Goal: Task Accomplishment & Management: Complete application form

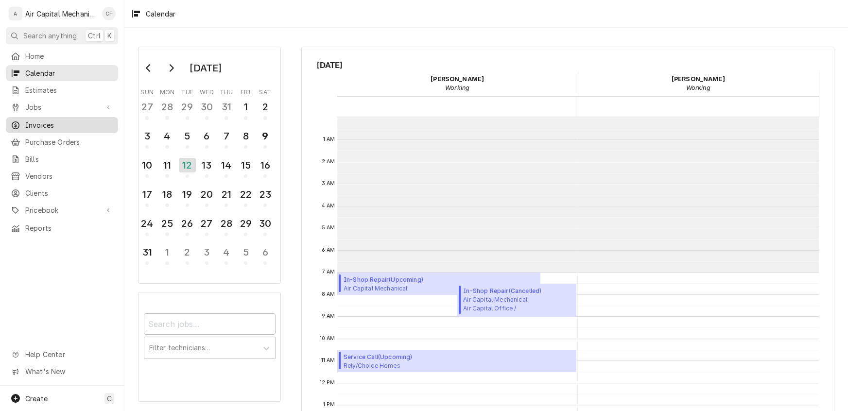
scroll to position [86, 0]
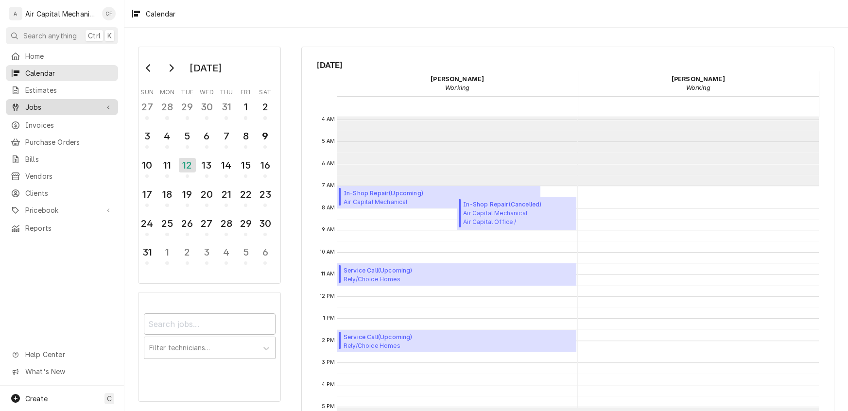
click at [35, 102] on span "Jobs" at bounding box center [61, 107] width 73 height 10
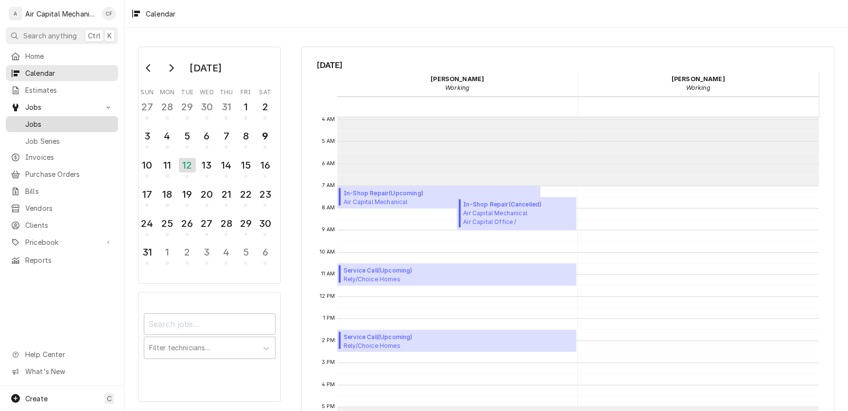
click at [40, 119] on span "Jobs" at bounding box center [69, 124] width 88 height 10
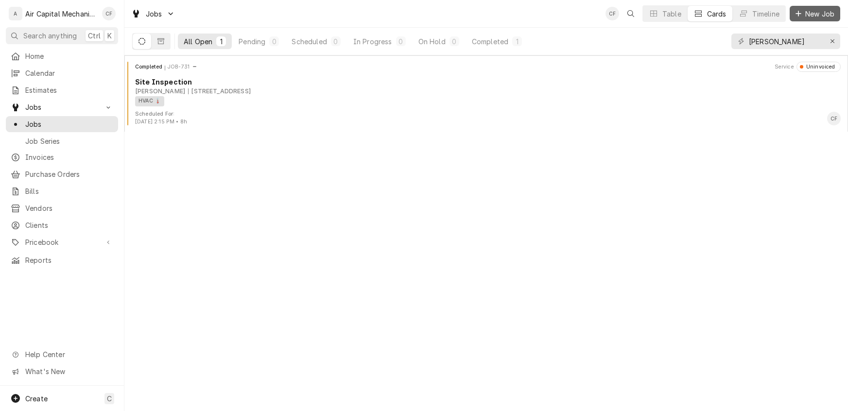
click at [804, 13] on span "New Job" at bounding box center [819, 14] width 33 height 10
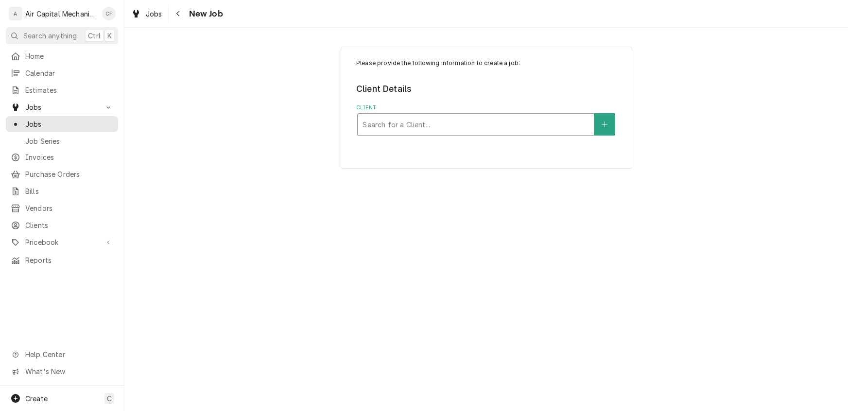
click at [419, 125] on div "Client" at bounding box center [475, 124] width 226 height 17
type input "Rely"
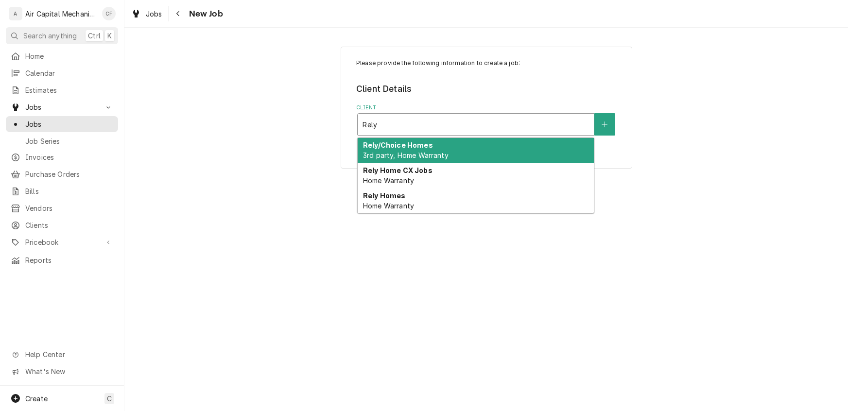
click at [440, 154] on span "3rd party, Home Warranty" at bounding box center [405, 155] width 85 height 8
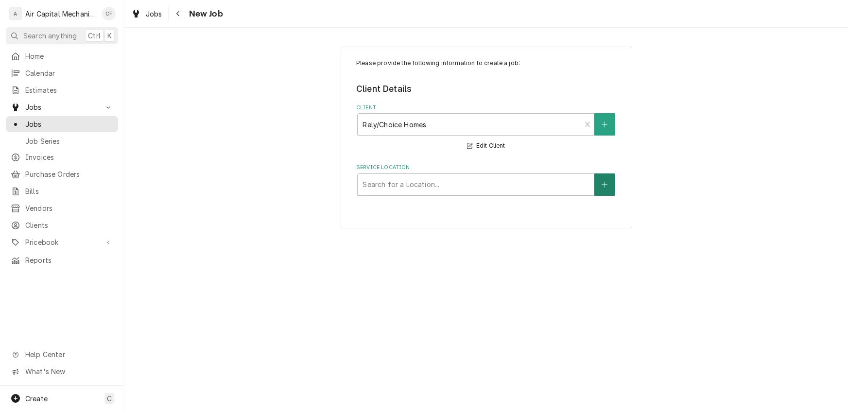
click at [606, 184] on icon "Create New Location" at bounding box center [604, 184] width 5 height 5
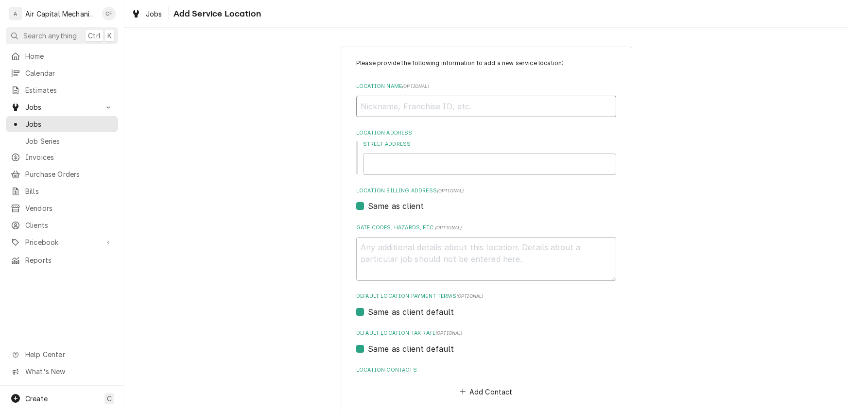
click at [404, 107] on input "Location Name ( optional )" at bounding box center [486, 106] width 260 height 21
type textarea "x"
type input "S"
type textarea "x"
type input "Sa"
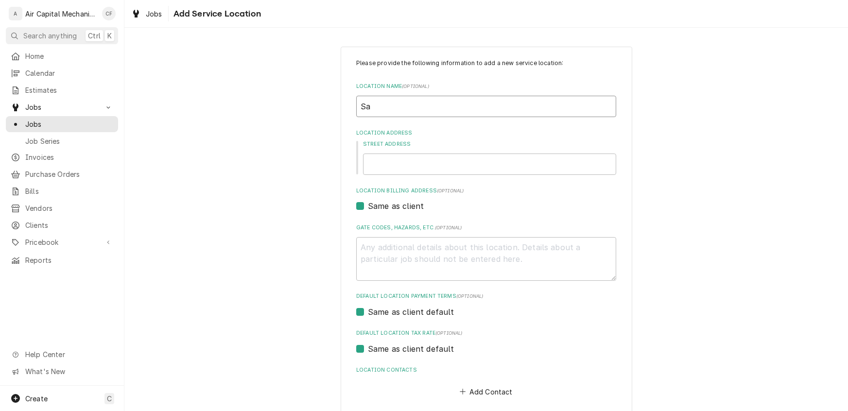
type textarea "x"
type input "Sal"
type textarea "x"
type input "Salv"
type textarea "x"
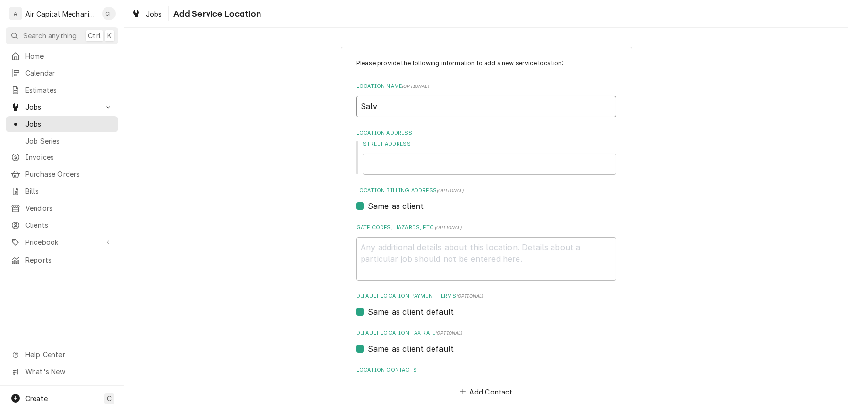
type input "Salva"
type textarea "x"
type input "Salvad"
type textarea "x"
type input "Salvado"
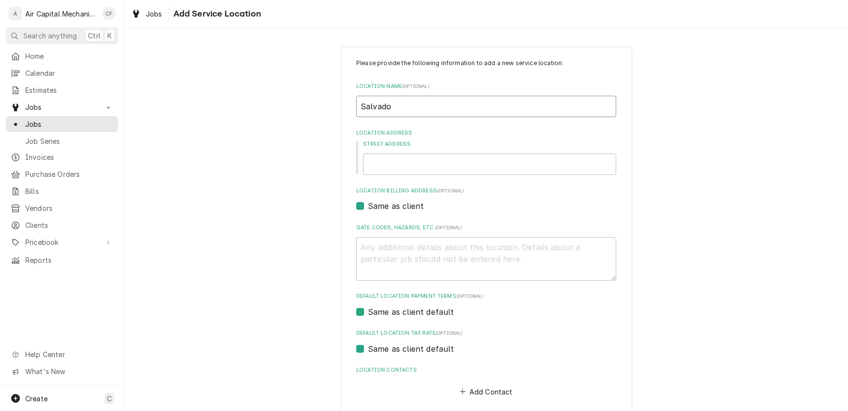
type textarea "x"
type input "Salvador"
type textarea "x"
type input "Salvador"
type textarea "x"
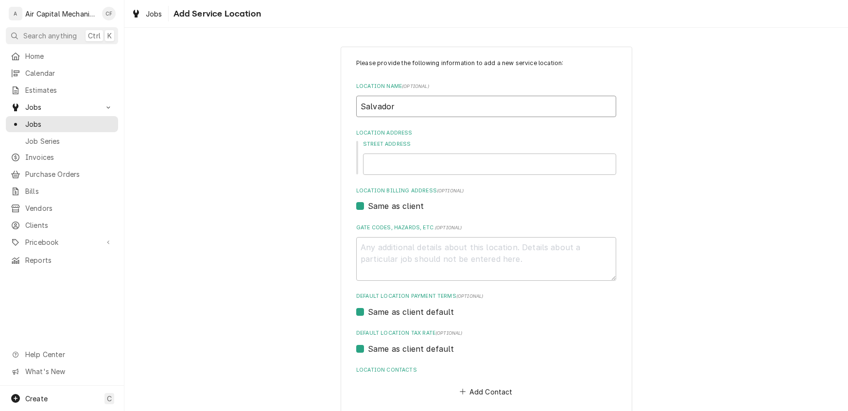
type input "Salvador G"
type textarea "x"
type input "Salvador Gu"
type textarea "x"
type input "Salvador Gut"
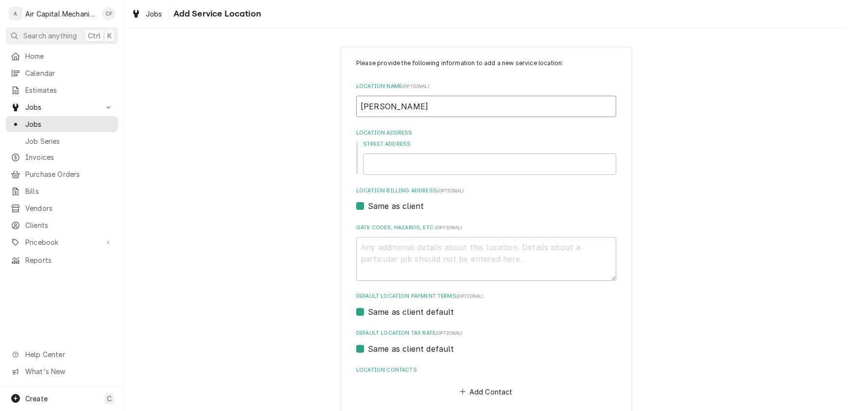
type textarea "x"
type input "Salvador Guti"
type textarea "x"
type input "Salvador Gutie"
type textarea "x"
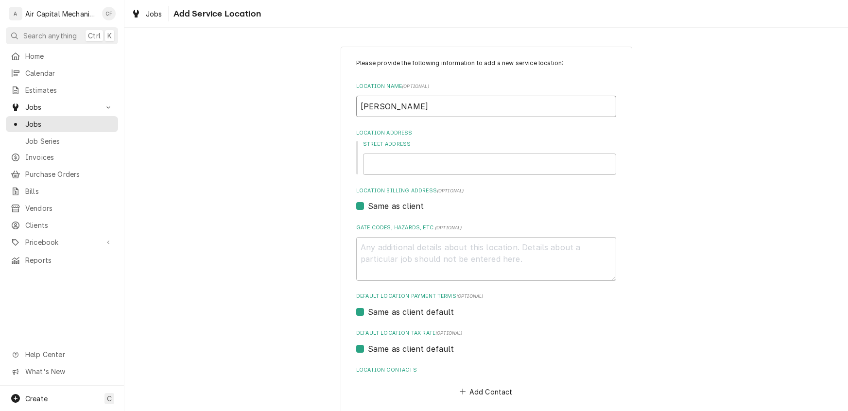
type input "Salvador Gutier"
type textarea "x"
type input "Salvador Gutierr"
type textarea "x"
type input "Salvador Gutierre"
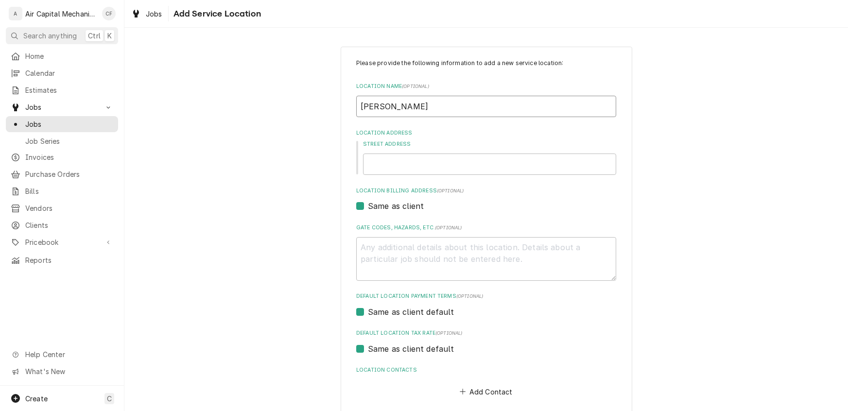
type textarea "x"
type input "Salvador Gutierrez"
type textarea "x"
type input "Salvador Gutierrez"
type textarea "x"
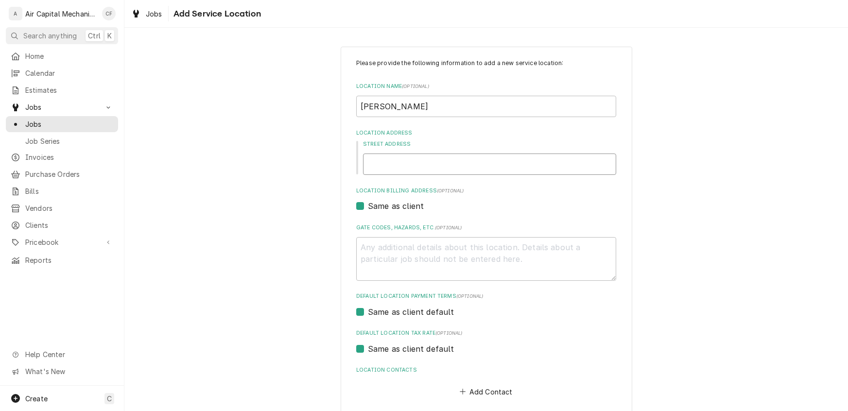
type input "5"
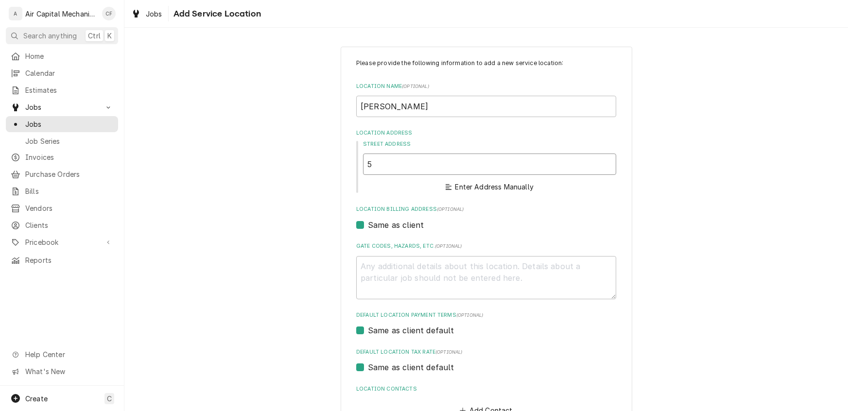
type textarea "x"
type input "58"
type textarea "x"
type input "582"
type textarea "x"
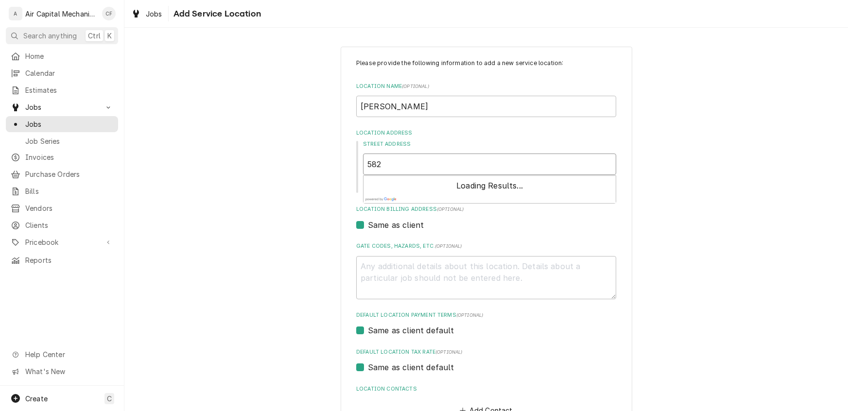
type input "5825"
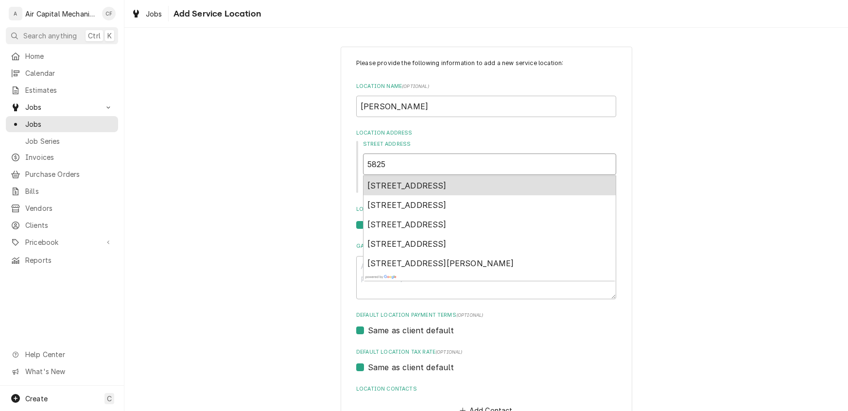
type textarea "x"
type input "5825"
type textarea "x"
type input "5825 E"
type textarea "x"
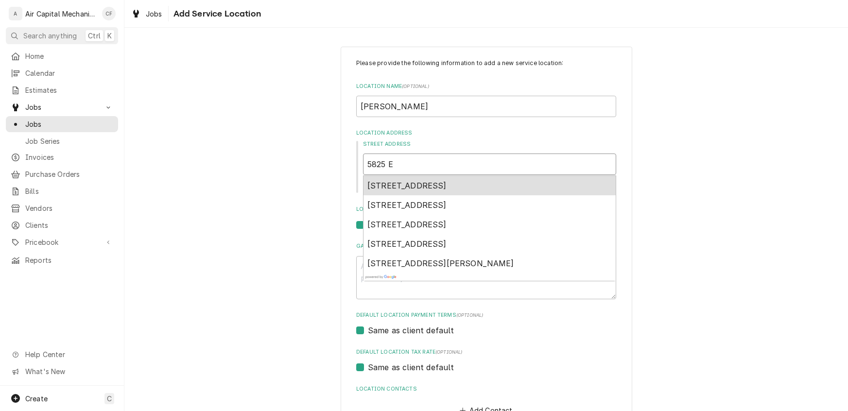
type input "5825 E"
type textarea "x"
type input "5825 E 4"
type textarea "x"
type input "5825 E 47"
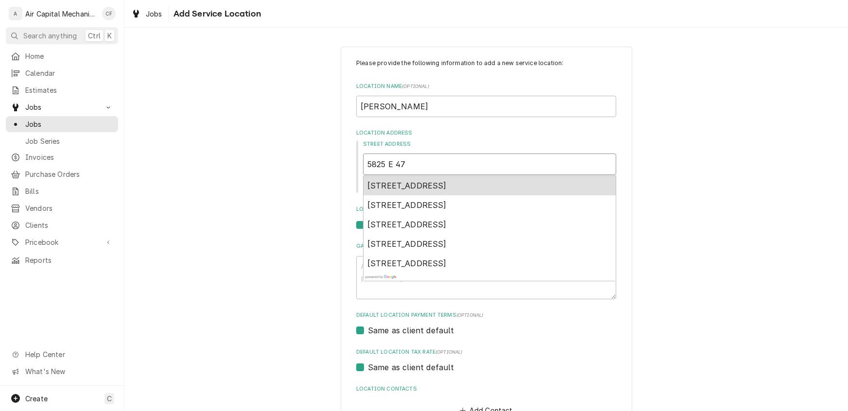
click at [446, 184] on span "5825 East 47 Street North, Bel Aire, KS, USA" at bounding box center [406, 186] width 79 height 10
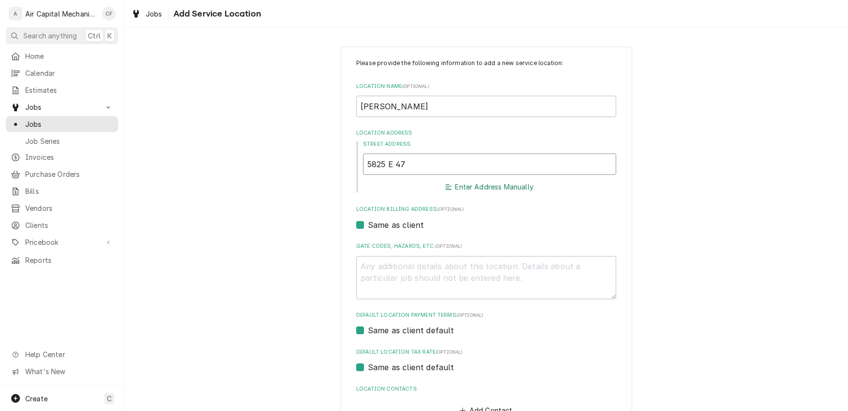
type textarea "x"
type input "5825 E 47th St N"
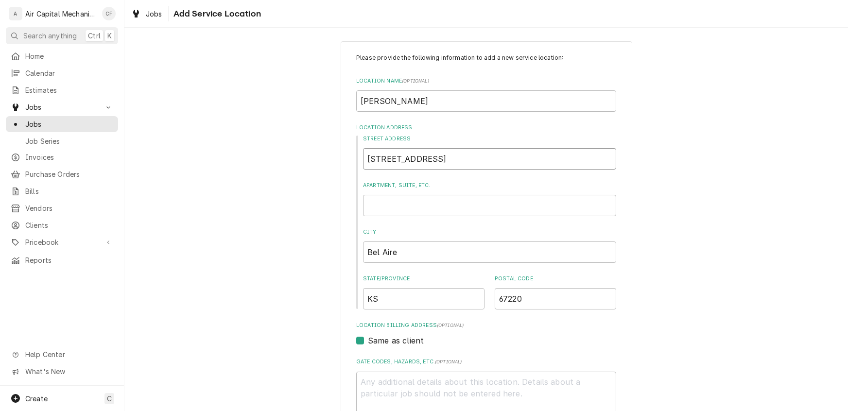
type textarea "x"
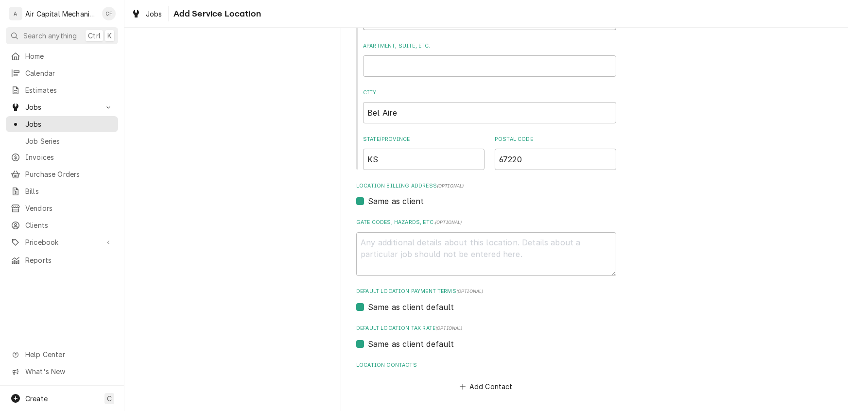
scroll to position [186, 0]
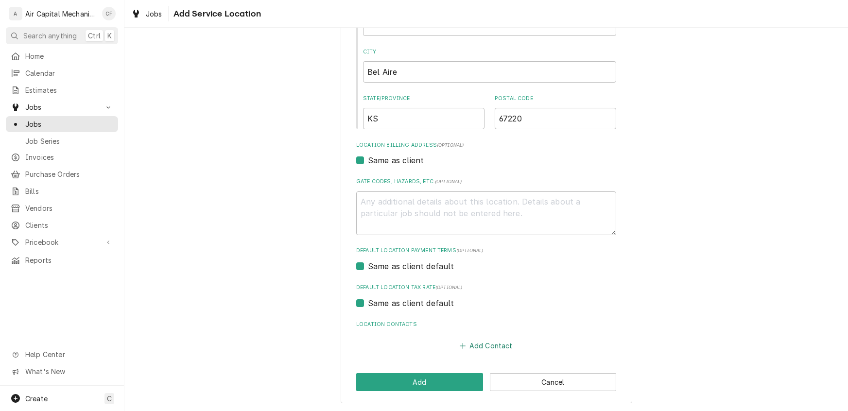
type input "5825 E 47th St N"
click at [483, 346] on button "Add Contact" at bounding box center [486, 346] width 56 height 14
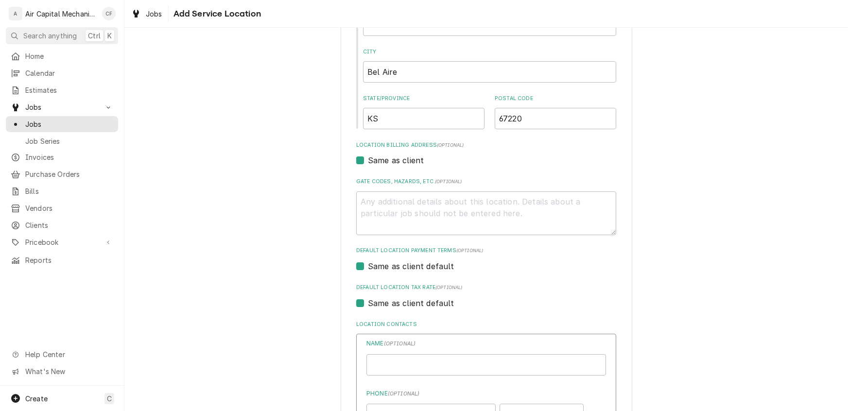
type textarea "x"
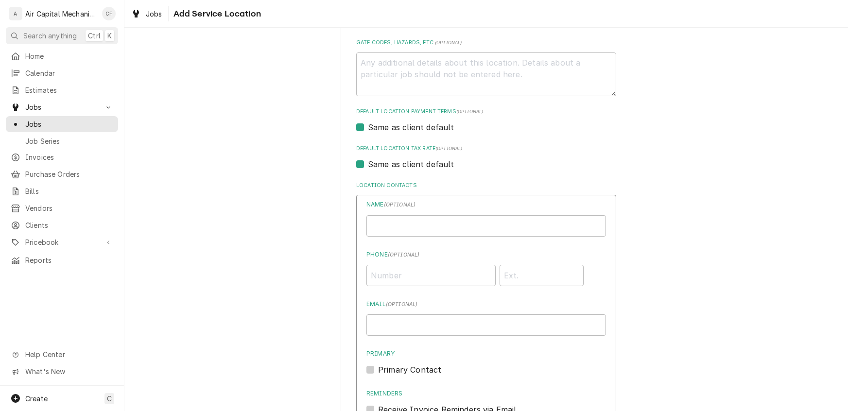
scroll to position [353, 0]
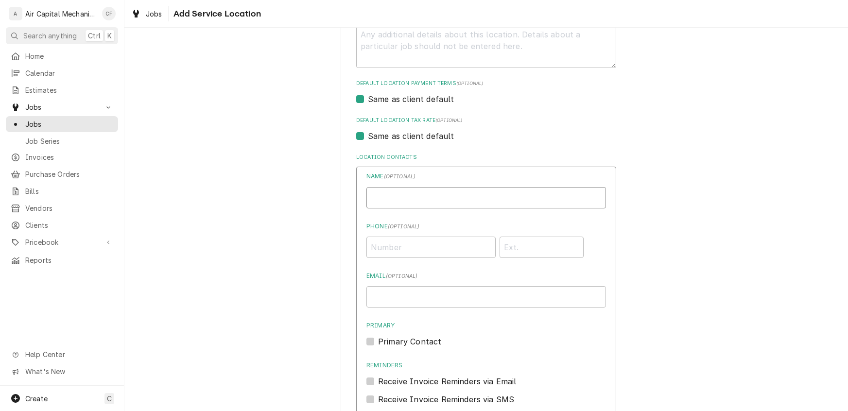
click at [412, 192] on input "Location Name ( optional )" at bounding box center [485, 197] width 239 height 21
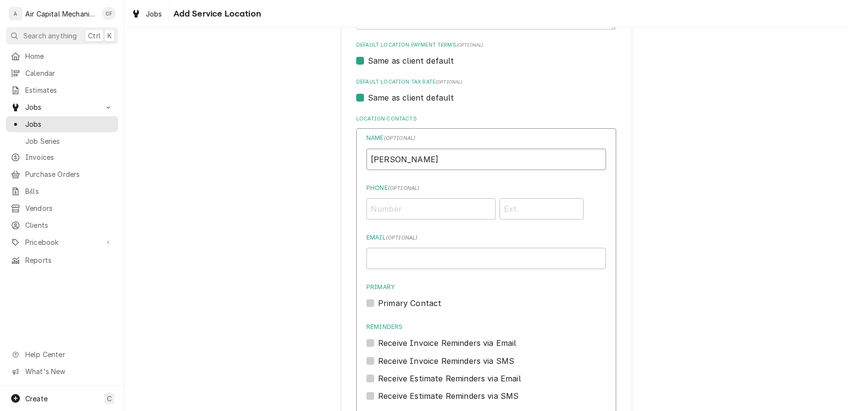
scroll to position [403, 0]
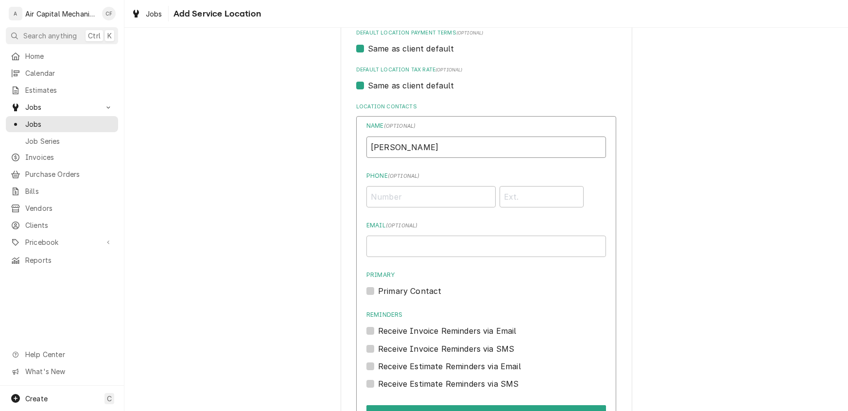
type input "Salvador Guiterrez"
click at [420, 188] on input "Phone ( optional )" at bounding box center [430, 196] width 129 height 21
type input "(316) 469-8269"
click at [421, 248] on input "Email ( optional )" at bounding box center [485, 246] width 239 height 21
click at [437, 256] on div "Email" at bounding box center [485, 246] width 239 height 21
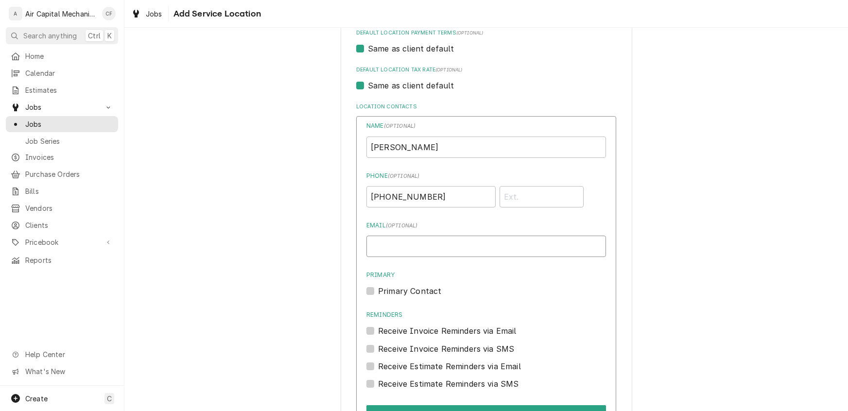
click at [432, 248] on input "Email ( optional )" at bounding box center [485, 246] width 239 height 21
paste input "sg15gm@gmail.com"
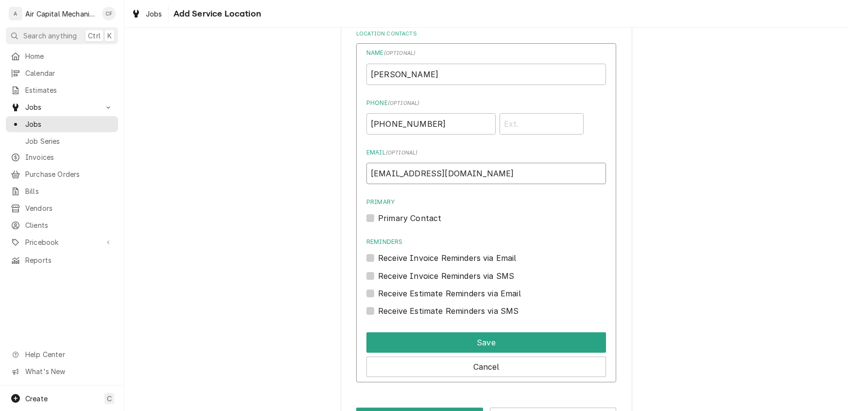
scroll to position [511, 0]
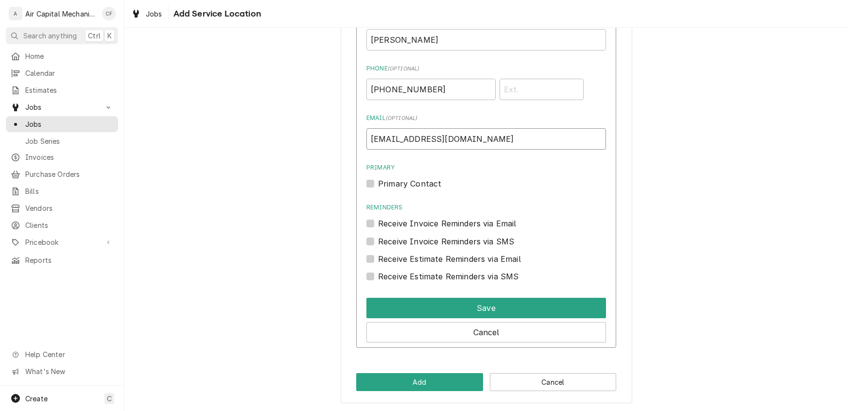
type input "sg15gm@gmail.com"
click at [378, 181] on label "Primary Contact" at bounding box center [409, 184] width 63 height 12
click at [378, 181] on input "Primary" at bounding box center [497, 188] width 239 height 21
checkbox input "true"
click at [378, 223] on label "Receive Invoice Reminders via Email" at bounding box center [447, 224] width 138 height 12
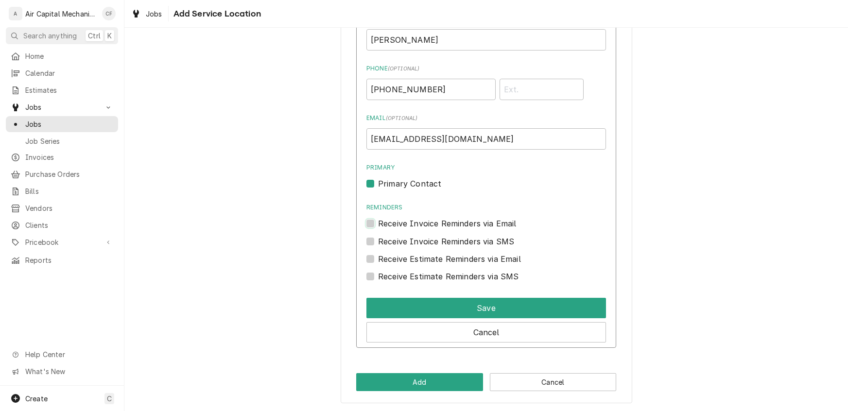
click at [378, 223] on input "Reminders" at bounding box center [497, 228] width 239 height 21
checkbox input "true"
click at [378, 243] on label "Receive Invoice Reminders via SMS" at bounding box center [446, 242] width 136 height 12
click at [378, 243] on input "Contact Edit Form" at bounding box center [497, 246] width 239 height 21
checkbox input "true"
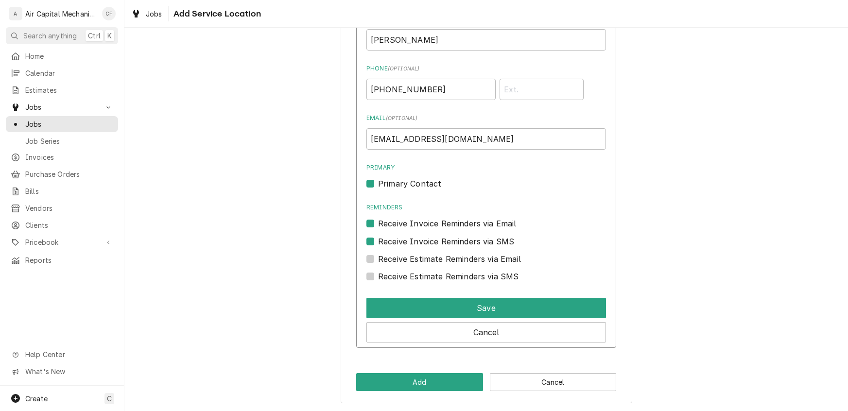
click at [369, 265] on div "Receive Estimate Reminders via SMS" at bounding box center [485, 273] width 239 height 17
click at [378, 260] on label "Receive Estimate Reminders via Email" at bounding box center [449, 259] width 143 height 12
click at [378, 260] on input "Contact Edit Form" at bounding box center [497, 263] width 239 height 21
checkbox input "true"
click at [378, 278] on label "Receive Estimate Reminders via SMS" at bounding box center [448, 277] width 140 height 12
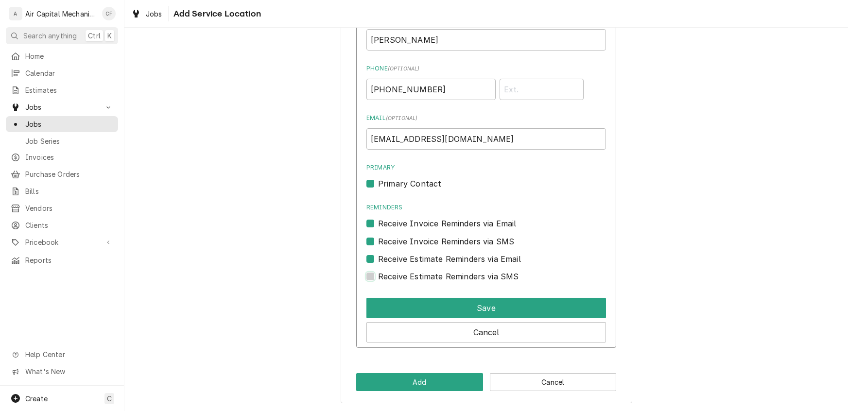
click at [378, 278] on input "Contact Edit Form" at bounding box center [497, 281] width 239 height 21
checkbox input "true"
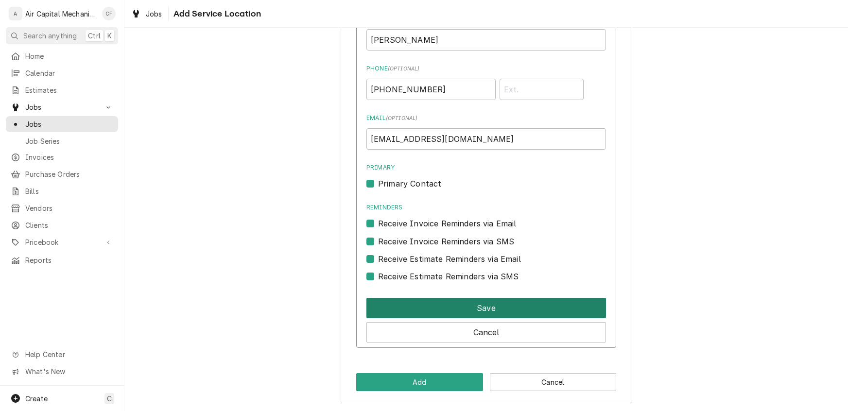
click at [434, 301] on button "Save" at bounding box center [485, 308] width 239 height 20
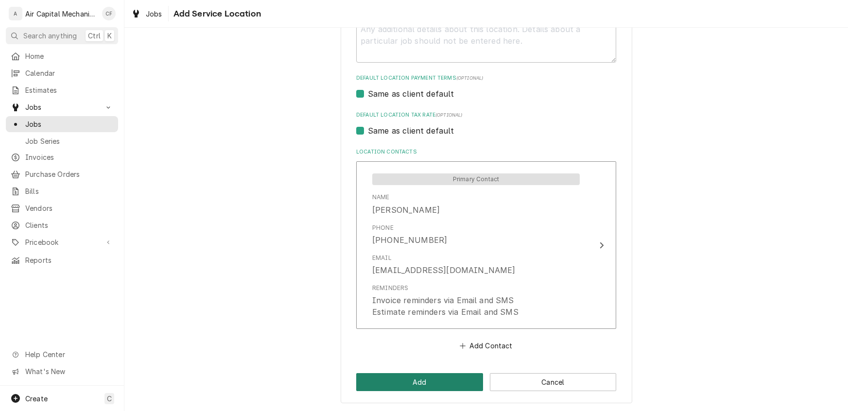
click at [413, 380] on button "Add" at bounding box center [419, 382] width 127 height 18
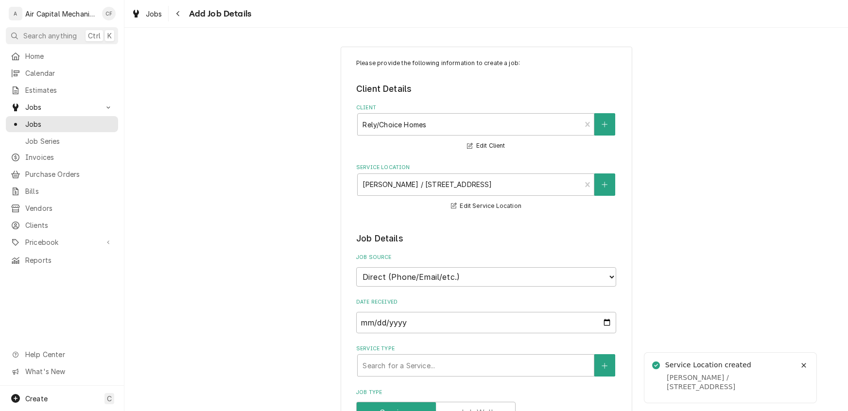
type textarea "x"
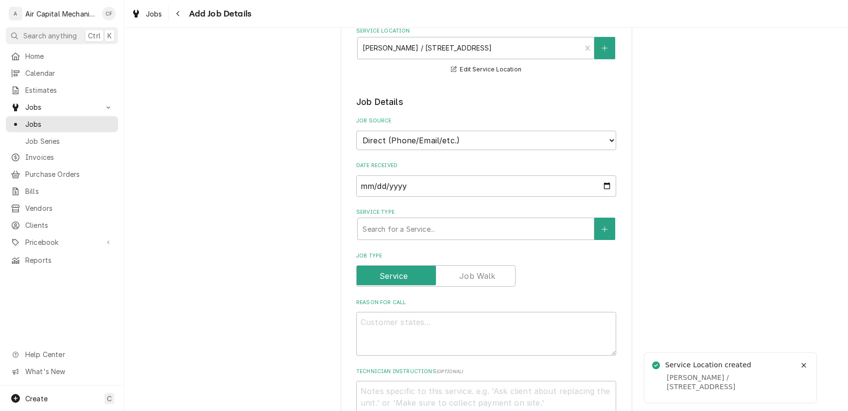
scroll to position [166, 0]
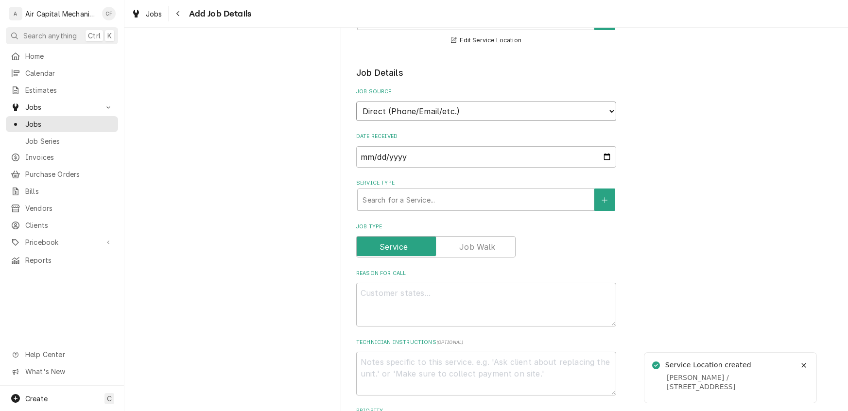
click at [380, 117] on select "Direct (Phone/Email/etc.) Service Channel Other" at bounding box center [486, 111] width 260 height 19
select select "100"
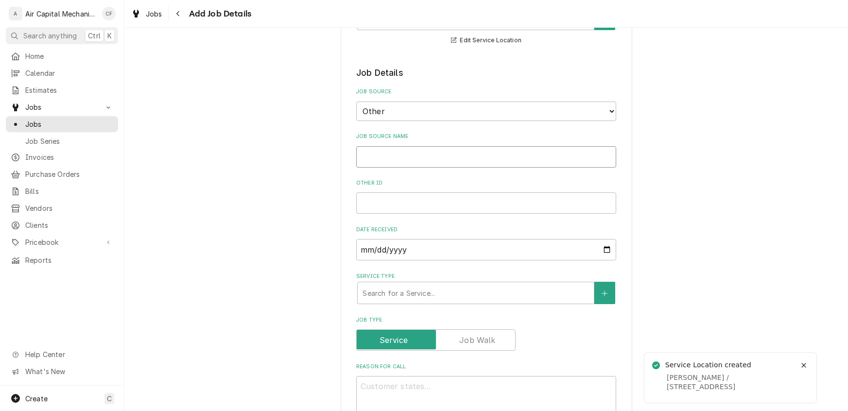
click at [376, 148] on input "Job Source Name" at bounding box center [486, 156] width 260 height 21
type textarea "x"
type input "R"
type textarea "x"
type input "Re"
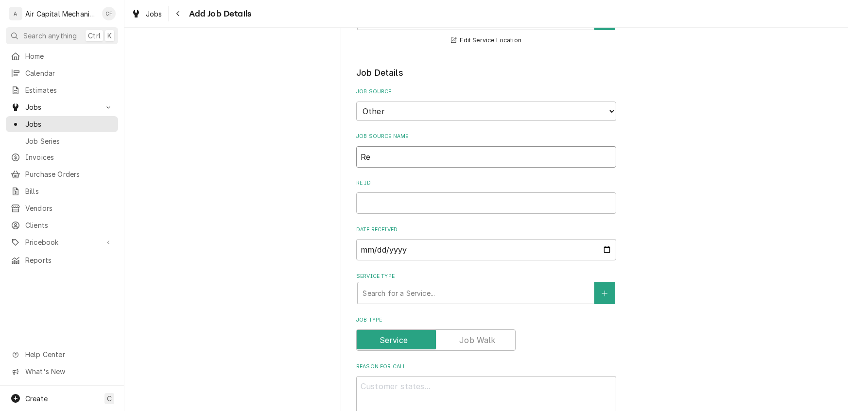
type textarea "x"
type input "Rel"
type textarea "x"
type input "Rely"
type textarea "x"
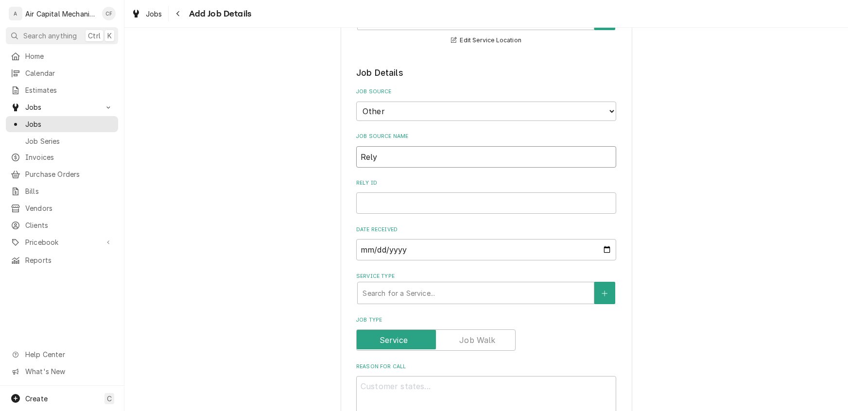
type input "Rely"
type textarea "x"
type input "Rely H"
type textarea "x"
type input "Rely Ho"
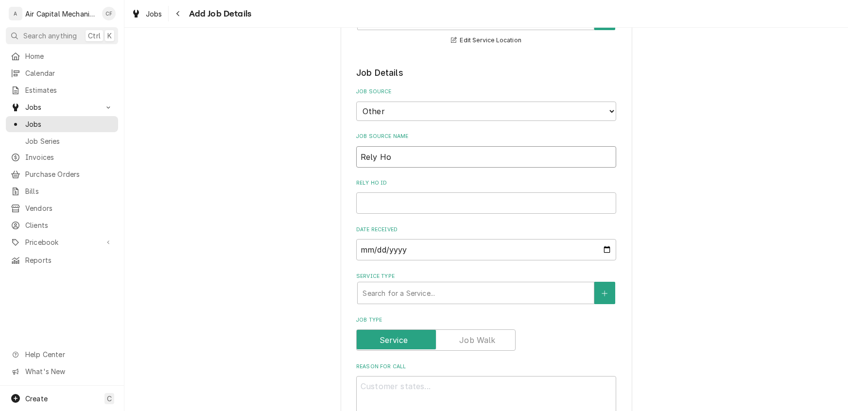
type textarea "x"
type input "Rely Hom"
type textarea "x"
type input "Rely Home"
type textarea "x"
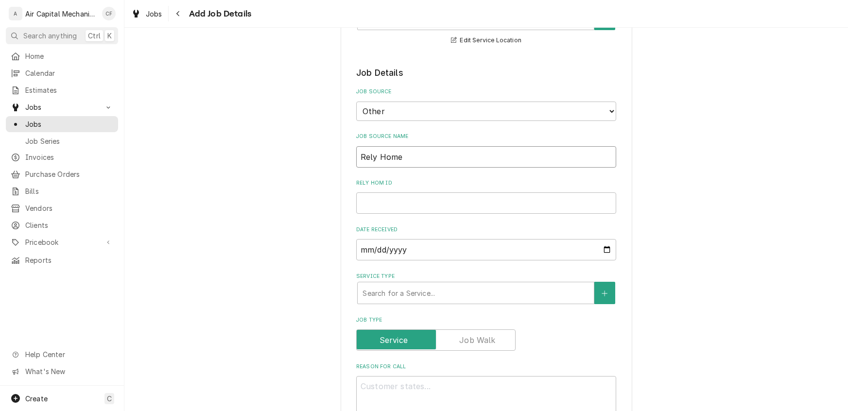
type input "Rely Homes"
type textarea "x"
type input "Rely Homes"
click at [413, 202] on input "Rely Homes ID" at bounding box center [486, 202] width 260 height 21
paste input "SWO #298006669"
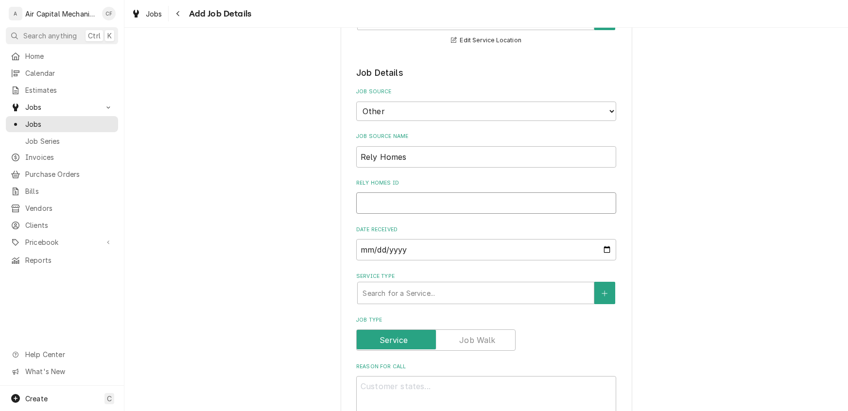
type textarea "x"
type input "SWO #298006669"
type textarea "x"
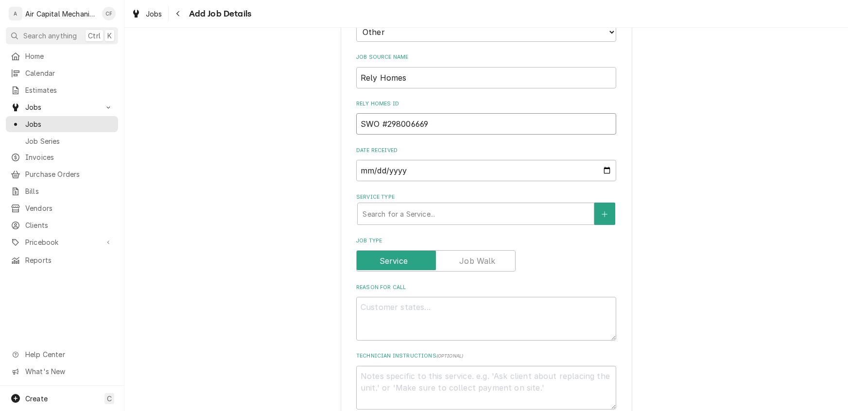
scroll to position [347, 0]
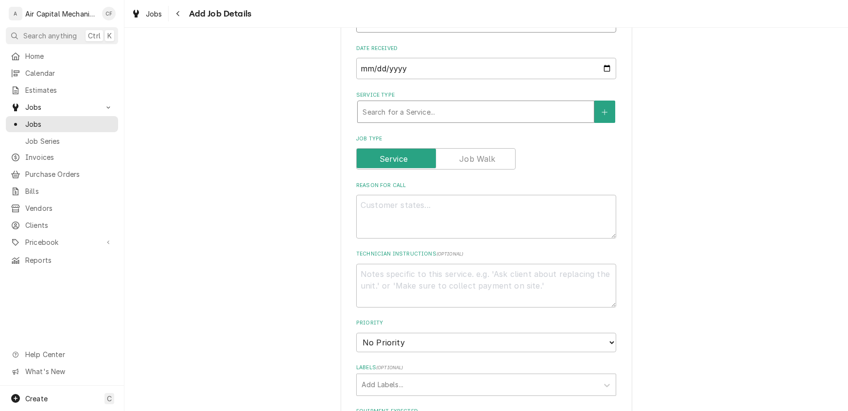
type input "SWO #298006669"
click at [371, 113] on div "Service Type" at bounding box center [475, 111] width 226 height 17
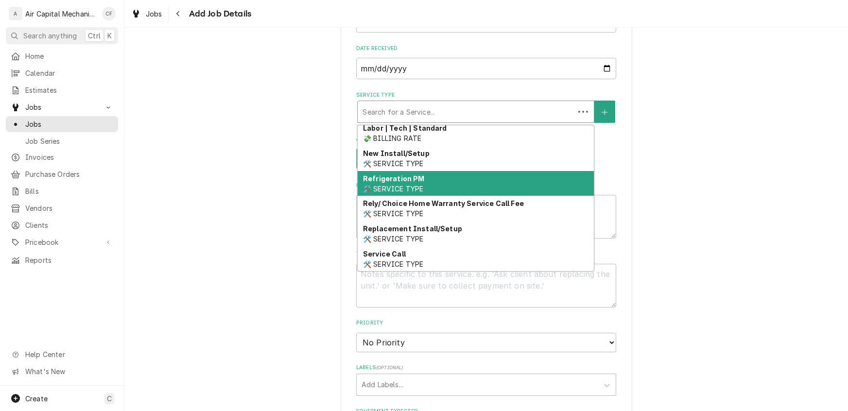
scroll to position [385, 0]
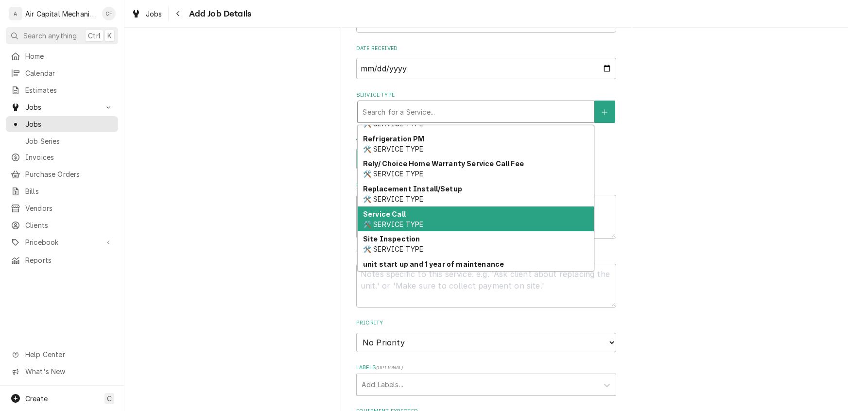
click at [386, 220] on span "🛠️ SERVICE TYPE" at bounding box center [393, 224] width 60 height 8
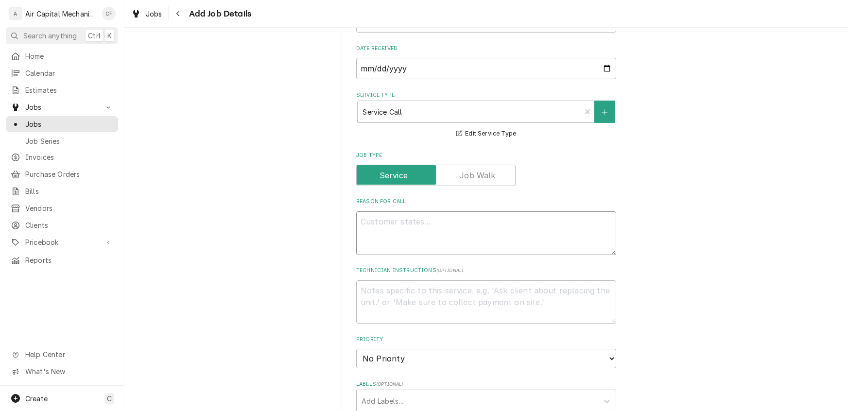
click at [412, 225] on textarea "Reason For Call" at bounding box center [486, 233] width 260 height 44
type textarea "x"
type textarea "I"
type textarea "x"
type textarea "It"
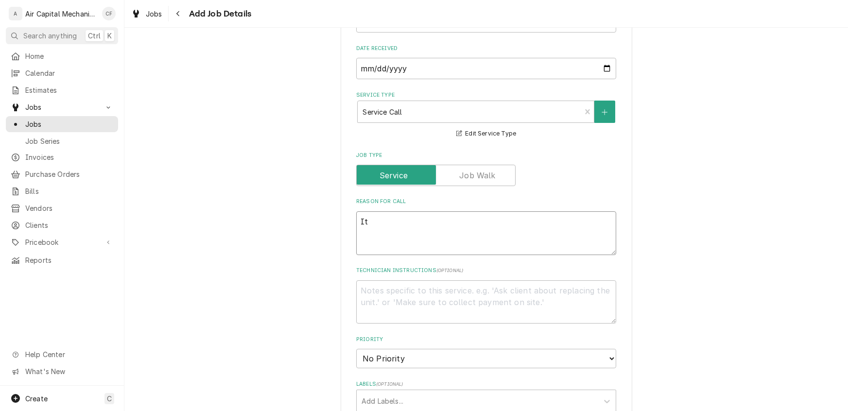
type textarea "x"
type textarea "Its"
type textarea "x"
type textarea "Its"
type textarea "x"
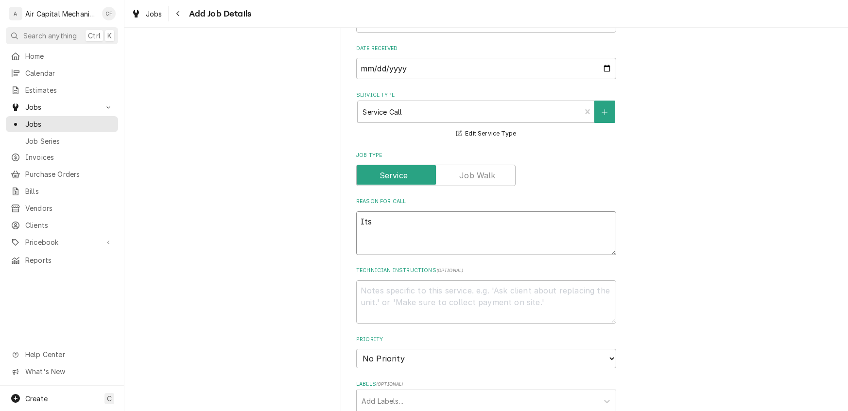
type textarea "Its j"
type textarea "x"
type textarea "Its jo"
type textarea "x"
type textarea "Its jos"
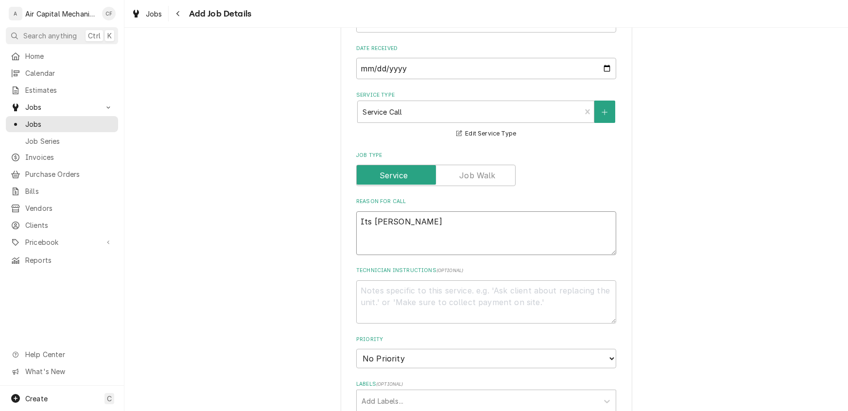
type textarea "x"
type textarea "Its jost"
type textarea "x"
type textarea "It's just"
type textarea "x"
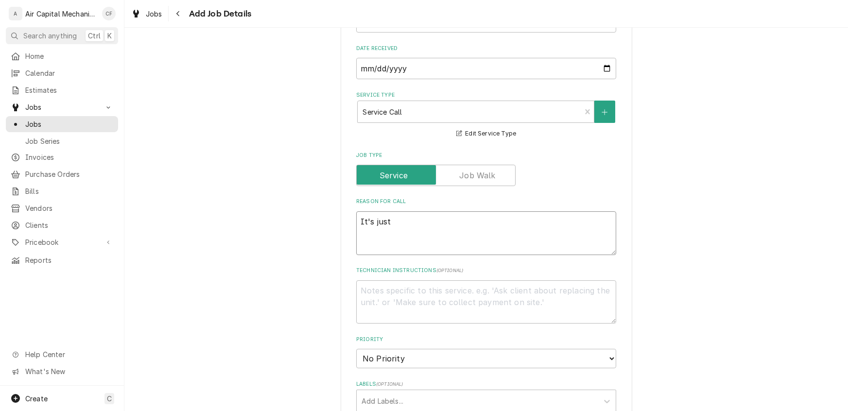
type textarea "It's just n"
type textarea "x"
type textarea "It's just no"
type textarea "x"
type textarea "It's just not"
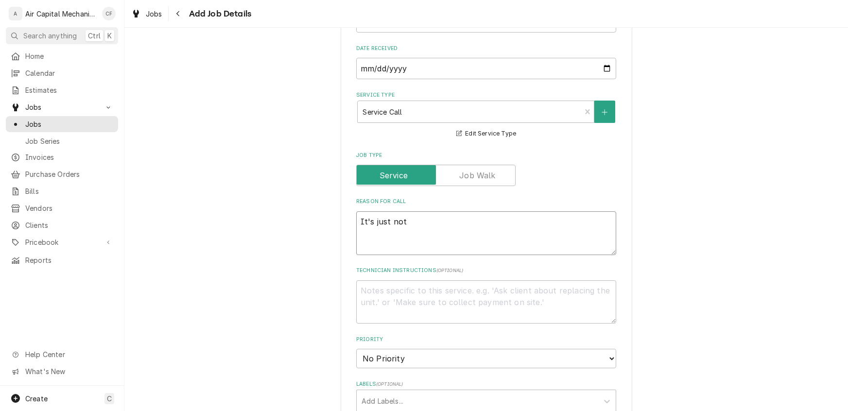
type textarea "x"
type textarea "It's just not"
type textarea "x"
type textarea "It's just not g"
type textarea "x"
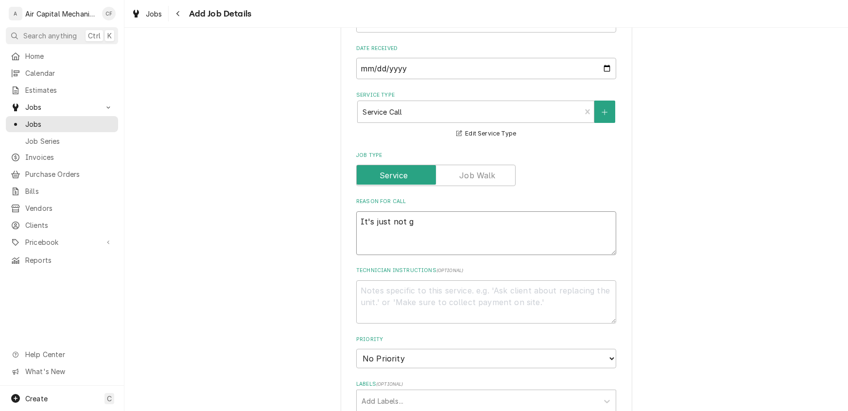
type textarea "It's just not go"
type textarea "x"
type textarea "It's just not goi"
type textarea "x"
type textarea "It's just not goin"
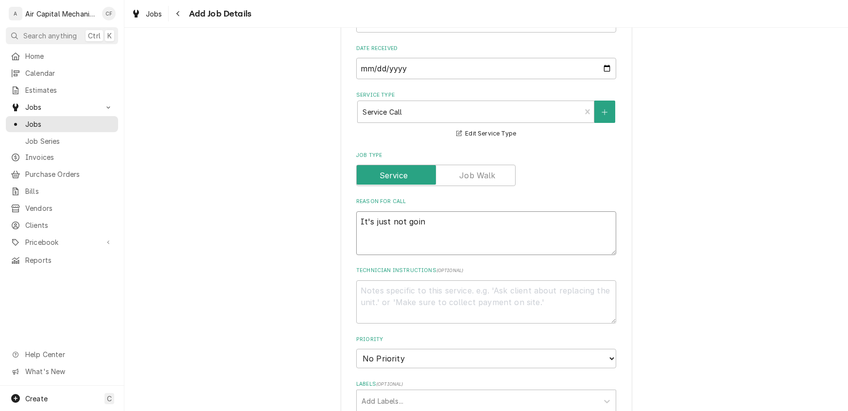
type textarea "x"
type textarea "It's just not going"
type textarea "x"
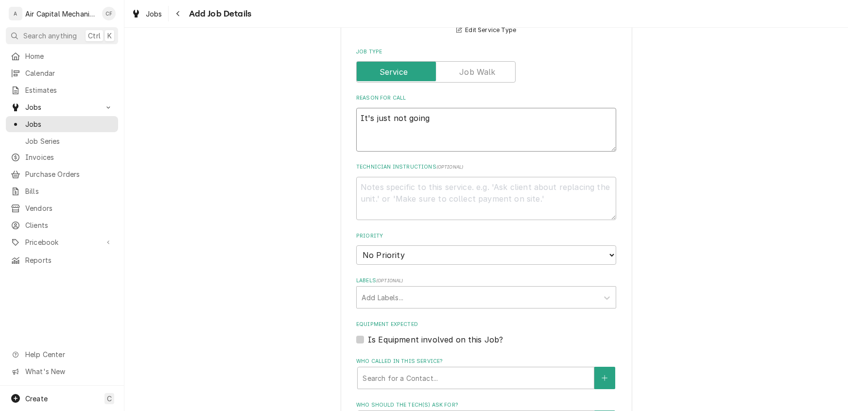
scroll to position [502, 0]
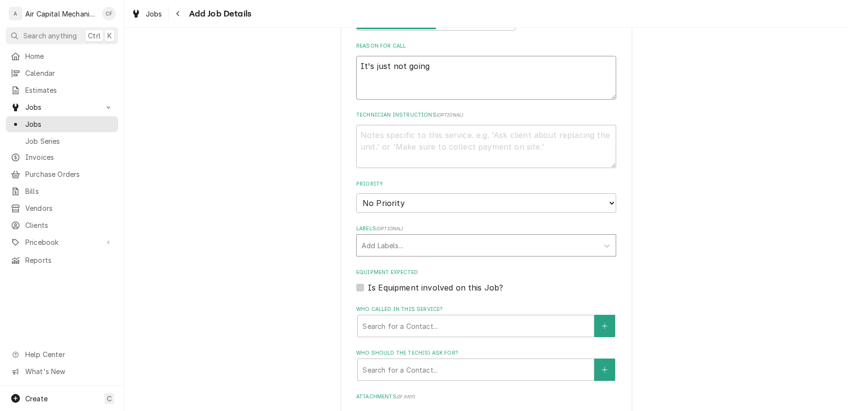
type textarea "It's just not going"
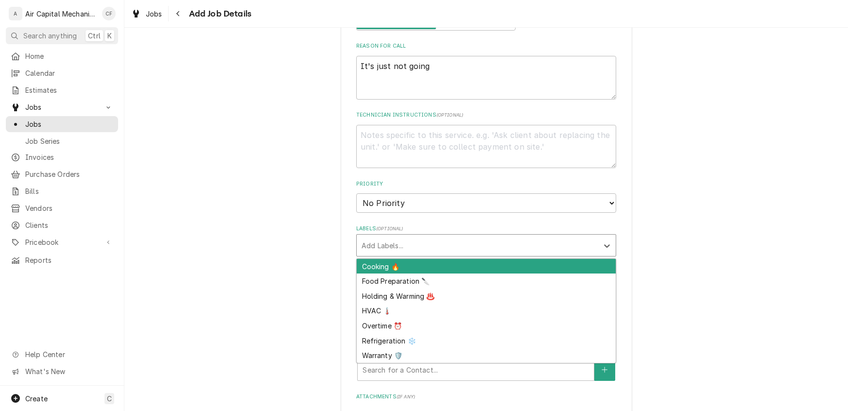
click at [377, 245] on div "Labels" at bounding box center [477, 245] width 232 height 17
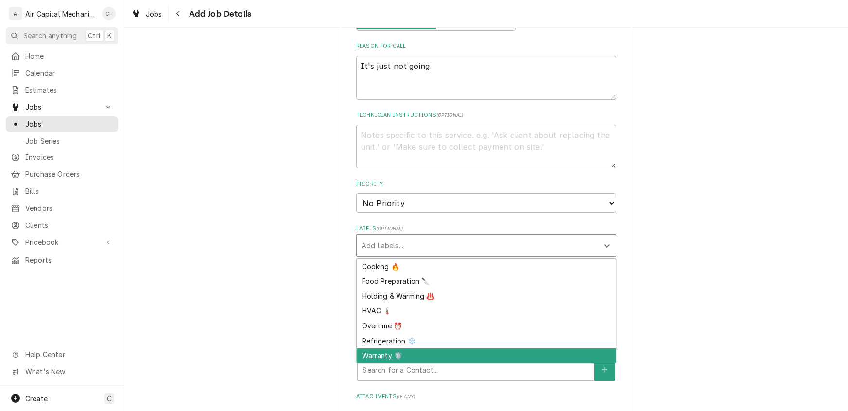
click at [390, 352] on div "Warranty 🛡️" at bounding box center [486, 355] width 259 height 15
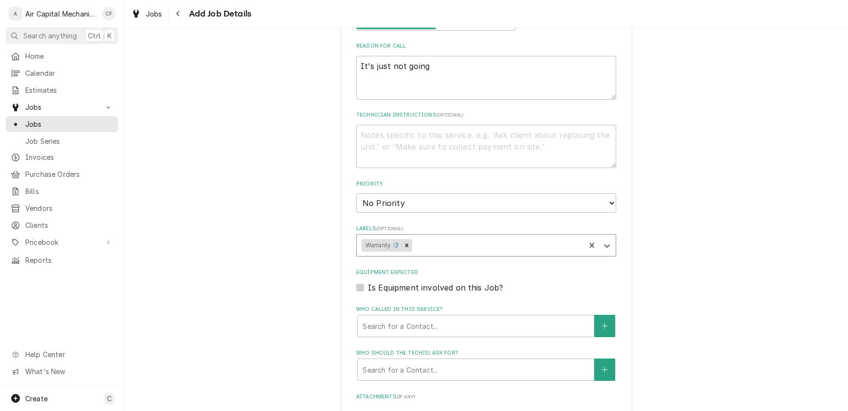
scroll to position [671, 0]
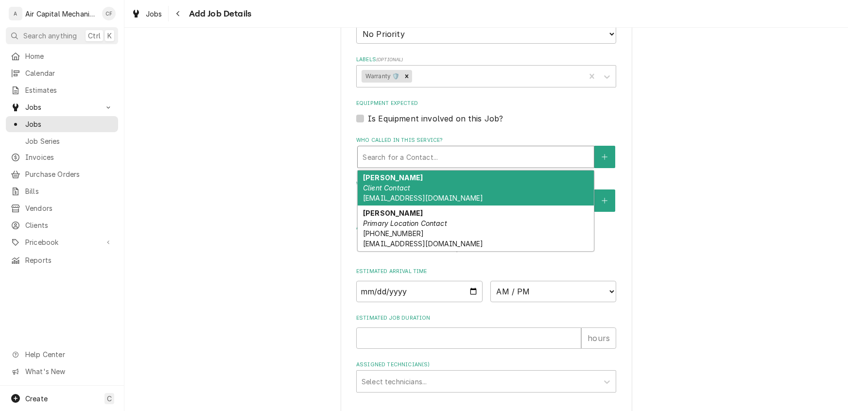
click at [407, 152] on div "Who called in this service?" at bounding box center [475, 156] width 226 height 17
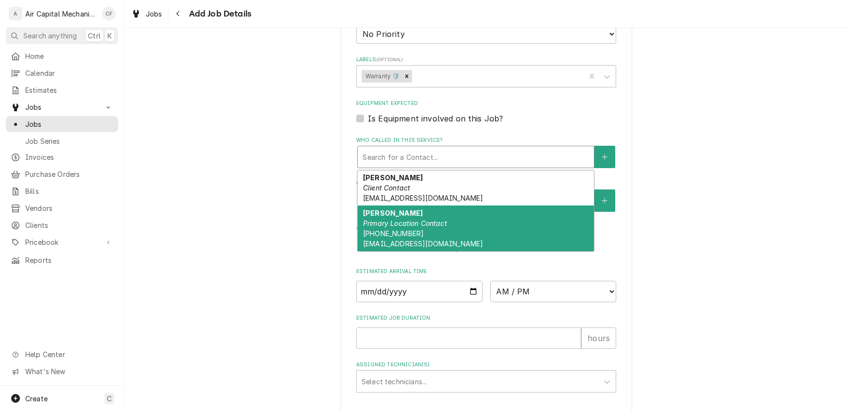
click at [410, 231] on span "(316) 469-8269 sg15gm@gmail.com" at bounding box center [423, 238] width 120 height 18
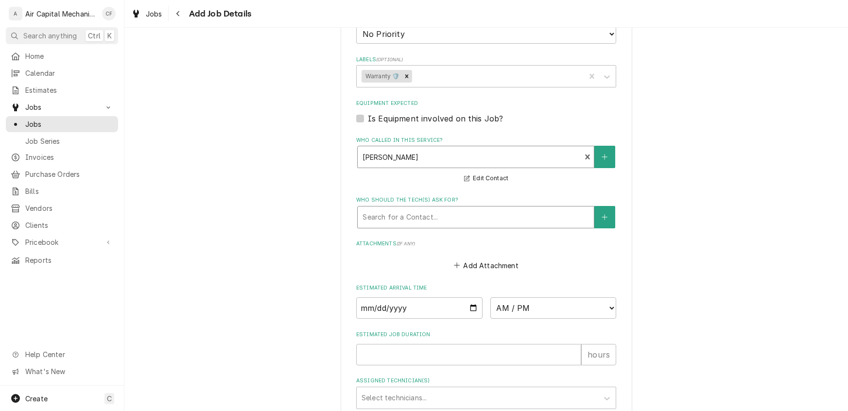
click at [409, 217] on div "Who should the tech(s) ask for?" at bounding box center [475, 216] width 226 height 17
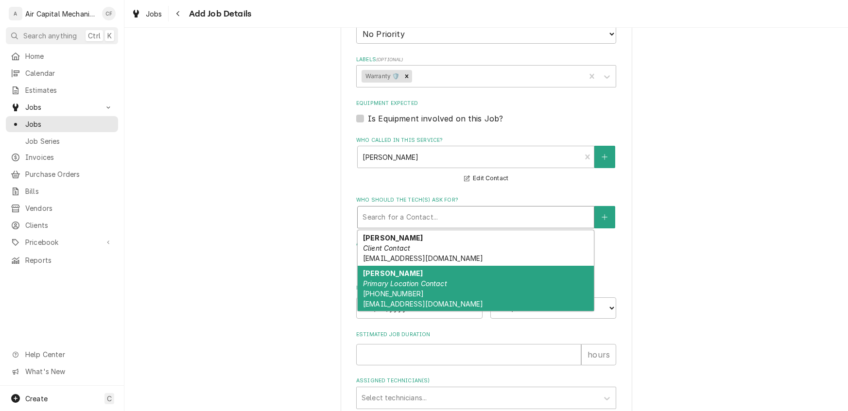
click at [410, 282] on em "Primary Location Contact" at bounding box center [405, 283] width 84 height 8
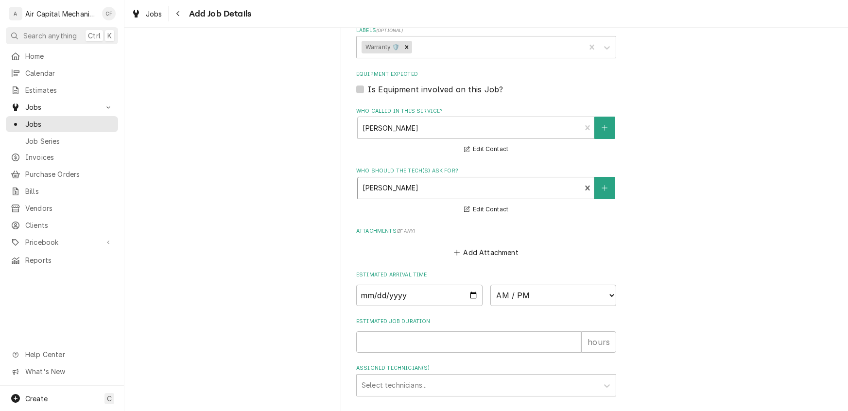
scroll to position [767, 0]
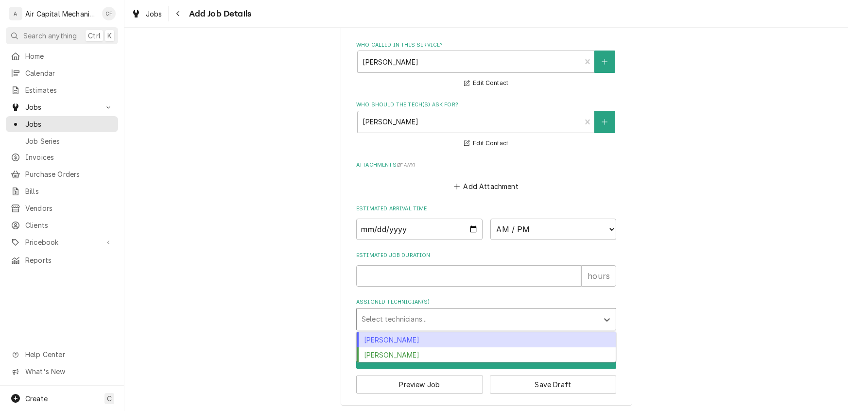
click at [422, 320] on div "Assigned Technician(s)" at bounding box center [477, 318] width 232 height 17
click at [418, 334] on div "[PERSON_NAME]" at bounding box center [486, 339] width 259 height 15
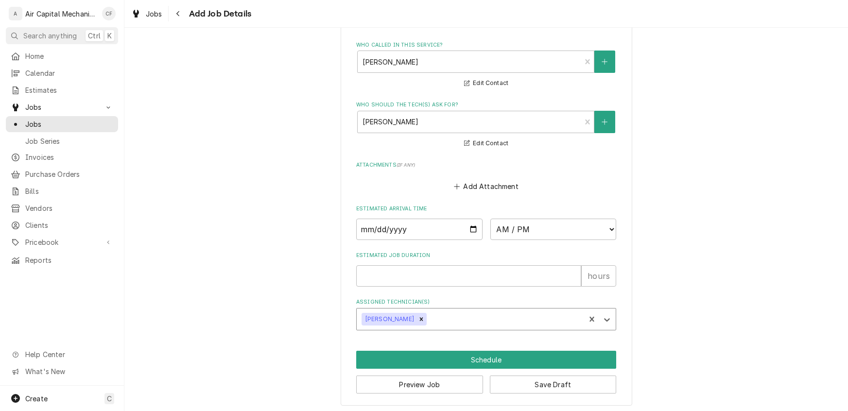
type textarea "x"
click at [364, 227] on input "Date" at bounding box center [419, 229] width 126 height 21
type input "0002-08-13"
type textarea "x"
type input "0020-08-13"
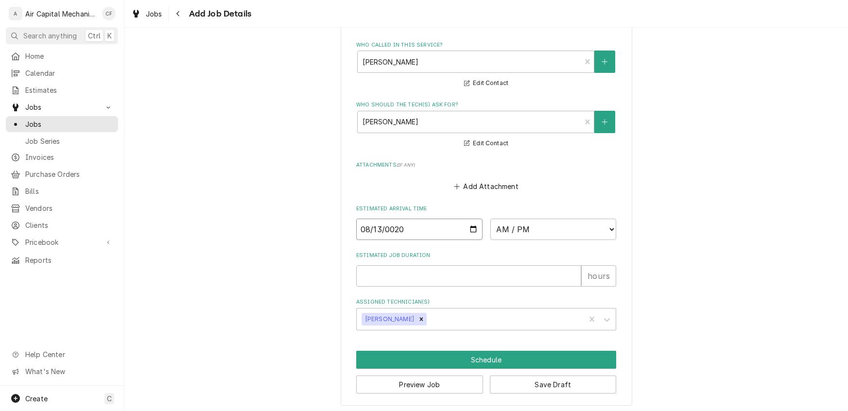
type textarea "x"
type input "0202-08-13"
type textarea "x"
type input "2025-08-13"
type textarea "x"
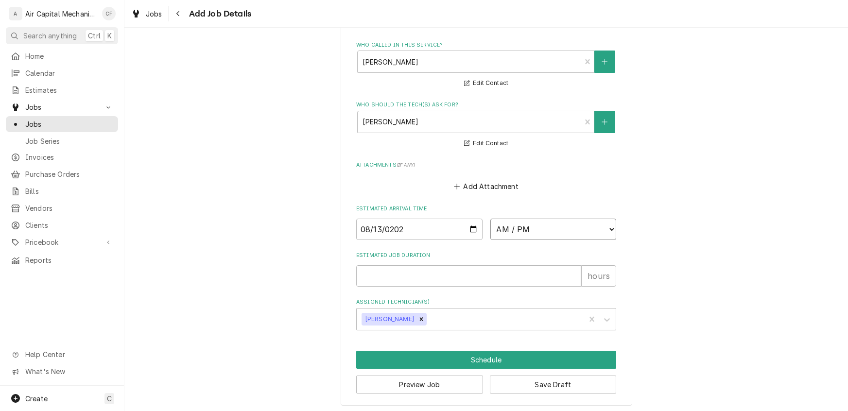
click at [514, 230] on select "AM / PM 6:00 AM 6:15 AM 6:30 AM 6:45 AM 7:00 AM 7:15 AM 7:30 AM 7:45 AM 8:00 AM…" at bounding box center [553, 229] width 126 height 21
select select "11:00:00"
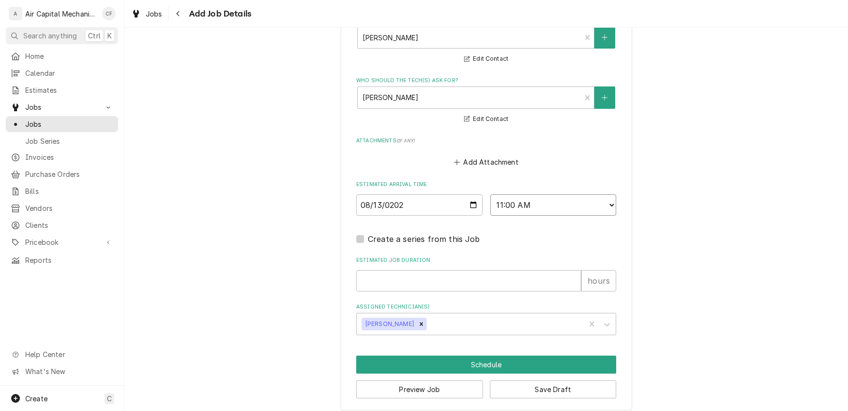
scroll to position [796, 0]
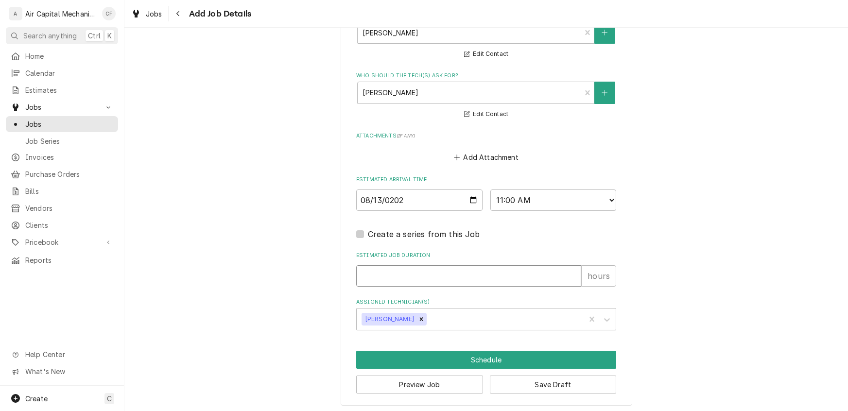
click at [412, 279] on input "Estimated Job Duration" at bounding box center [468, 275] width 225 height 21
type textarea "x"
type input "1"
type textarea "x"
type input "1"
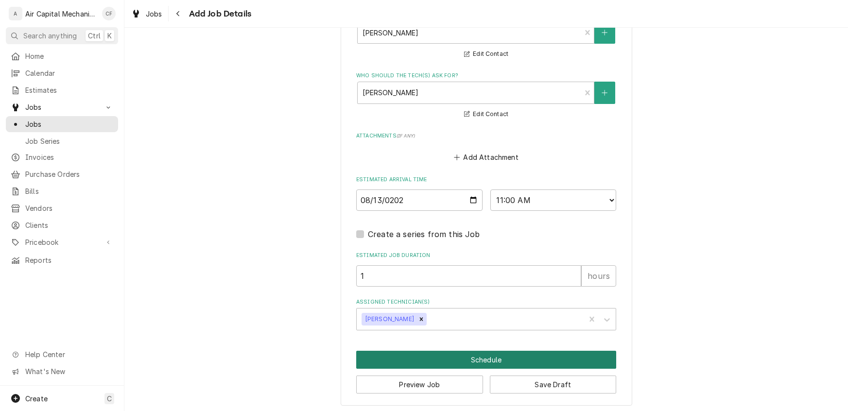
click at [463, 358] on button "Schedule" at bounding box center [486, 360] width 260 height 18
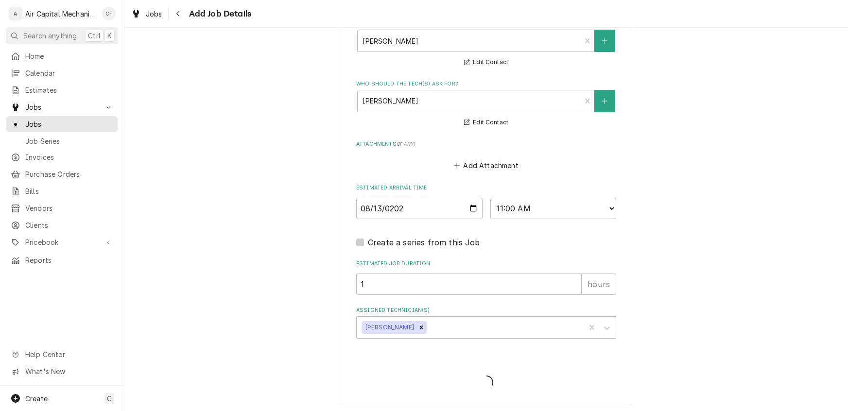
type textarea "x"
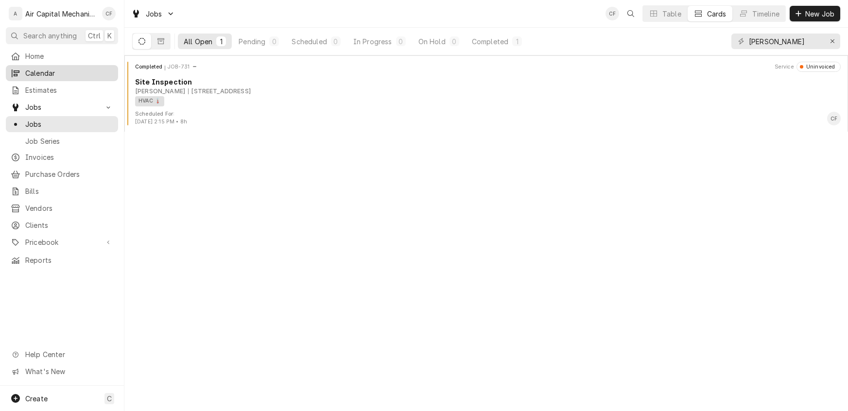
click at [38, 69] on span "Calendar" at bounding box center [69, 73] width 88 height 10
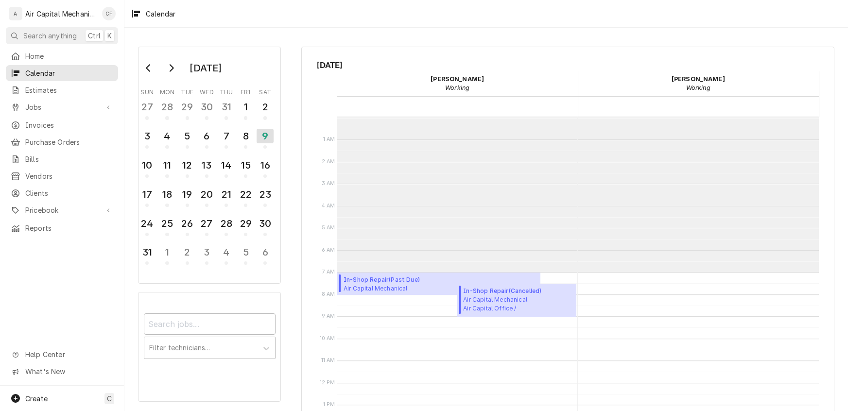
scroll to position [155, 0]
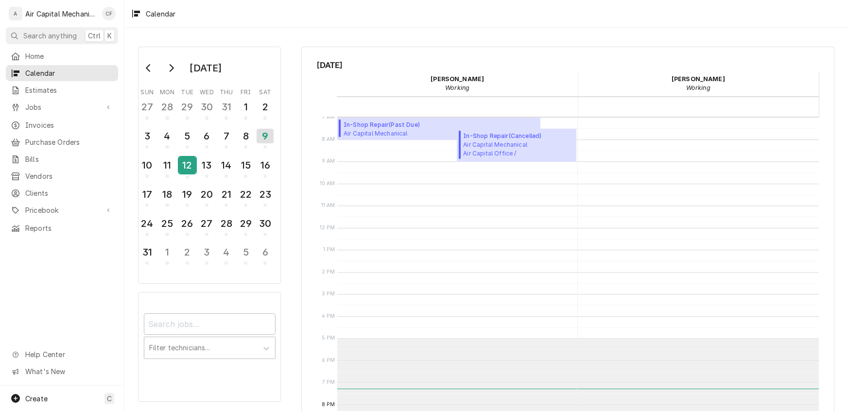
click at [186, 165] on div "12" at bounding box center [187, 165] width 17 height 17
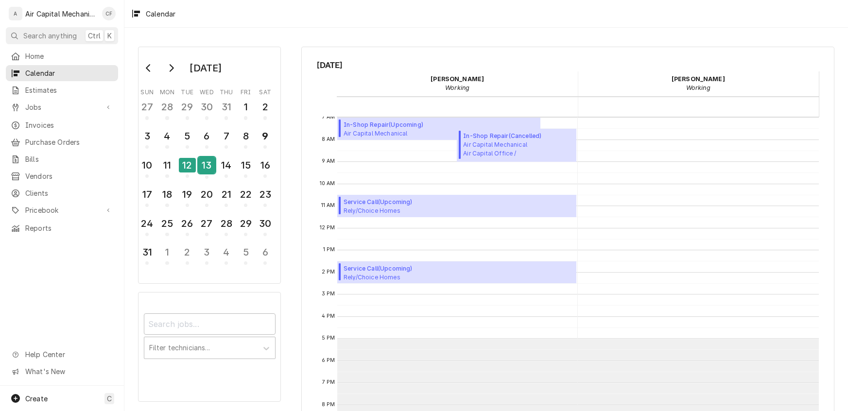
click at [205, 166] on div "13" at bounding box center [206, 165] width 17 height 17
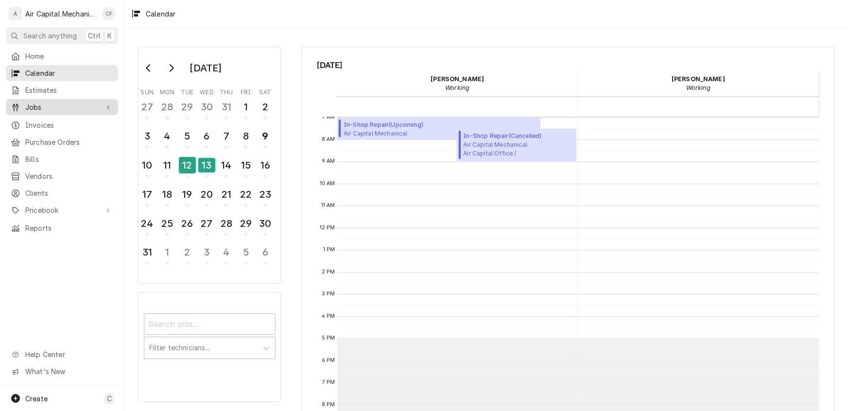
click at [34, 104] on span "Jobs" at bounding box center [61, 107] width 73 height 10
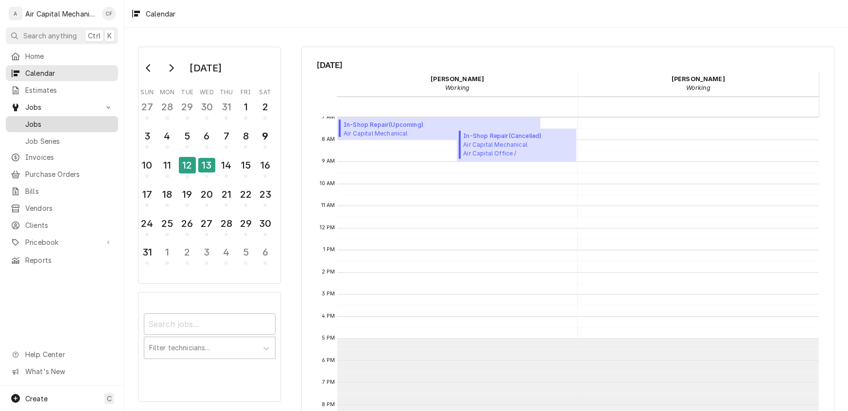
click at [36, 120] on span "Jobs" at bounding box center [69, 124] width 88 height 10
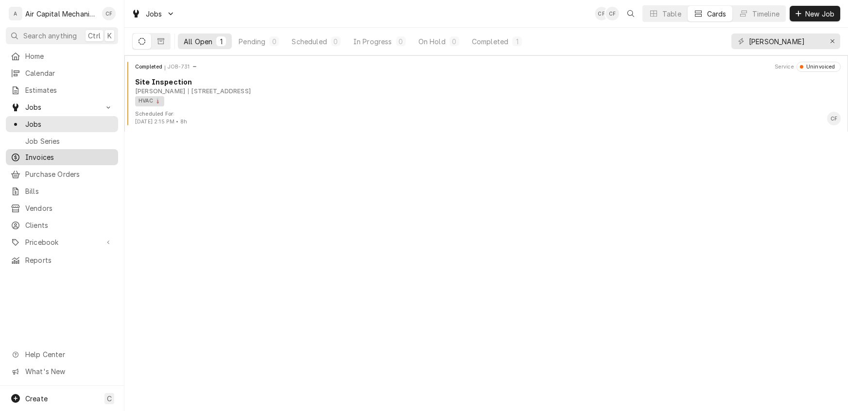
click at [30, 152] on span "Invoices" at bounding box center [69, 157] width 88 height 10
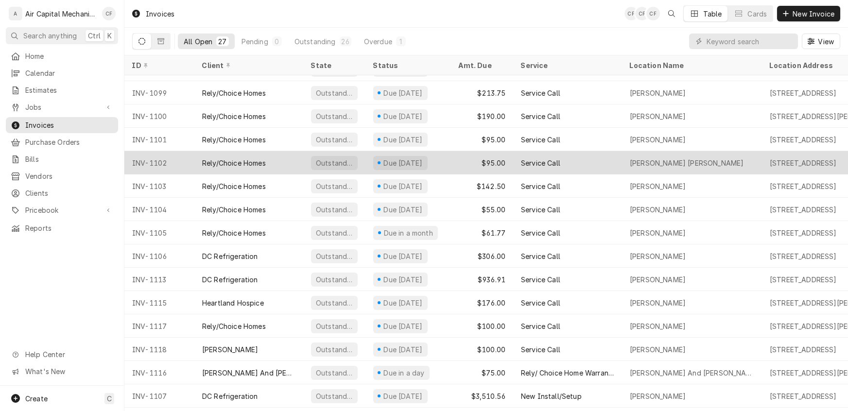
scroll to position [292, 0]
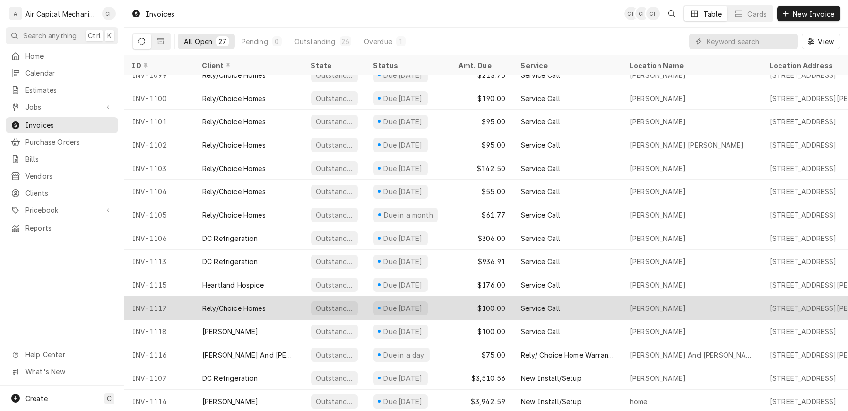
click at [337, 306] on div "Outstanding" at bounding box center [334, 308] width 39 height 10
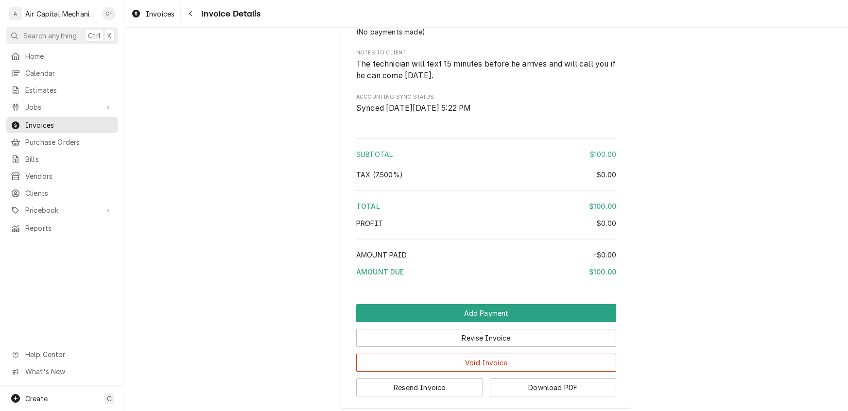
scroll to position [870, 0]
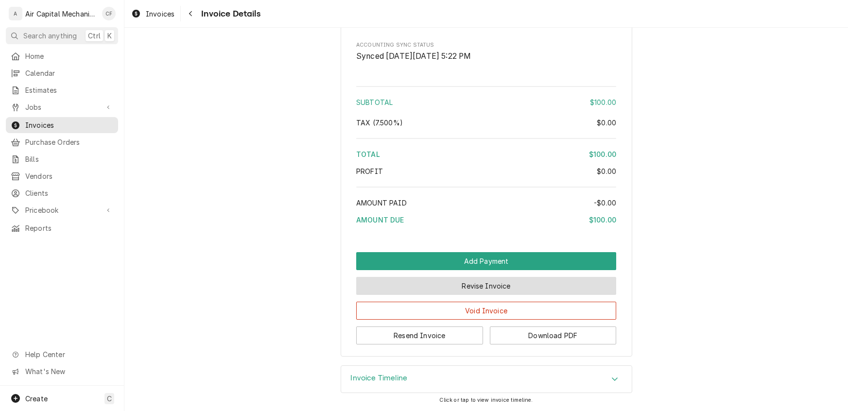
click at [463, 289] on button "Revise Invoice" at bounding box center [486, 286] width 260 height 18
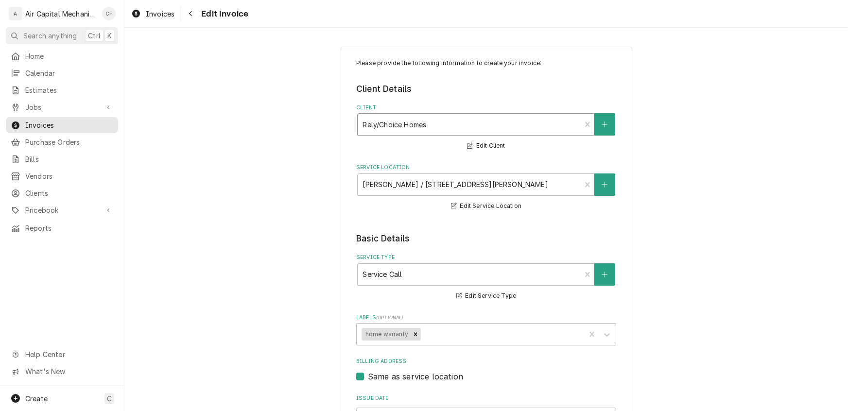
type textarea "x"
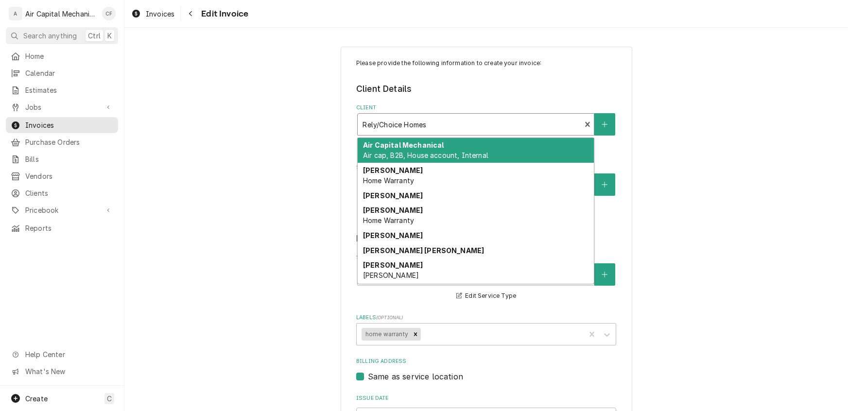
drag, startPoint x: 535, startPoint y: 120, endPoint x: 253, endPoint y: 110, distance: 282.9
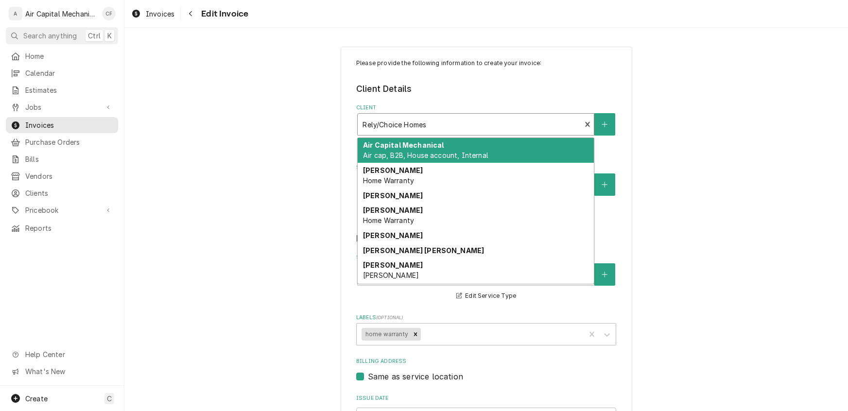
click at [416, 123] on div "Client" at bounding box center [468, 124] width 213 height 17
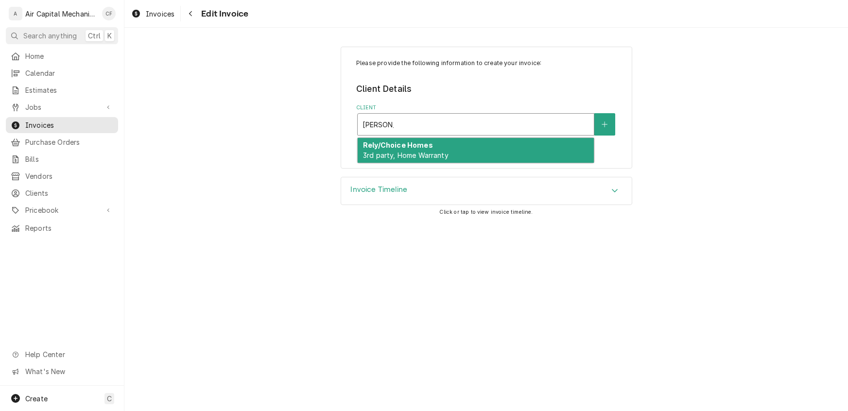
type input "Don Hoyt"
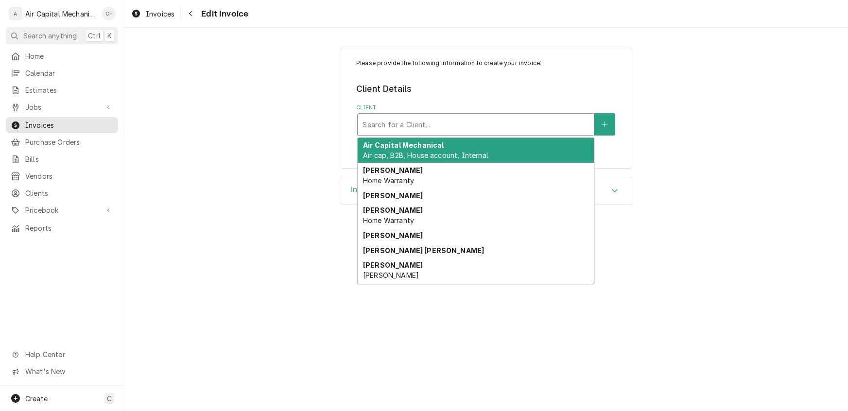
click at [491, 128] on div "Client" at bounding box center [475, 124] width 226 height 17
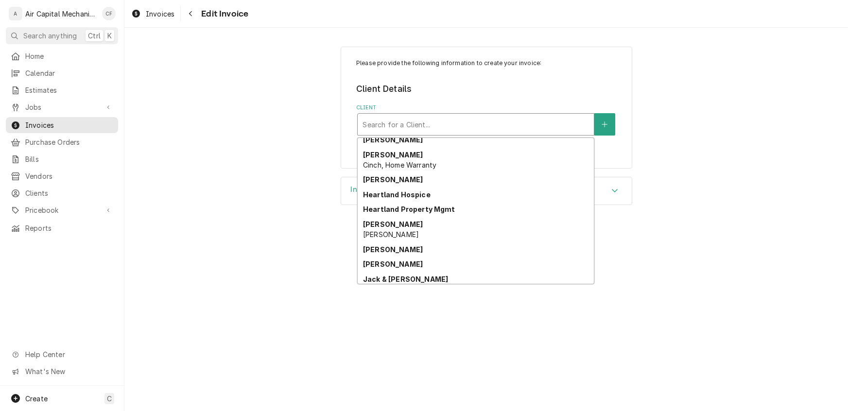
scroll to position [649, 0]
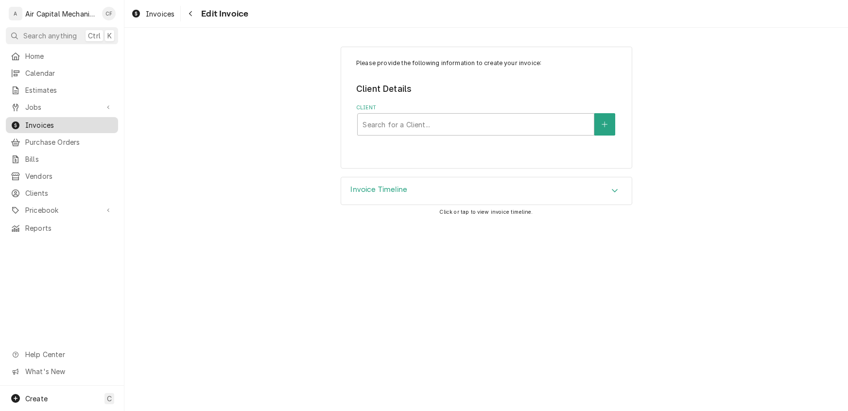
click at [41, 122] on span "Invoices" at bounding box center [69, 125] width 88 height 10
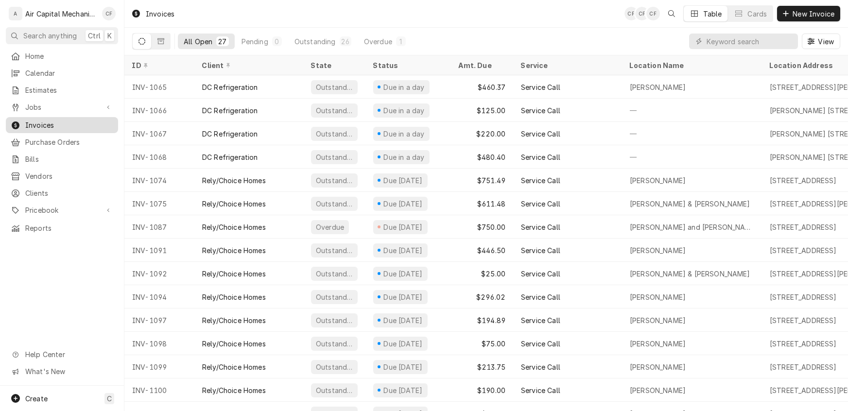
click at [35, 121] on span "Invoices" at bounding box center [69, 125] width 88 height 10
click at [801, 11] on span "New Invoice" at bounding box center [813, 14] width 46 height 10
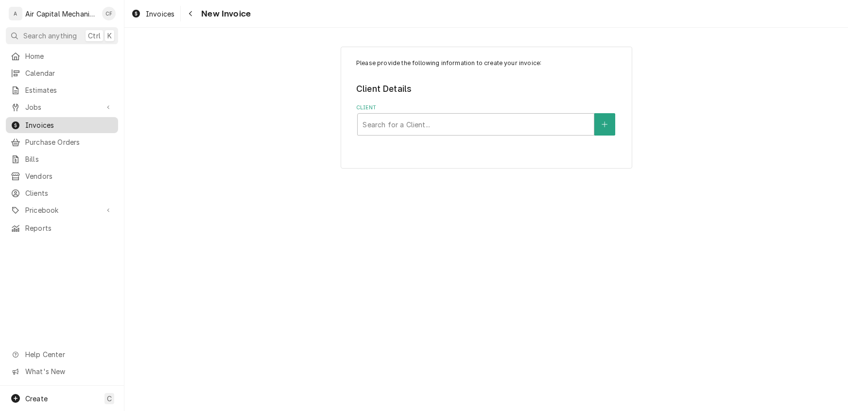
click at [44, 120] on span "Invoices" at bounding box center [69, 125] width 88 height 10
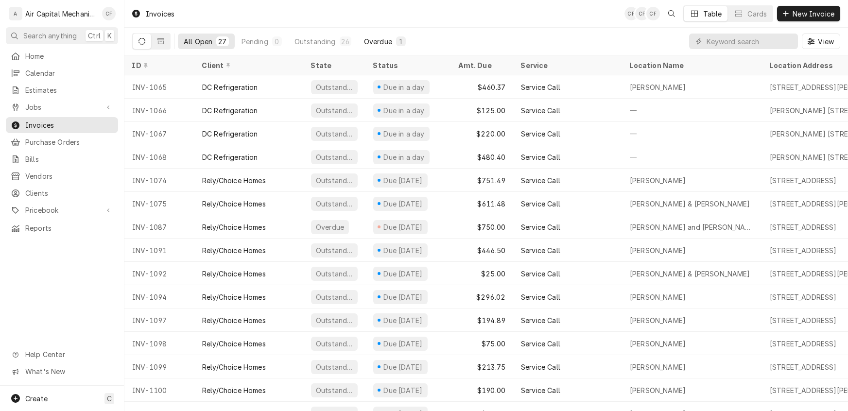
click at [377, 42] on div "Overdue" at bounding box center [378, 41] width 28 height 10
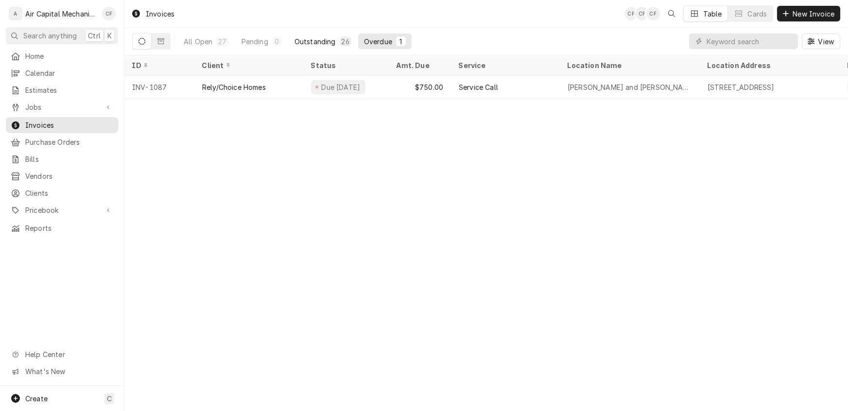
click at [327, 43] on div "Outstanding" at bounding box center [314, 41] width 41 height 10
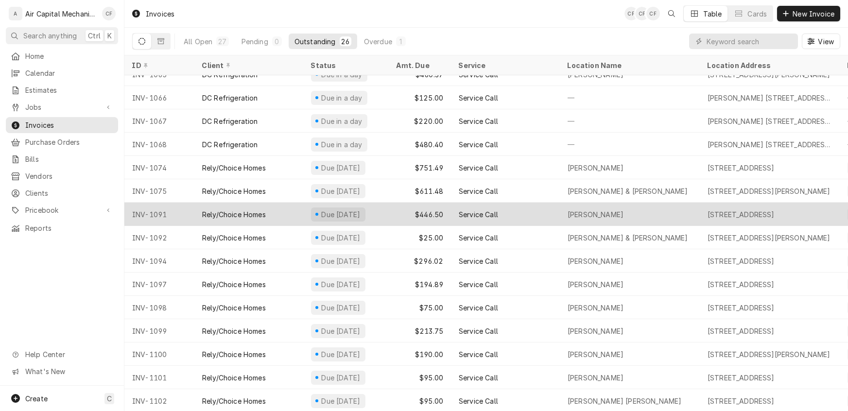
scroll to position [59, 0]
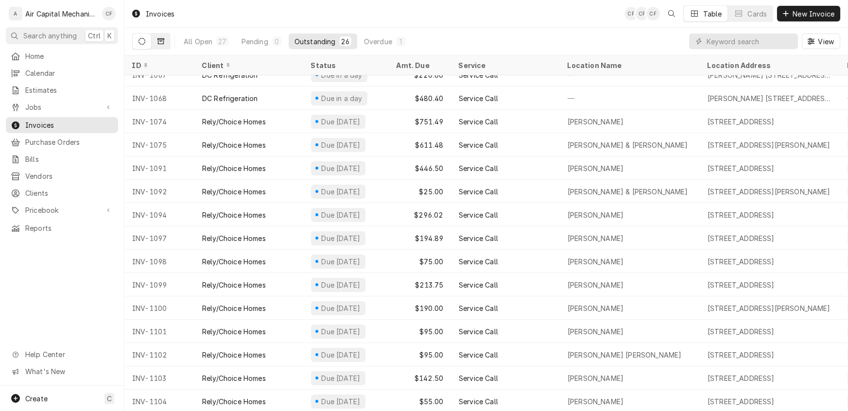
click at [161, 37] on button "Dynamic Content Wrapper" at bounding box center [161, 42] width 18 height 16
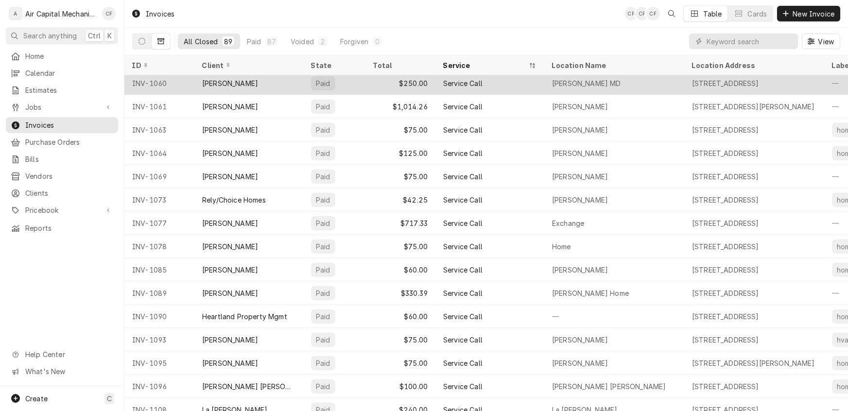
scroll to position [1131, 0]
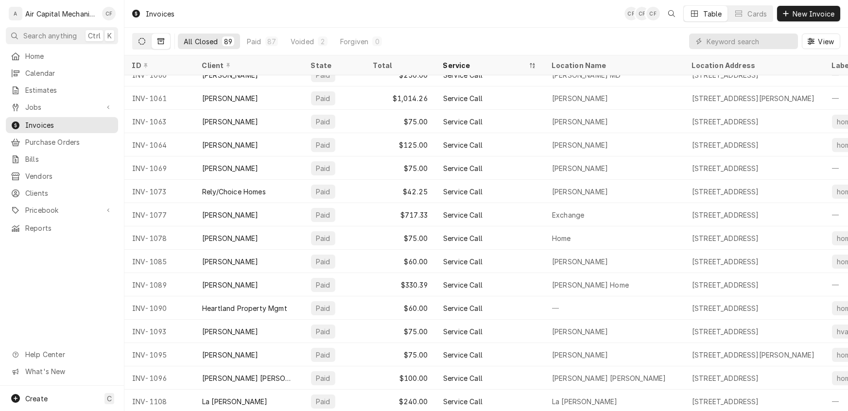
click at [142, 39] on icon "Dynamic Content Wrapper" at bounding box center [141, 41] width 7 height 7
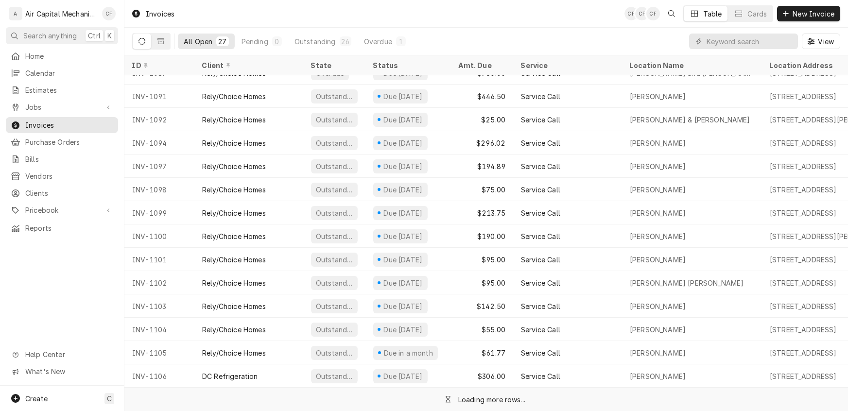
scroll to position [152, 0]
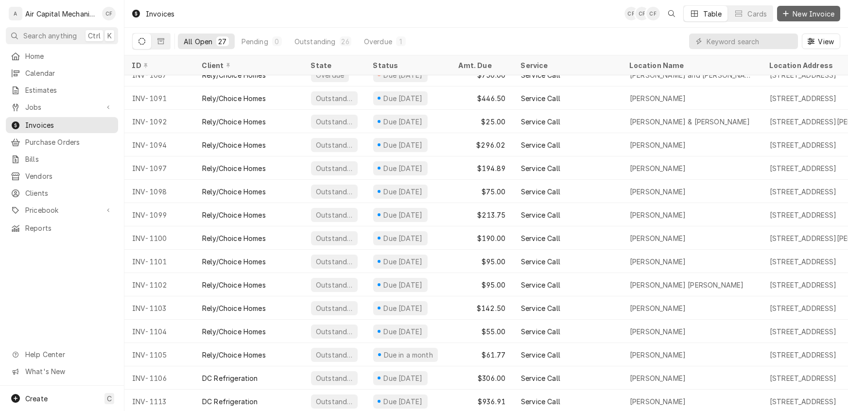
click at [793, 17] on span "New Invoice" at bounding box center [813, 14] width 46 height 10
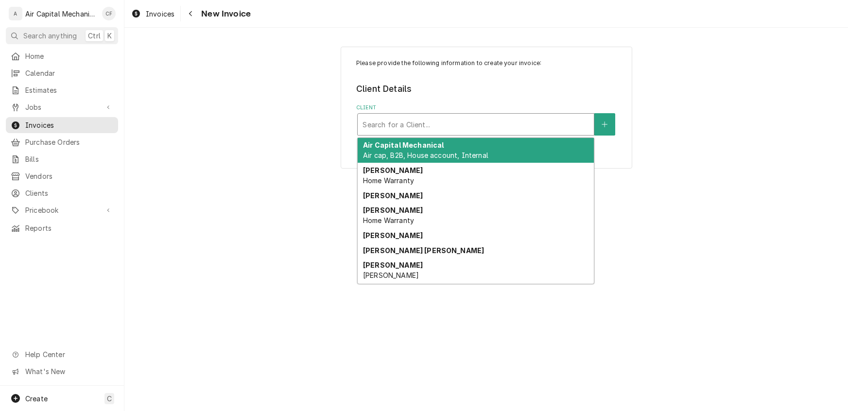
click at [402, 124] on div "Client" at bounding box center [475, 124] width 226 height 17
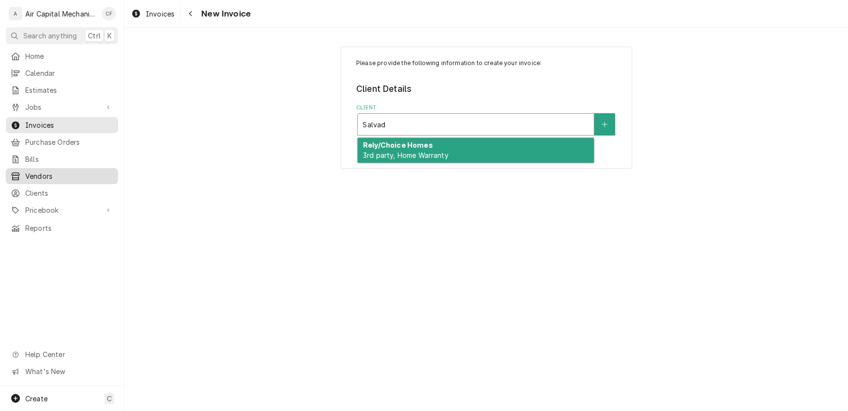
type input "Salvad"
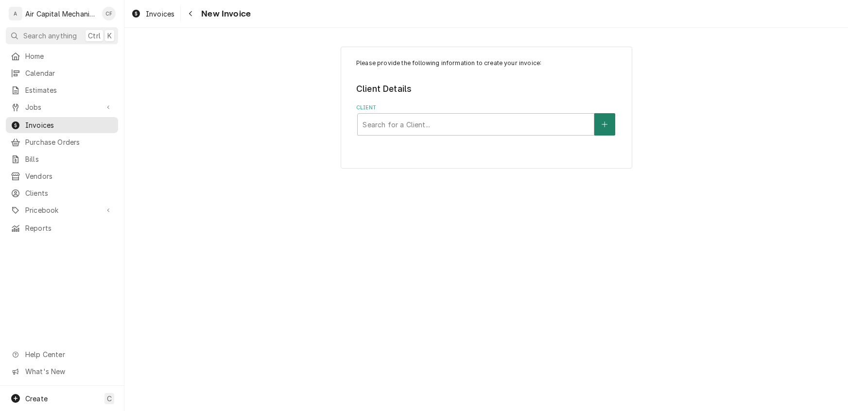
click at [607, 123] on icon "Create New Client" at bounding box center [604, 124] width 6 height 7
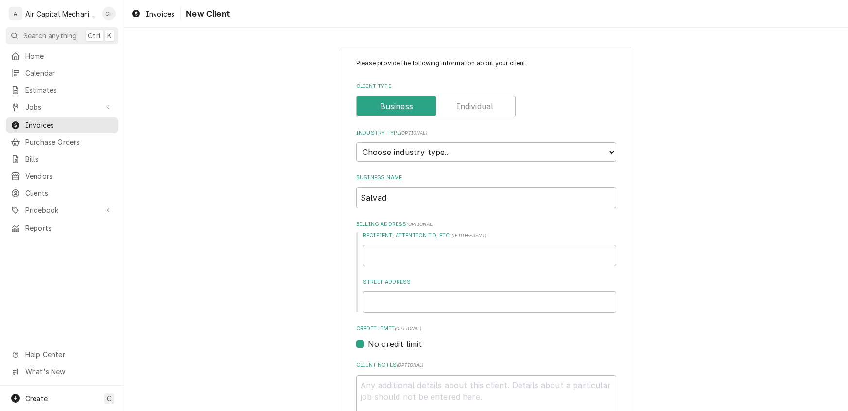
click at [465, 111] on label "Client Type" at bounding box center [435, 106] width 159 height 21
click at [465, 111] on input "Client Type" at bounding box center [435, 106] width 151 height 21
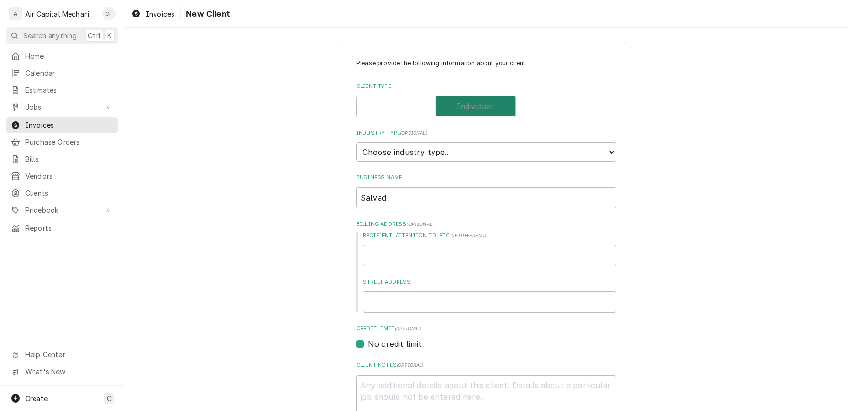
checkbox input "true"
type textarea "x"
click at [415, 155] on select "Choose industry type... Residential Commercial Industrial Government" at bounding box center [486, 151] width 260 height 19
select select "1"
click at [356, 142] on select "Choose industry type... Residential Commercial Industrial Government" at bounding box center [486, 151] width 260 height 19
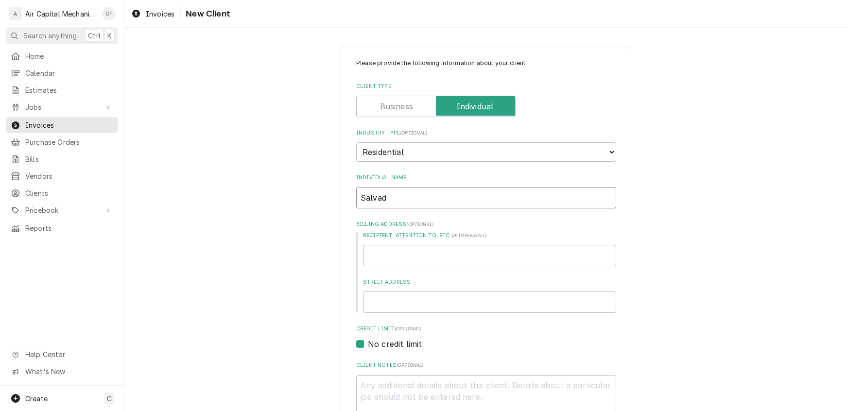
click at [391, 196] on input "Salvad" at bounding box center [486, 197] width 260 height 21
type textarea "x"
type input "Salvado"
type textarea "x"
type input "Salvador"
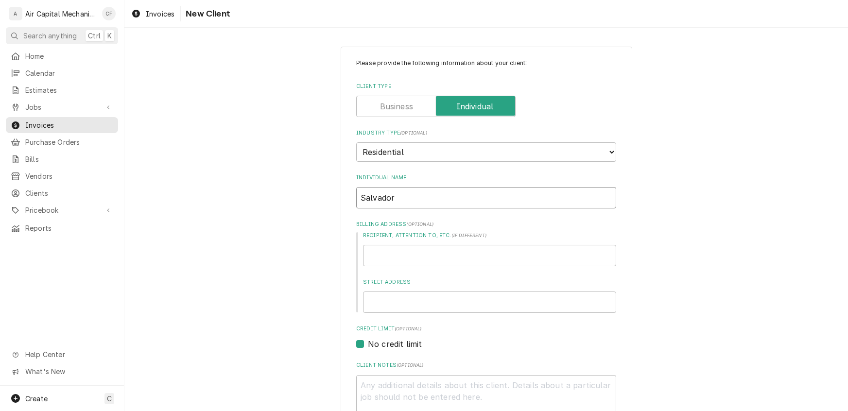
type textarea "x"
type input "Salvador"
type textarea "x"
type input "[PERSON_NAME]"
type textarea "x"
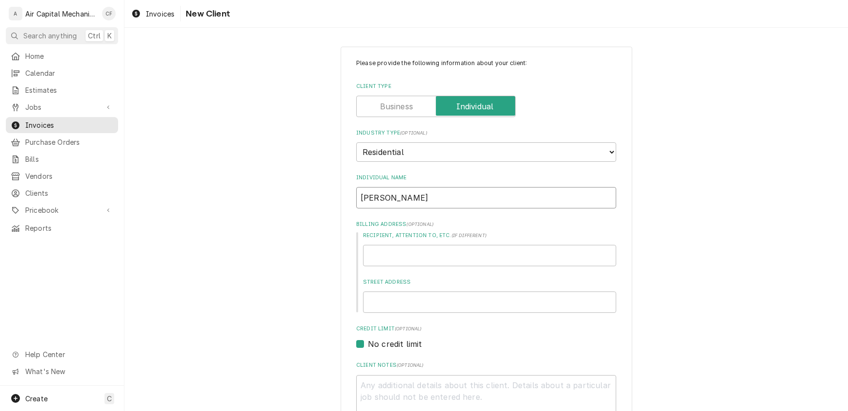
type input "[PERSON_NAME]"
type textarea "x"
type input "[PERSON_NAME]"
type textarea "x"
type input "[PERSON_NAME]"
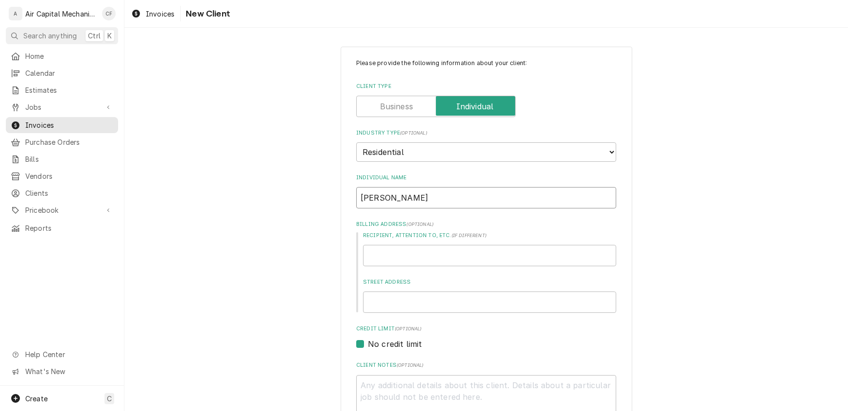
type textarea "x"
type input "[PERSON_NAME]"
type textarea "x"
type input "[PERSON_NAME]"
type textarea "x"
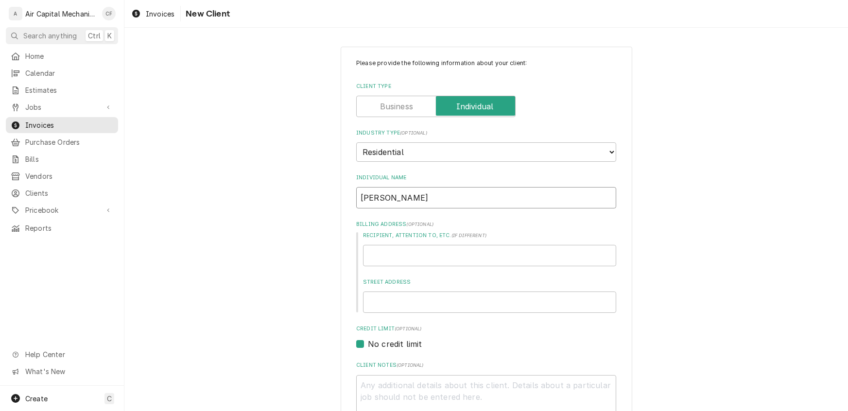
type input "Salvador Gutierr"
type textarea "x"
type input "Salvador Gutierre"
type textarea "x"
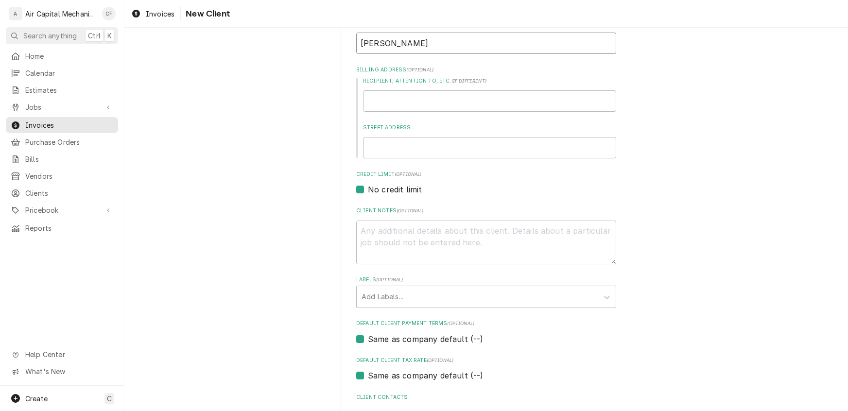
scroll to position [80, 0]
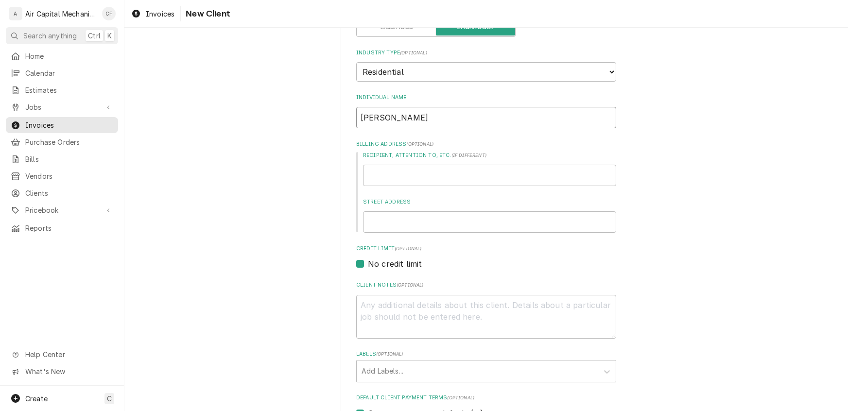
drag, startPoint x: 444, startPoint y: 119, endPoint x: 324, endPoint y: 112, distance: 121.2
click at [324, 112] on div "Please provide the following information about your client: Client Type Industr…" at bounding box center [485, 258] width 723 height 601
type input "[PERSON_NAME]"
click at [439, 168] on input "Recipient, Attention To, etc. ( if different )" at bounding box center [489, 175] width 253 height 21
paste input "[PERSON_NAME]"
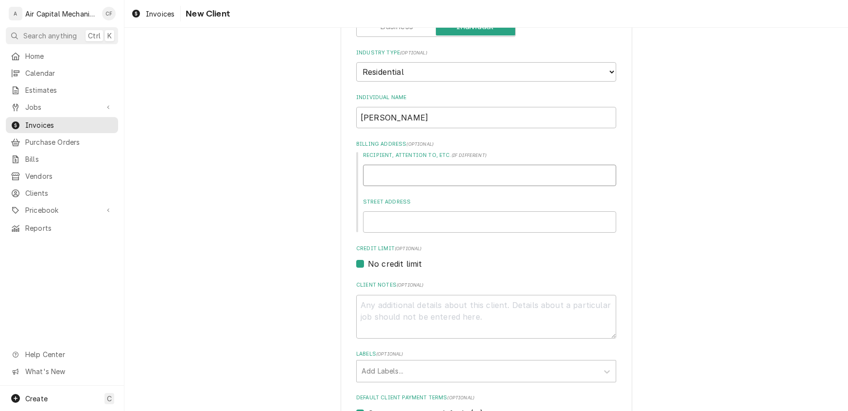
type textarea "x"
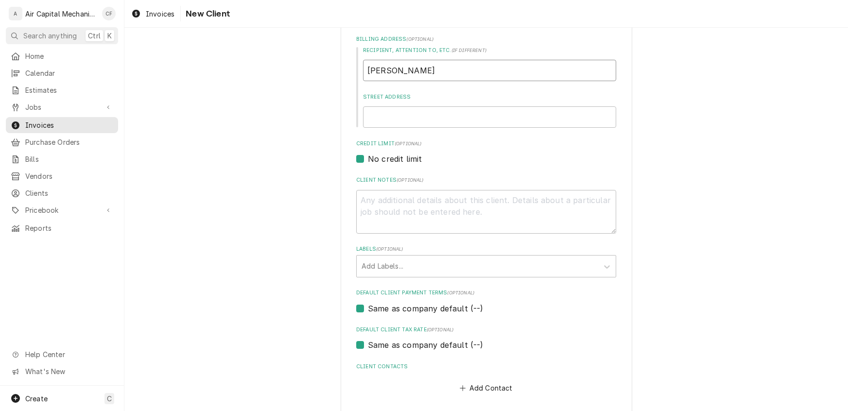
scroll to position [214, 0]
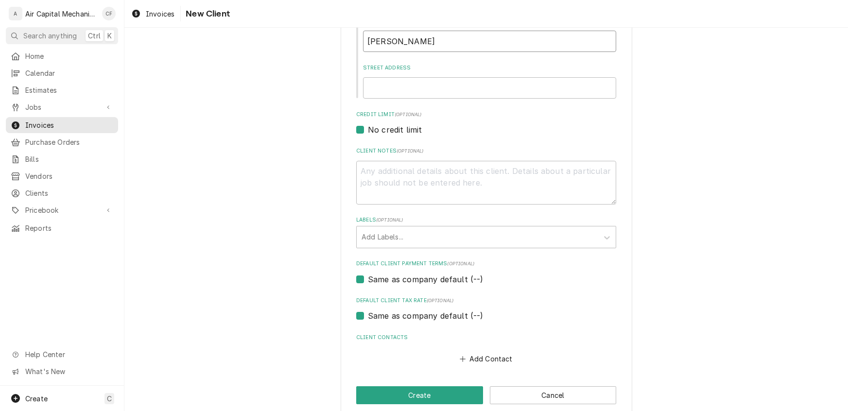
type input "[PERSON_NAME]"
click at [402, 84] on input "Street Address" at bounding box center [489, 87] width 253 height 21
type textarea "x"
type input "5"
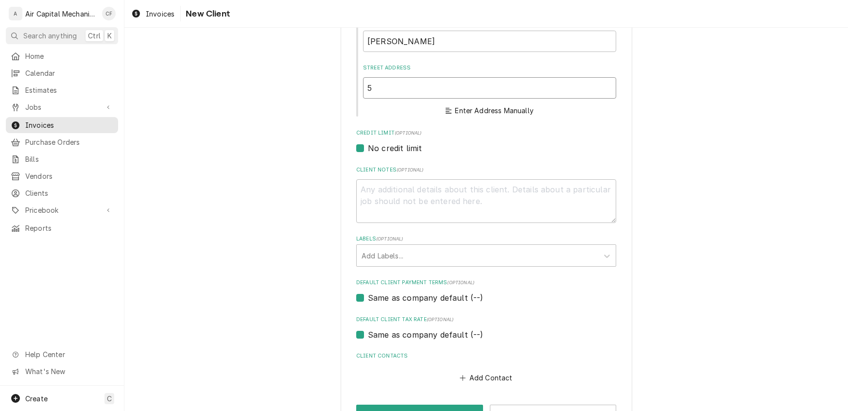
type textarea "x"
type input "52"
type textarea "x"
type input "525"
type textarea "x"
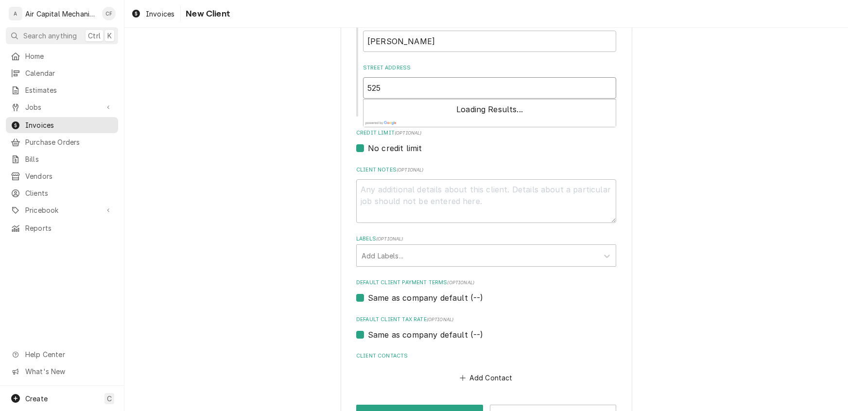
type input "5258"
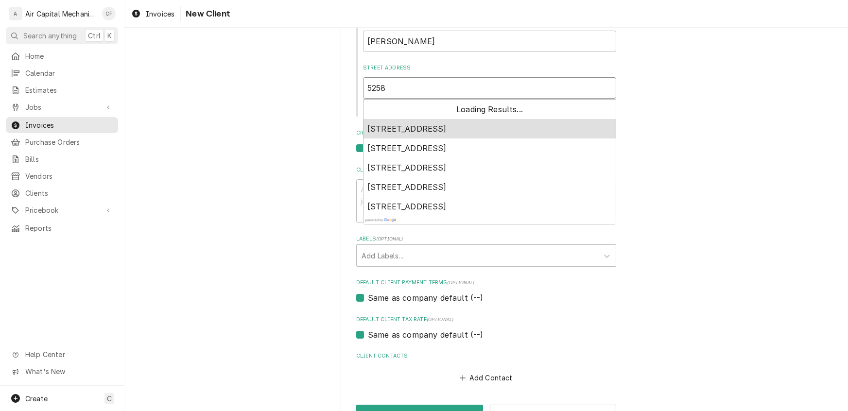
type textarea "x"
type input "5258"
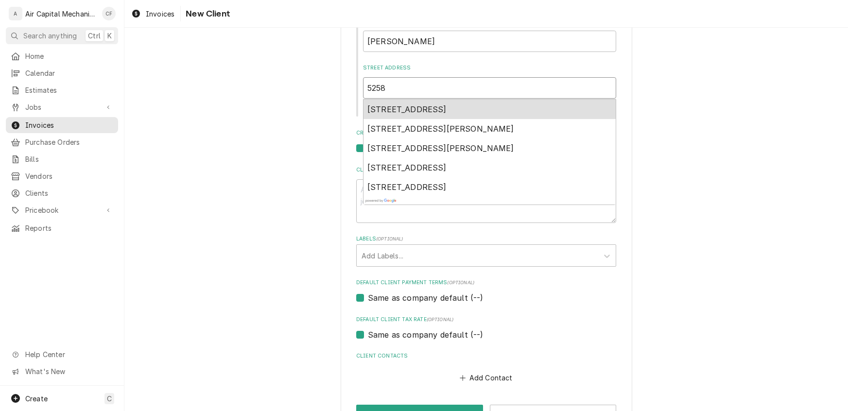
type textarea "x"
type input "5258 E"
type textarea "x"
type input "5258 E"
type textarea "x"
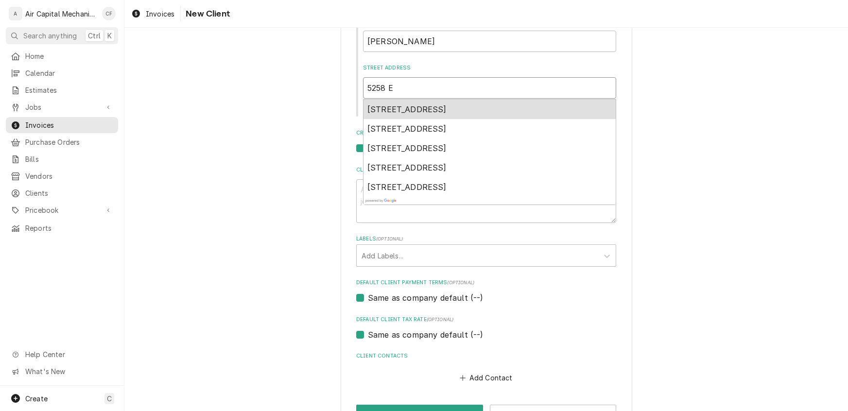
type input "5258 E 4"
type textarea "x"
type input "5258 E 47"
type textarea "x"
type input "5258 E 47t"
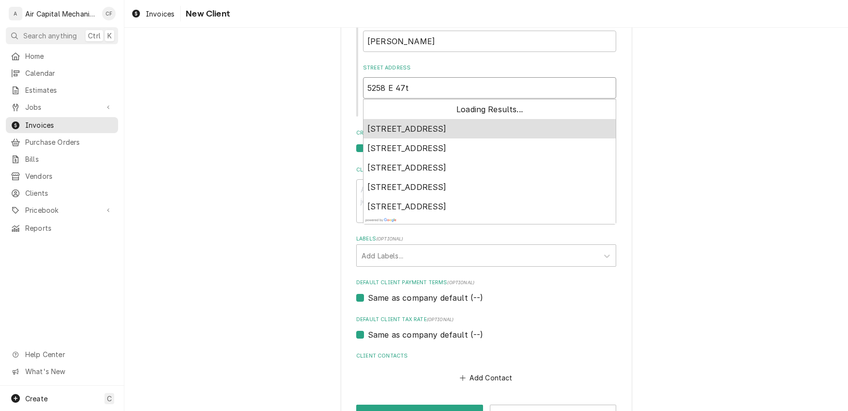
type textarea "x"
type input "5258 E 47th"
type textarea "x"
type input "5258 E 47th"
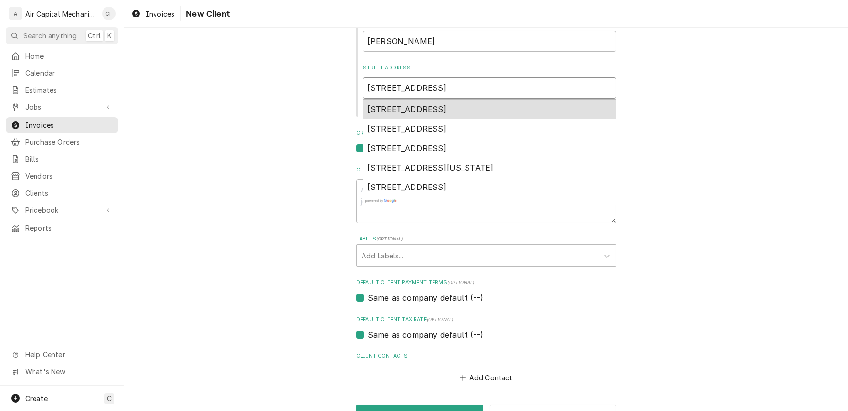
type textarea "x"
type input "5258 E 47th S"
type textarea "x"
type input "5258 E 47th St"
type textarea "x"
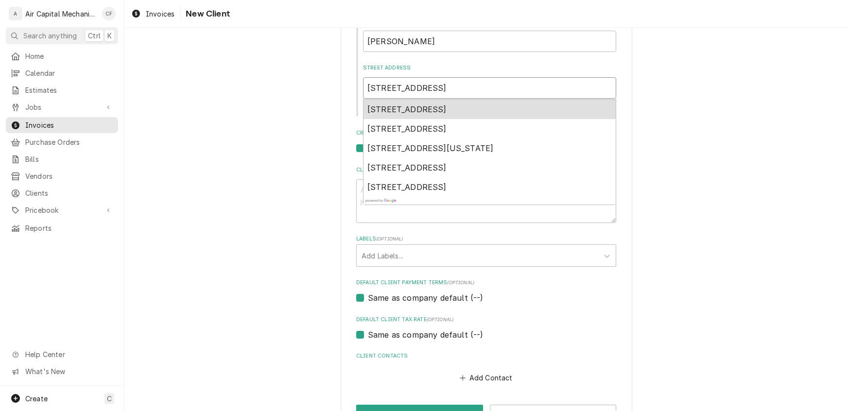
type input "5258 E 47th St"
type textarea "x"
type input "5258 E 47th St N"
click at [446, 112] on span "5258 East 47th Street North, Bel Aire, KS, USA" at bounding box center [406, 109] width 79 height 10
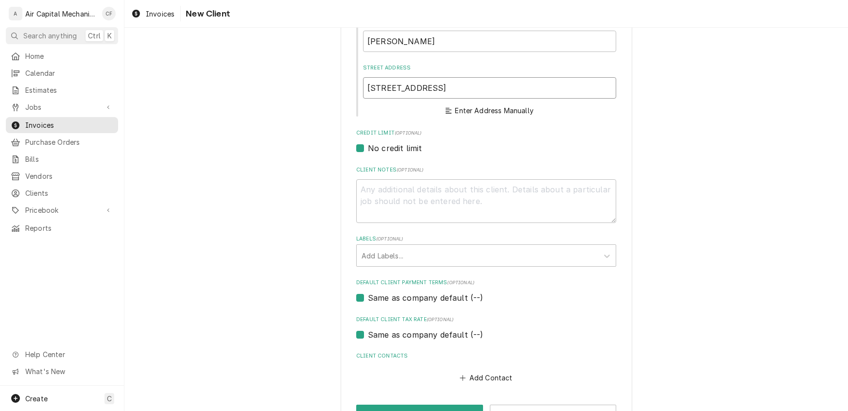
type textarea "x"
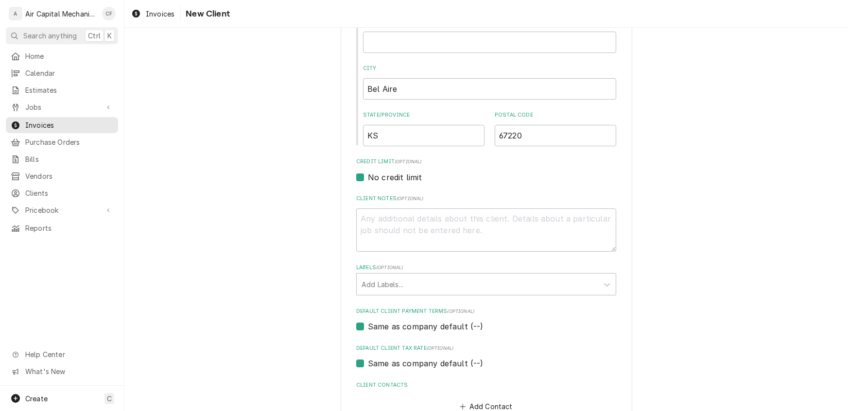
scroll to position [367, 0]
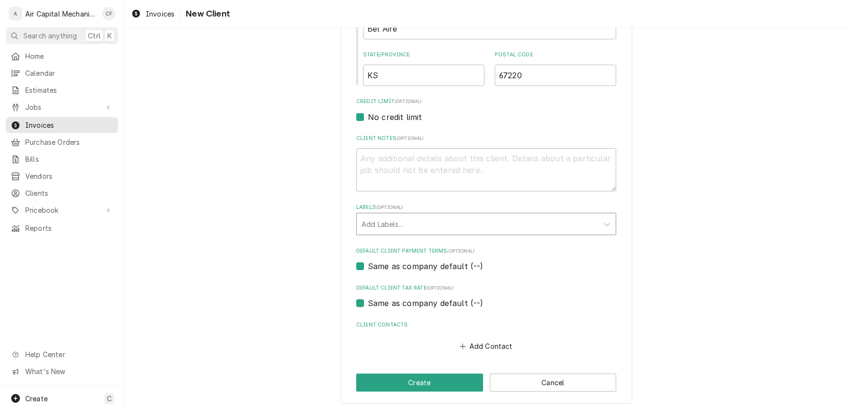
type input "5258 E 47th St N"
click at [399, 219] on div "Labels" at bounding box center [477, 223] width 232 height 17
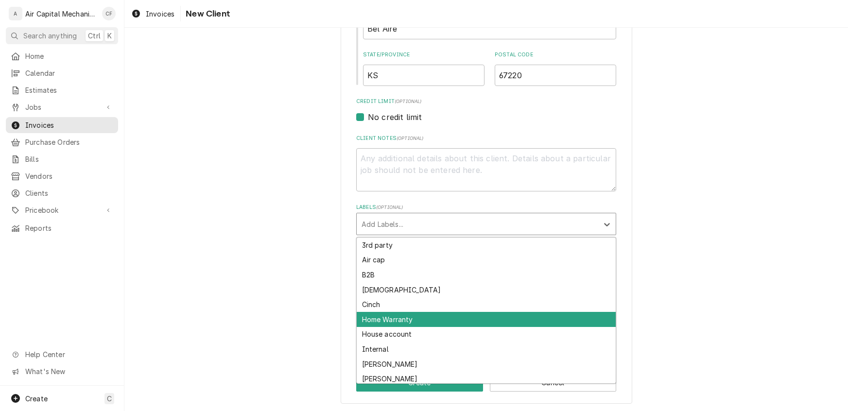
click at [395, 317] on div "Home Warranty" at bounding box center [486, 319] width 259 height 15
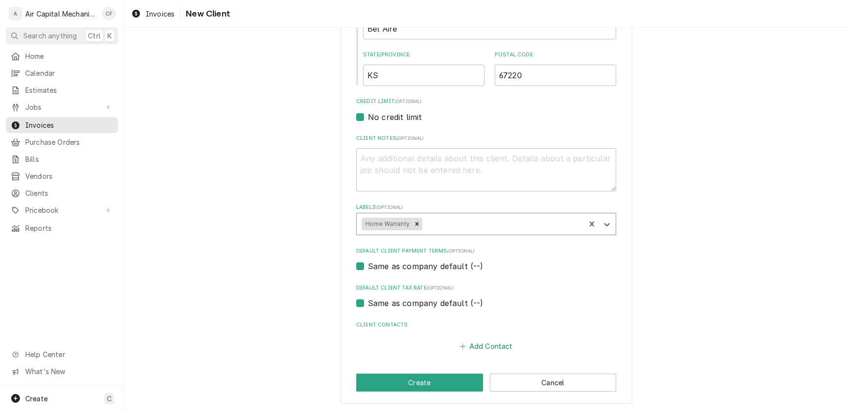
click at [494, 344] on button "Add Contact" at bounding box center [486, 347] width 56 height 14
type textarea "x"
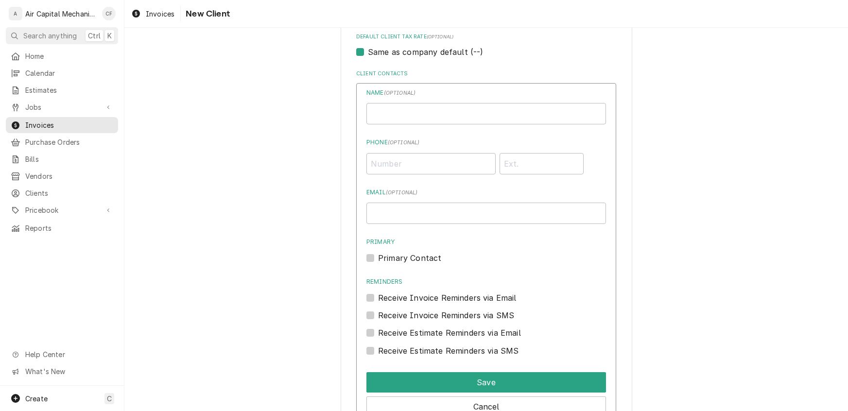
scroll to position [621, 0]
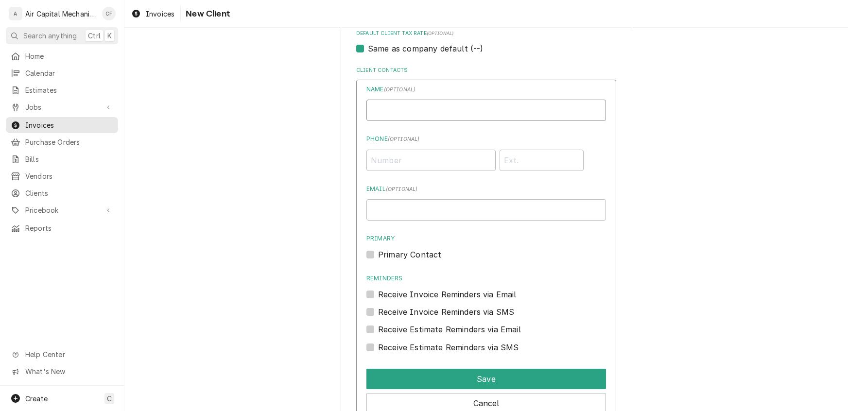
click at [392, 110] on input "Individual Name" at bounding box center [485, 110] width 239 height 21
paste input "Salvador Gutierrez"
type input "Salvador Gutierrez"
click at [405, 153] on input "Phone ( optional )" at bounding box center [430, 160] width 129 height 21
type input "(316) 469-8269"
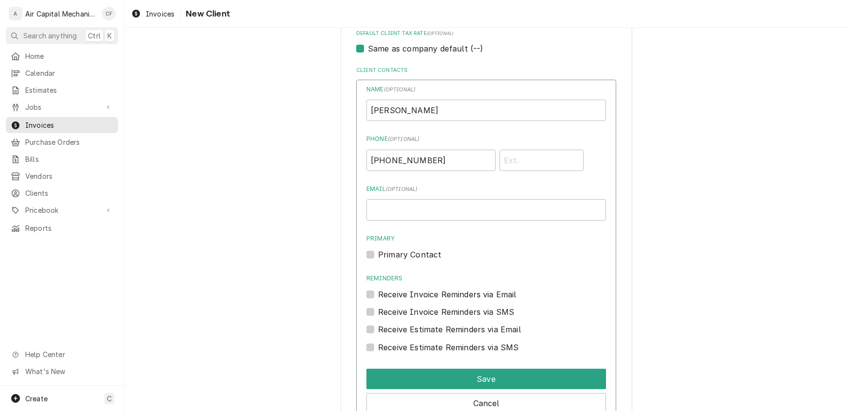
drag, startPoint x: 391, startPoint y: 226, endPoint x: 385, endPoint y: 211, distance: 16.0
click at [388, 220] on div "Name ( optional ) Salvador Gutierrez Phone ( optional ) (316) 469-8269 Email ( …" at bounding box center [485, 219] width 239 height 268
click at [385, 209] on input "Email ( optional )" at bounding box center [485, 209] width 239 height 21
click at [414, 202] on input "Email ( optional )" at bounding box center [485, 209] width 239 height 21
paste input "sg15gm@gmail.com"
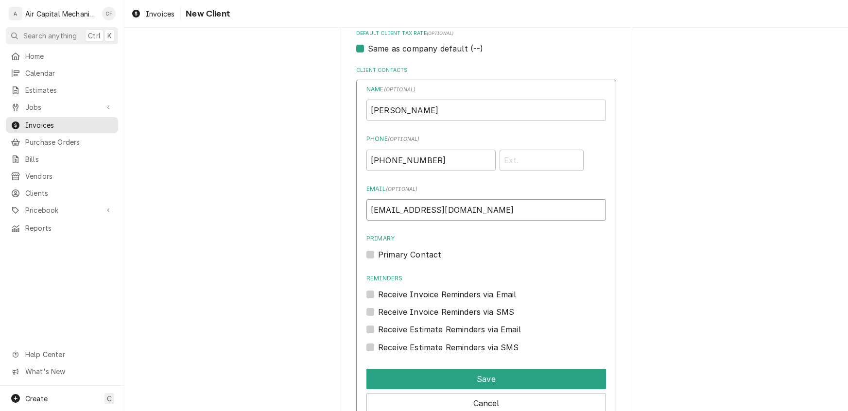
paste input "sg15gm@gmail.com"
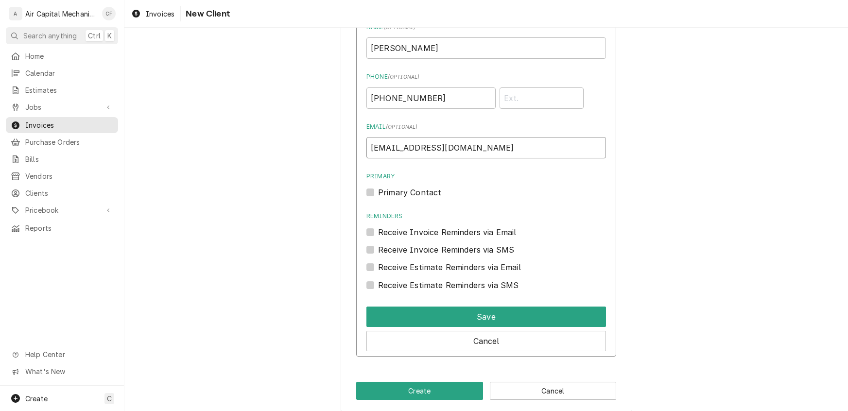
scroll to position [691, 0]
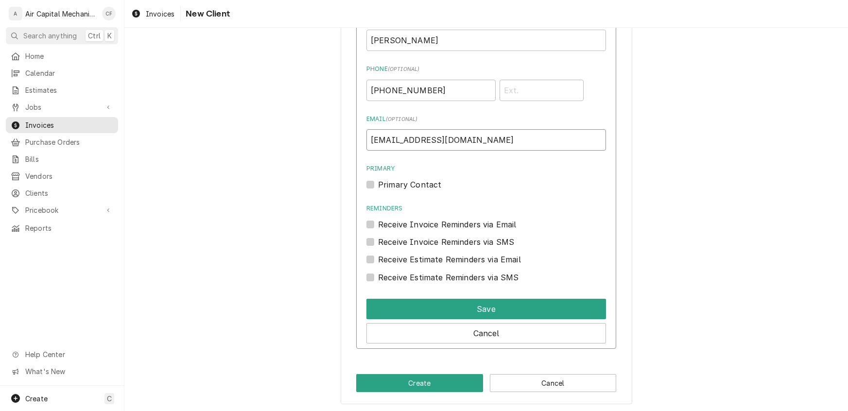
type input "sg15gm@gmail.com"
click at [378, 223] on label "Receive Invoice Reminders via Email" at bounding box center [447, 225] width 138 height 12
click at [378, 223] on input "Reminders" at bounding box center [497, 229] width 239 height 21
checkbox input "true"
click at [378, 239] on label "Receive Invoice Reminders via SMS" at bounding box center [446, 242] width 136 height 12
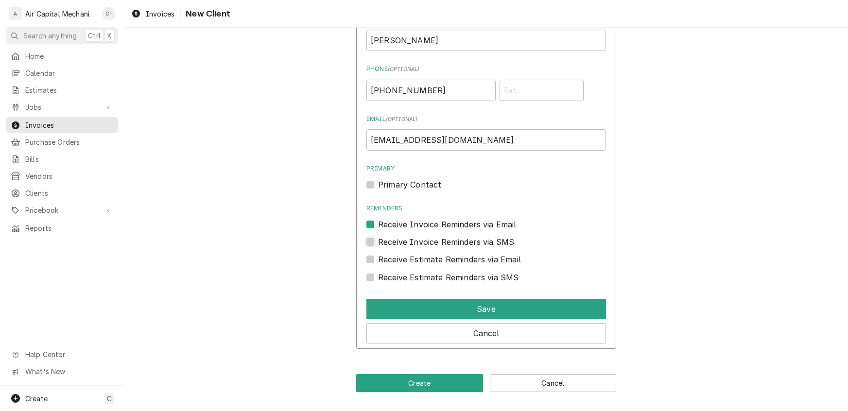
click at [378, 239] on input "Contact Edit Form" at bounding box center [497, 246] width 239 height 21
checkbox input "true"
click at [378, 260] on label "Receive Estimate Reminders via Email" at bounding box center [449, 260] width 143 height 12
click at [378, 260] on input "Contact Edit Form" at bounding box center [497, 264] width 239 height 21
checkbox input "true"
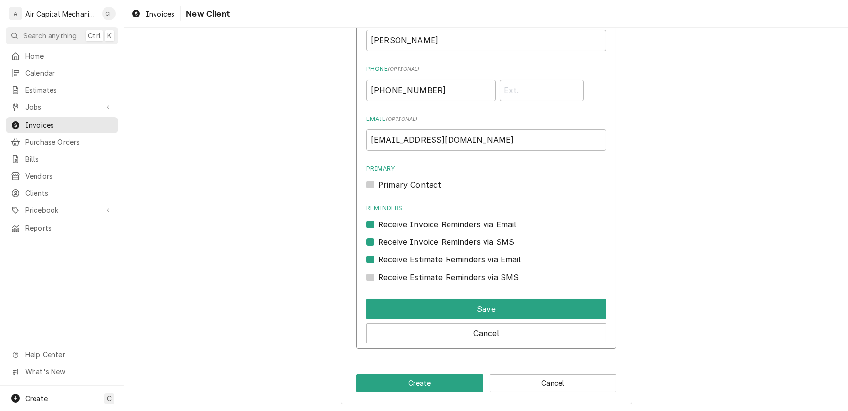
click at [378, 275] on label "Receive Estimate Reminders via SMS" at bounding box center [448, 278] width 140 height 12
click at [378, 275] on input "Contact Edit Form" at bounding box center [497, 282] width 239 height 21
checkbox input "true"
click at [378, 184] on label "Primary Contact" at bounding box center [409, 185] width 63 height 12
click at [378, 184] on input "Primary" at bounding box center [497, 189] width 239 height 21
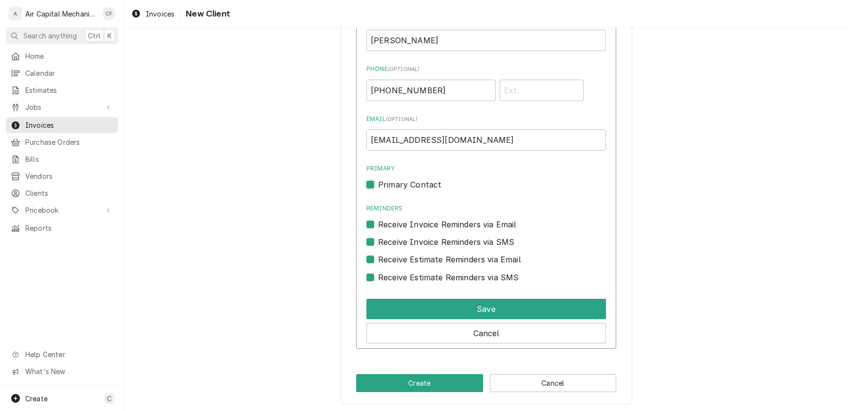
checkbox input "true"
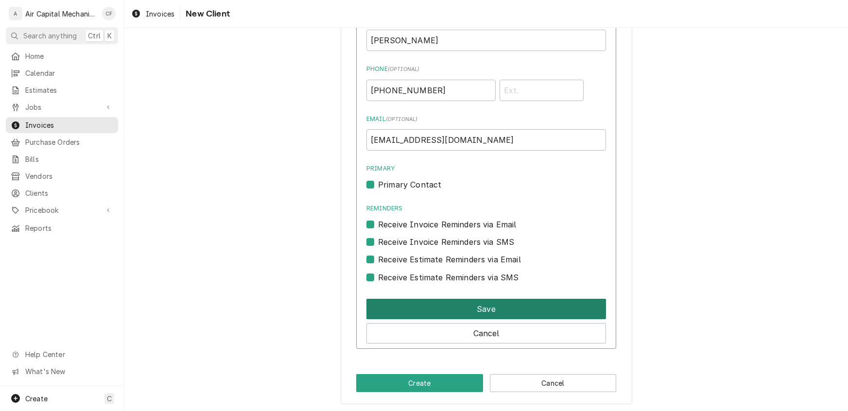
click at [468, 302] on button "Save" at bounding box center [485, 309] width 239 height 20
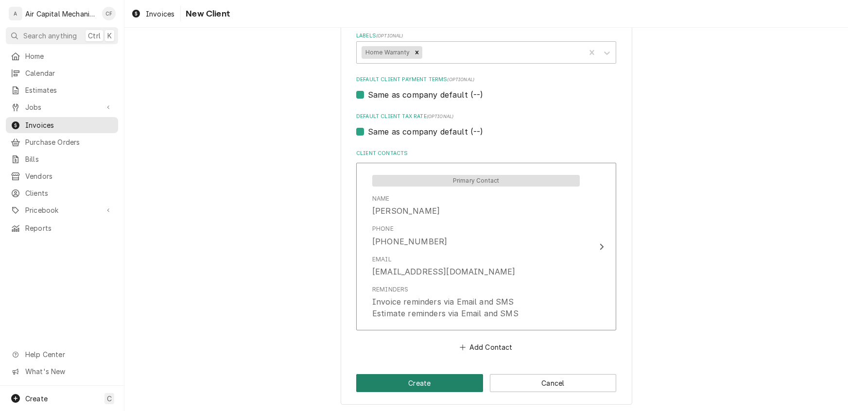
click at [435, 384] on button "Create" at bounding box center [419, 383] width 127 height 18
type textarea "x"
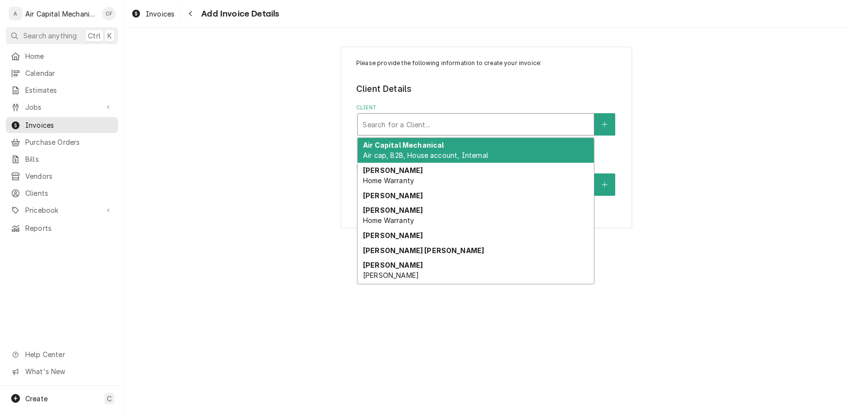
click at [401, 127] on div "Client" at bounding box center [475, 124] width 226 height 17
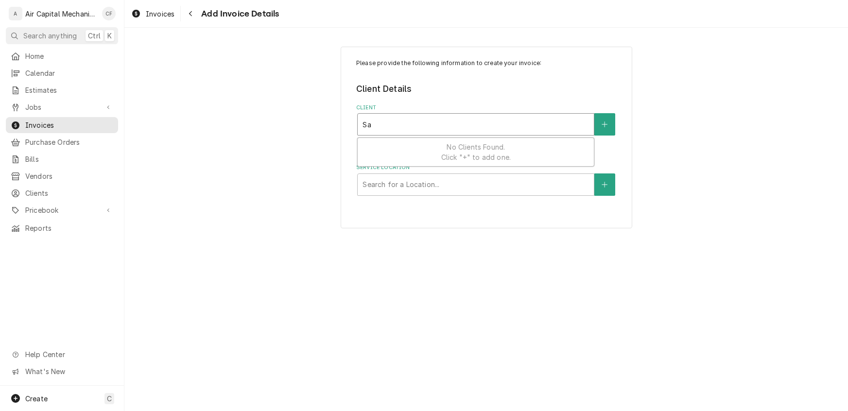
type input "Sal"
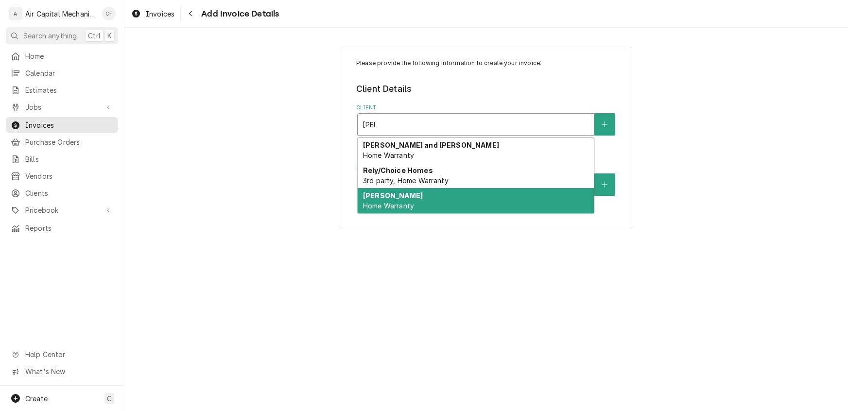
click at [411, 198] on strong "Salvador Gutierrez" at bounding box center [393, 195] width 60 height 8
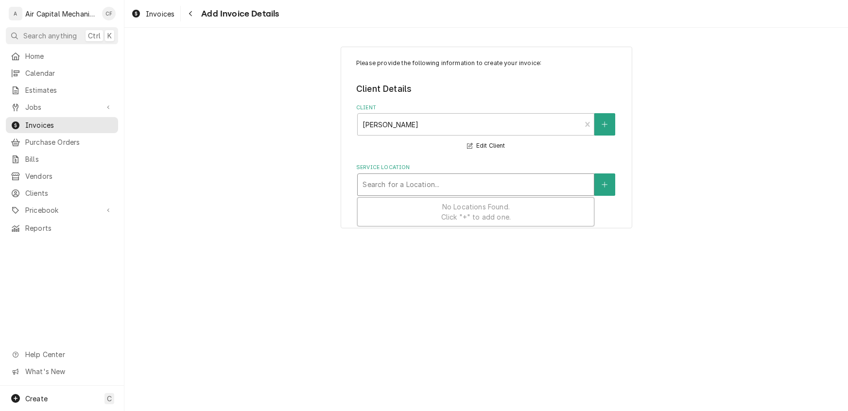
click at [571, 184] on div "Service Location" at bounding box center [475, 184] width 226 height 17
type input "5825 E 47th St N"
click at [610, 186] on button "Service Location" at bounding box center [604, 184] width 20 height 22
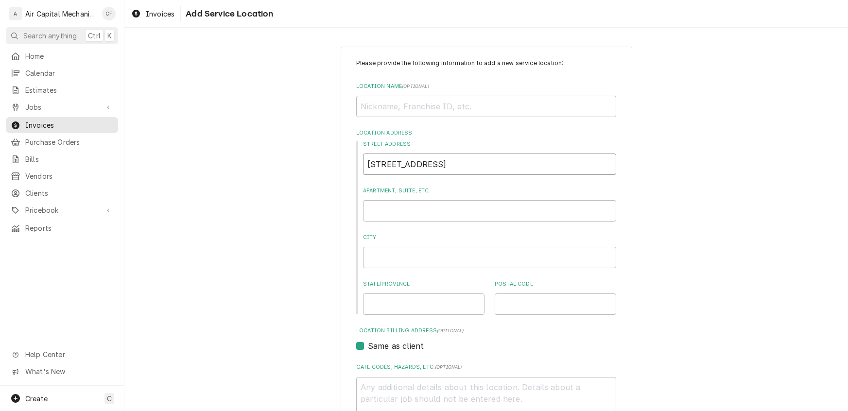
click at [444, 169] on input "5825 E 47th St N" at bounding box center [489, 164] width 253 height 21
type textarea "x"
type input "5825 E 47th St"
type textarea "x"
type input "5825 E 47th St"
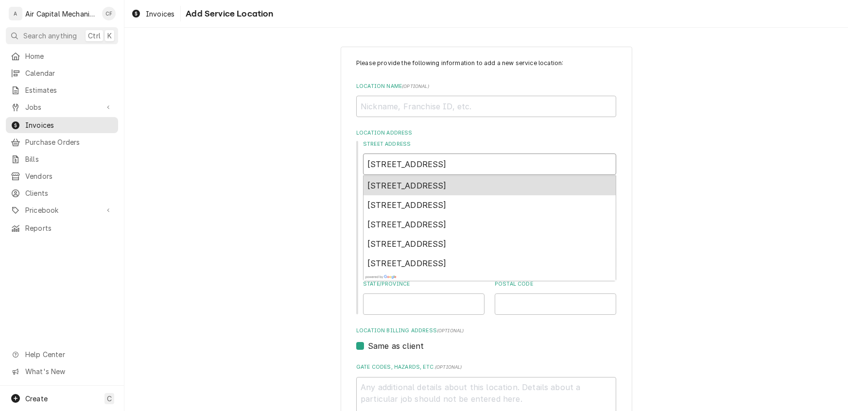
click at [425, 188] on span "5825 E 47th St N, Bel Aire, KS, USA" at bounding box center [406, 186] width 79 height 10
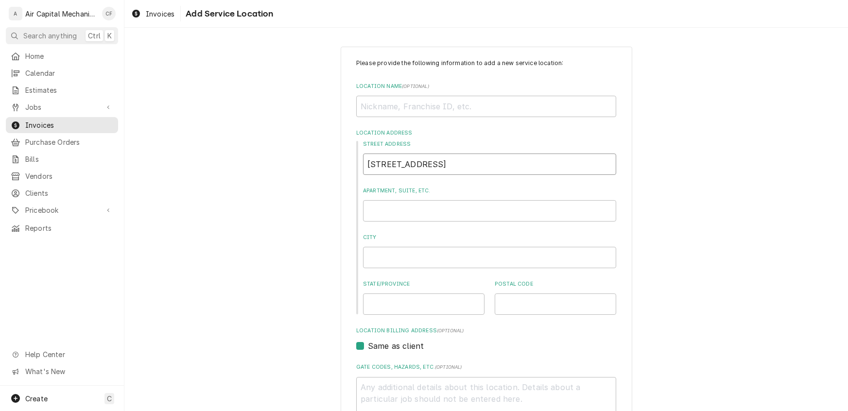
type textarea "x"
type input "5825 E 47th St N"
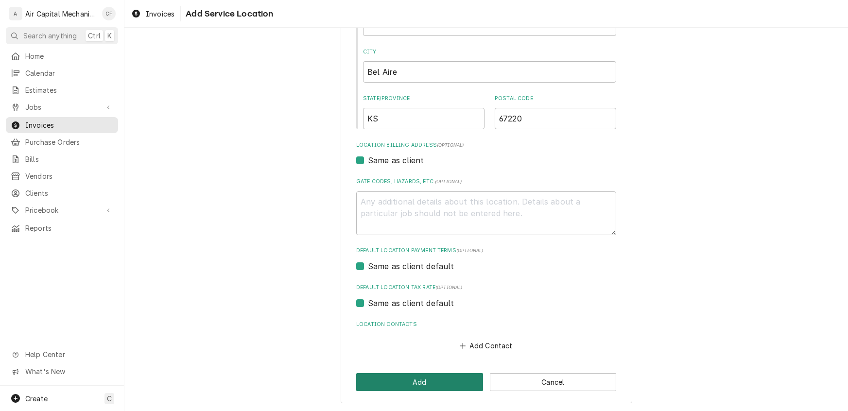
click at [442, 383] on button "Add" at bounding box center [419, 382] width 127 height 18
type textarea "x"
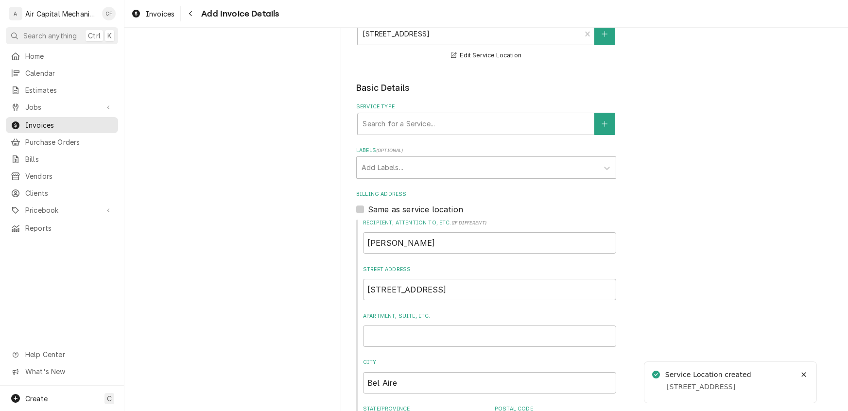
scroll to position [165, 0]
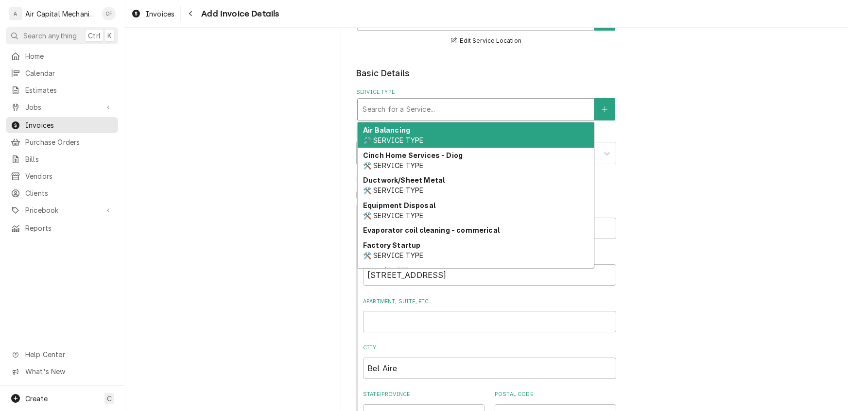
click at [461, 115] on div "Service Type" at bounding box center [475, 109] width 226 height 17
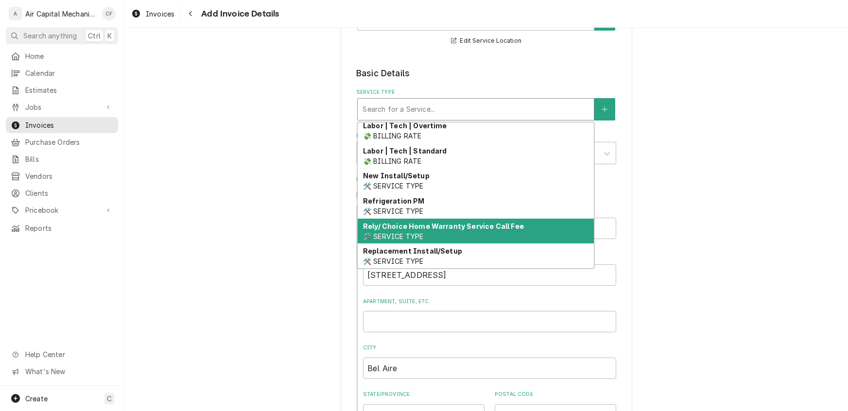
scroll to position [345, 0]
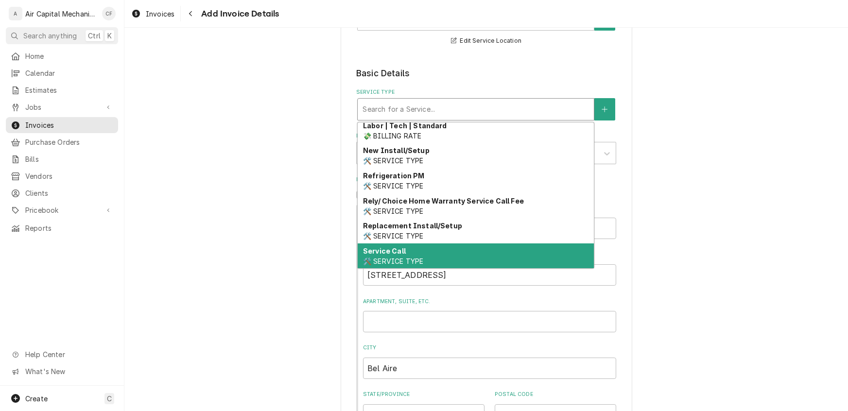
click at [388, 257] on span "🛠️ SERVICE TYPE" at bounding box center [393, 261] width 60 height 8
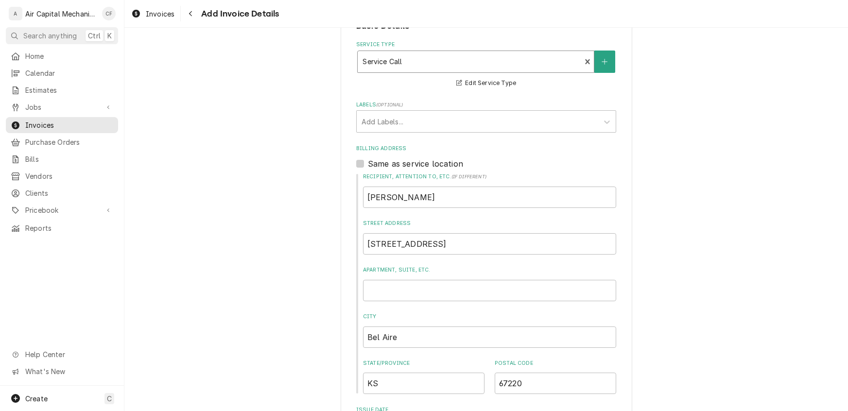
scroll to position [255, 0]
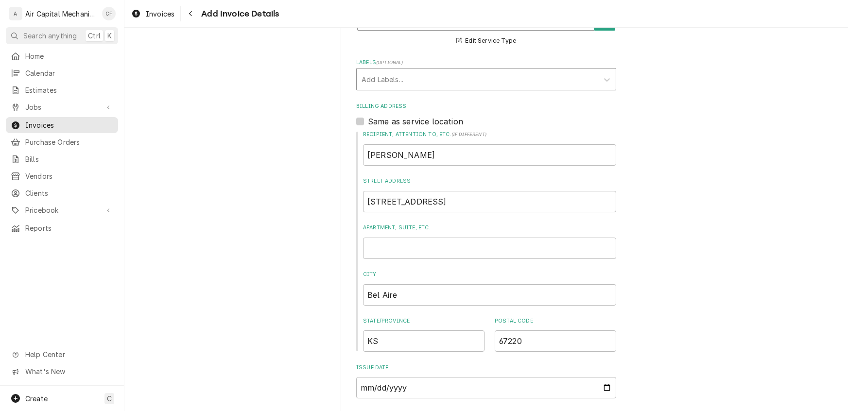
click at [401, 72] on div "Labels" at bounding box center [477, 78] width 232 height 17
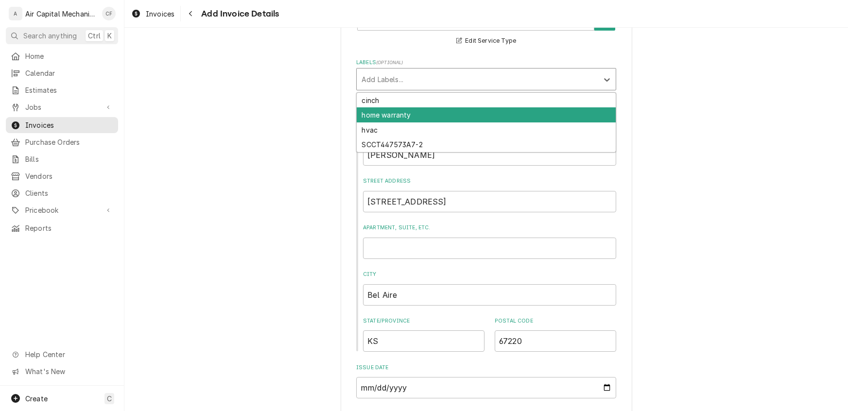
click at [392, 115] on div "home warranty" at bounding box center [486, 114] width 259 height 15
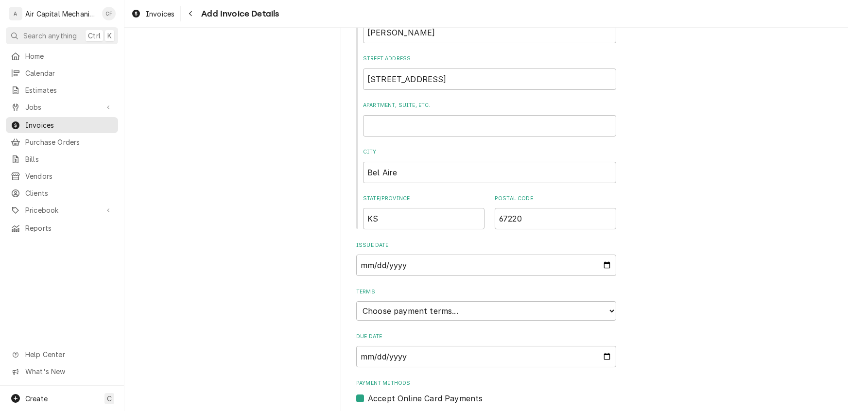
scroll to position [410, 0]
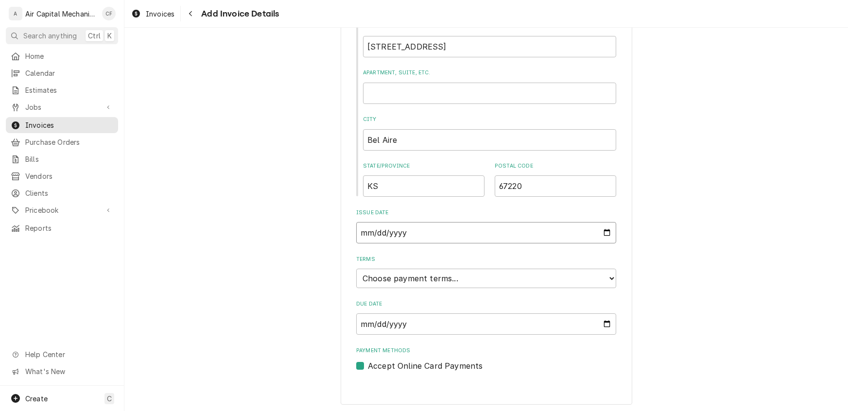
click at [376, 231] on input "2025-08-09" at bounding box center [486, 232] width 260 height 21
type input "2025-08-12"
click at [374, 233] on input "0001-08-12" at bounding box center [486, 232] width 260 height 21
type input "2025-08-11"
click at [395, 276] on select "Choose payment terms... Same Day Net 7 Net 14 Net 21 Net 30 Net 45 Net 60 Net 90" at bounding box center [486, 278] width 260 height 19
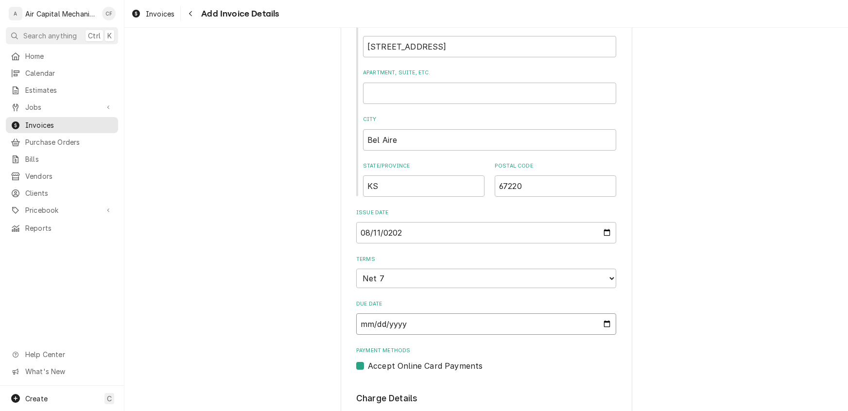
click at [376, 324] on input "2025-08-18" at bounding box center [486, 323] width 260 height 21
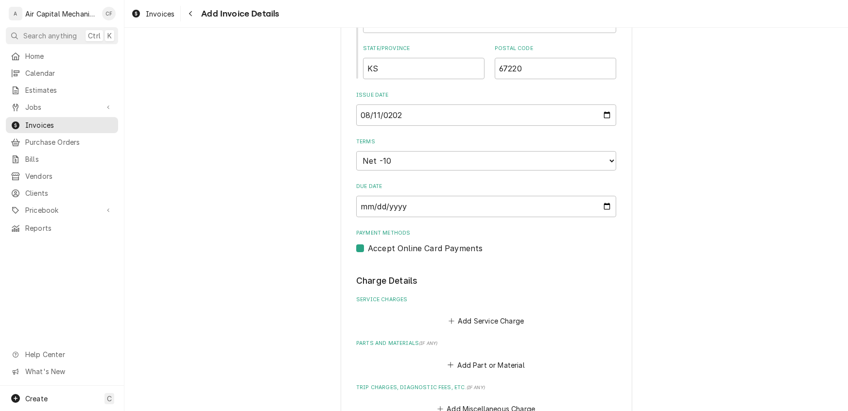
scroll to position [528, 0]
click at [374, 205] on input "2025-08-01" at bounding box center [486, 206] width 260 height 21
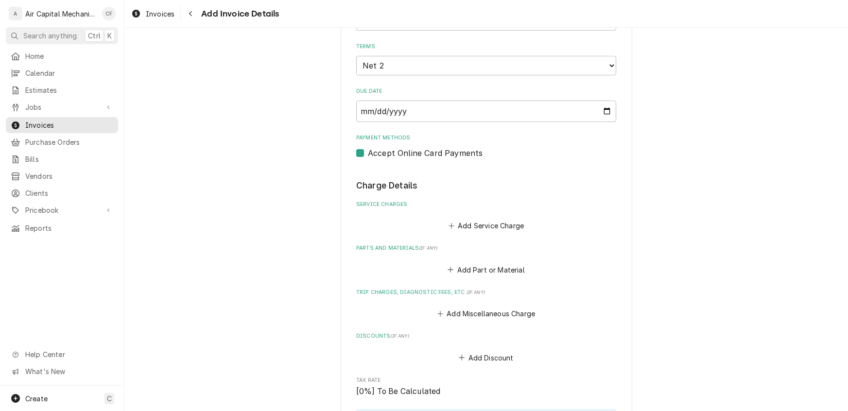
scroll to position [658, 0]
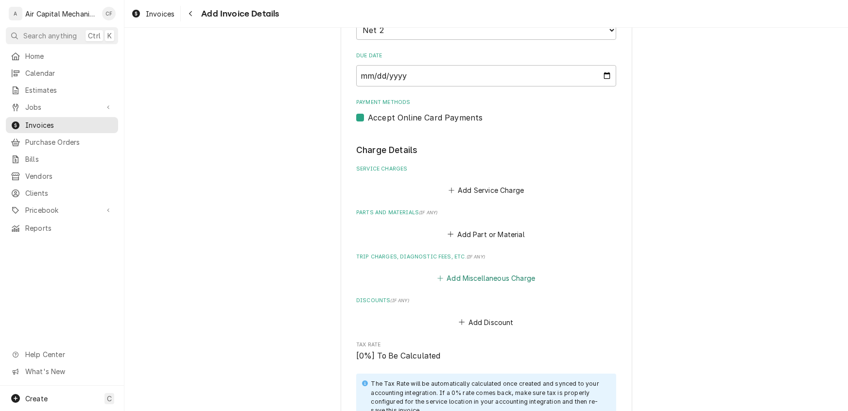
click at [491, 282] on button "Add Miscellaneous Charge" at bounding box center [485, 279] width 101 height 14
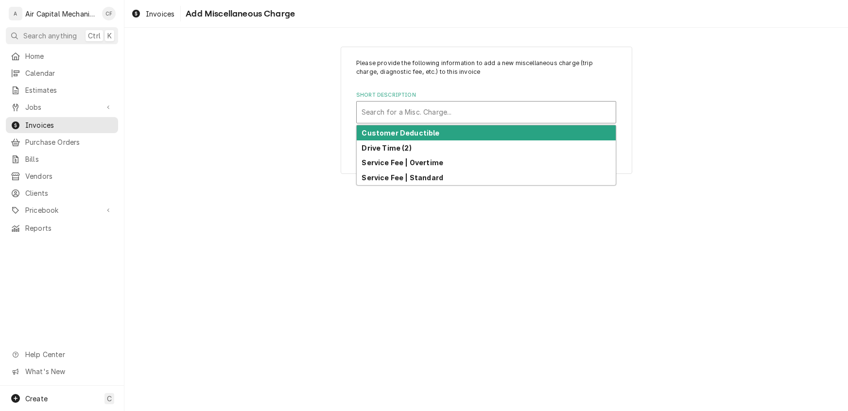
click at [400, 111] on div "Short Description" at bounding box center [485, 111] width 249 height 17
click at [395, 133] on strong "Customer Deductible" at bounding box center [401, 133] width 78 height 8
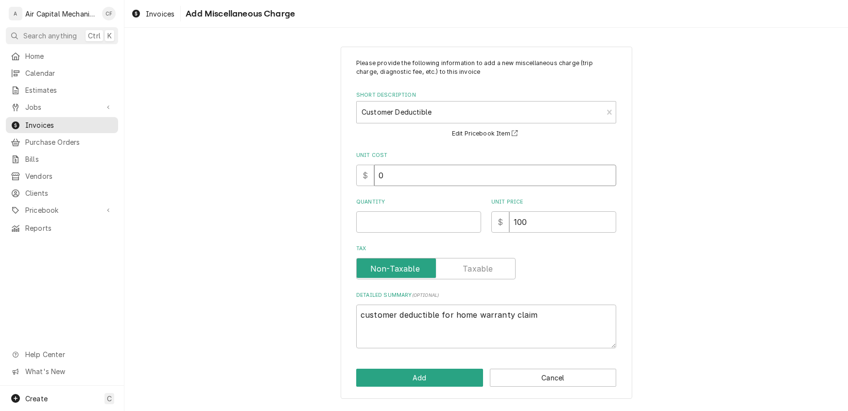
click at [397, 174] on input "0" at bounding box center [495, 175] width 242 height 21
type textarea "x"
type input "6"
type textarea "x"
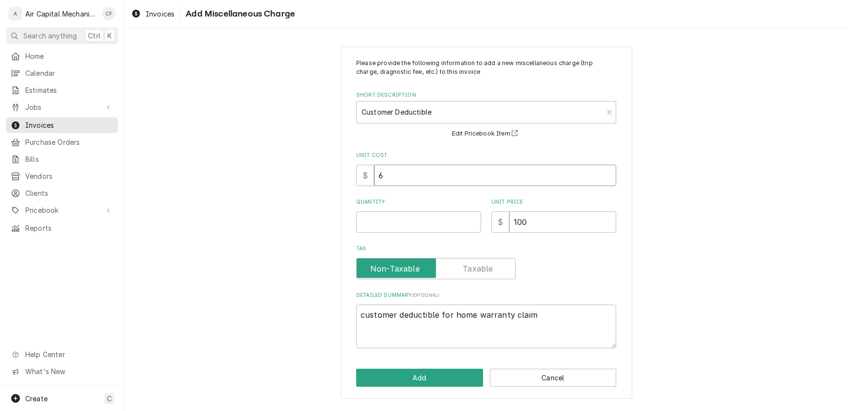
type input "60"
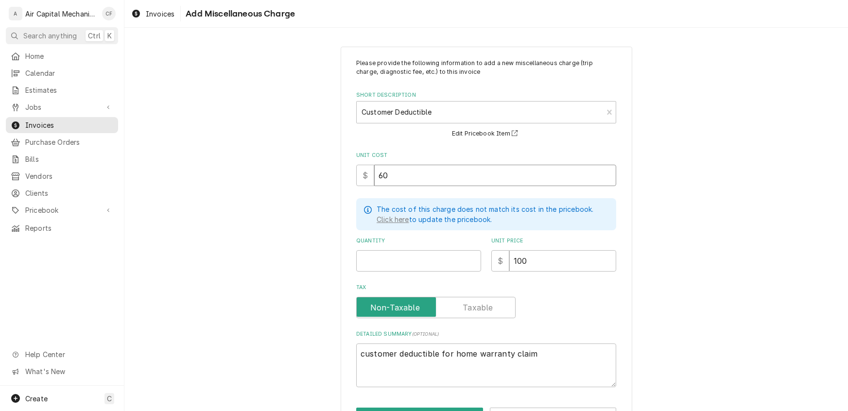
type textarea "x"
type input "60.0"
type textarea "x"
type input "60.00"
click at [379, 263] on input "Quantity" at bounding box center [418, 260] width 125 height 21
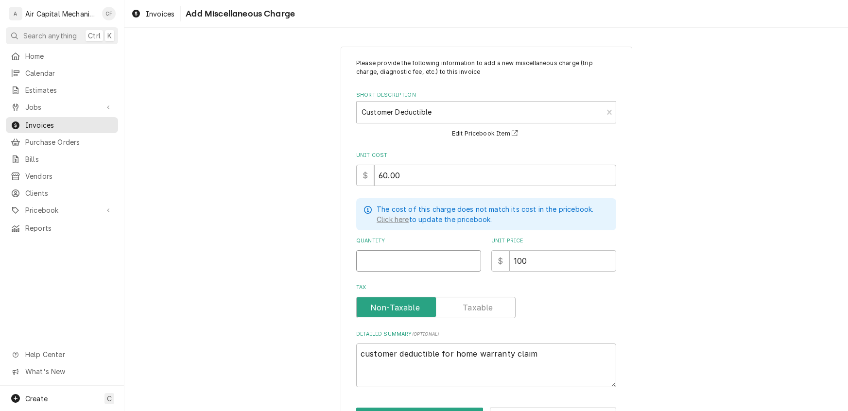
type textarea "x"
type input "1"
type textarea "x"
type input "6"
type textarea "x"
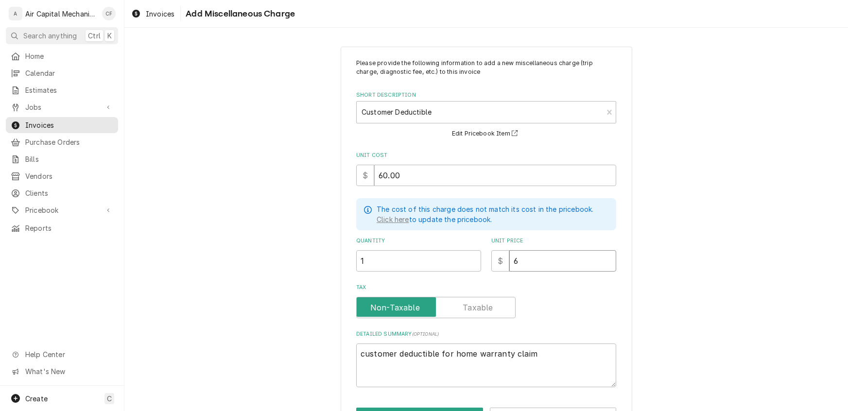
type input "60"
type textarea "x"
type input "60.0"
type textarea "x"
type input "60.00"
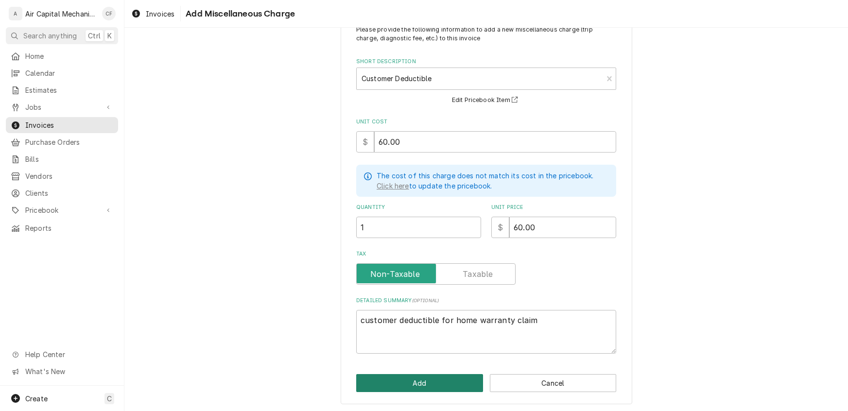
click at [392, 386] on button "Add" at bounding box center [419, 383] width 127 height 18
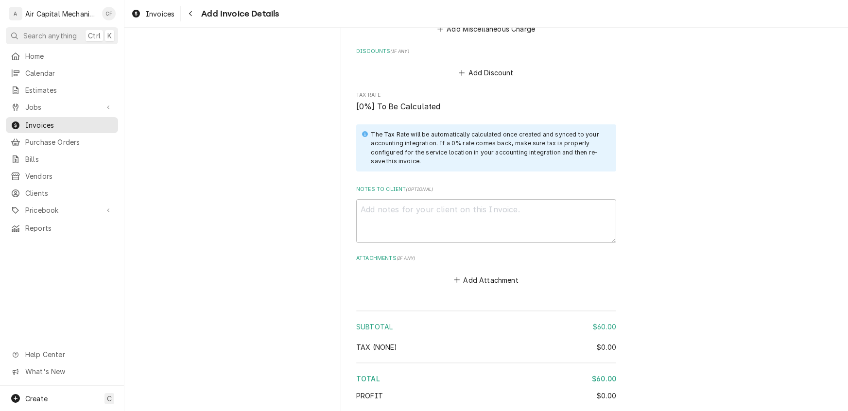
scroll to position [1064, 0]
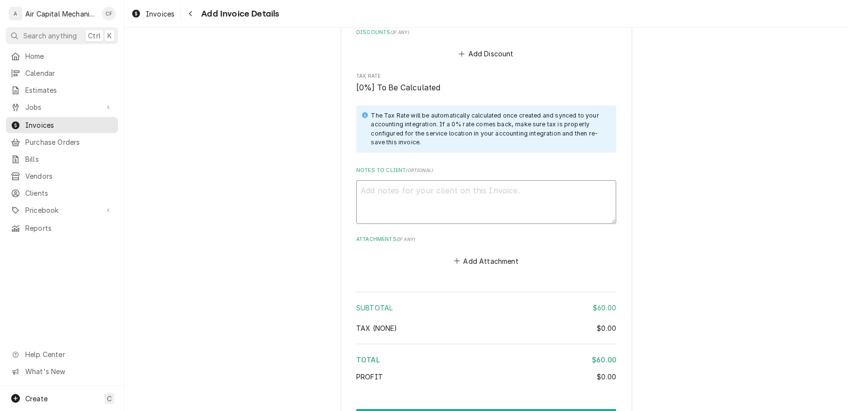
click at [439, 196] on textarea "Notes to Client ( optional )" at bounding box center [486, 202] width 260 height 44
type textarea "x"
type textarea "T"
type textarea "x"
type textarea "Te"
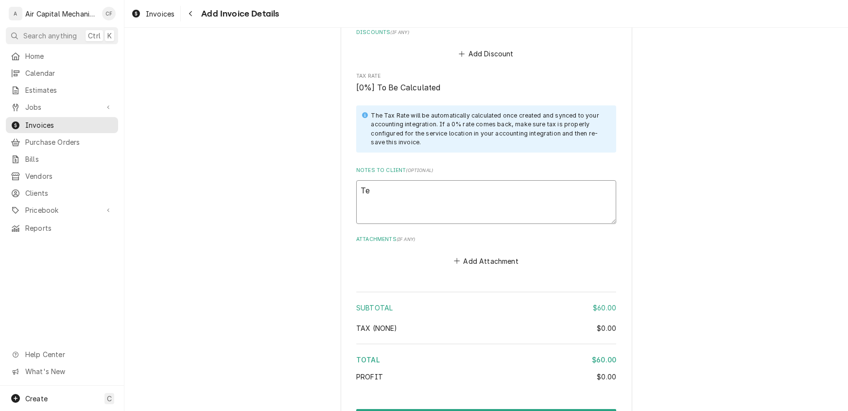
type textarea "x"
type textarea "Tec"
type textarea "x"
type textarea "Tech"
type textarea "x"
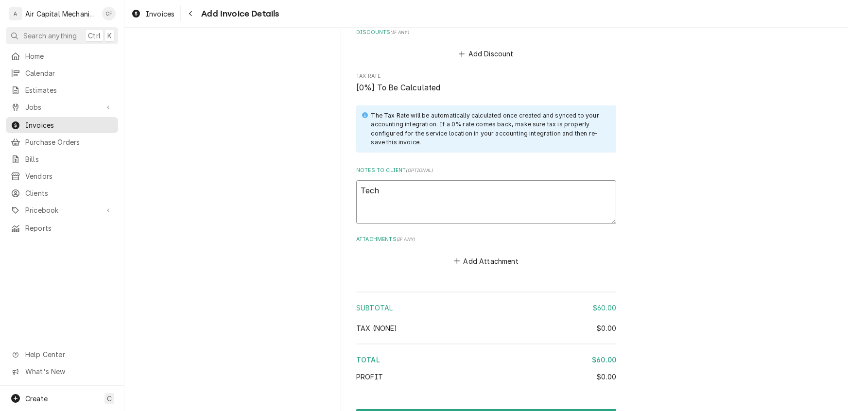
type textarea "Techn"
type textarea "x"
type textarea "Techni"
type textarea "x"
type textarea "Technic"
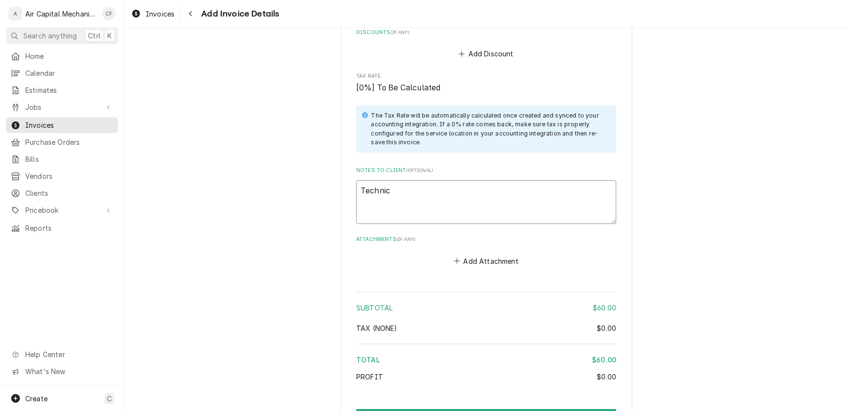
type textarea "x"
type textarea "Technici"
type textarea "x"
type textarea "Technicia"
type textarea "x"
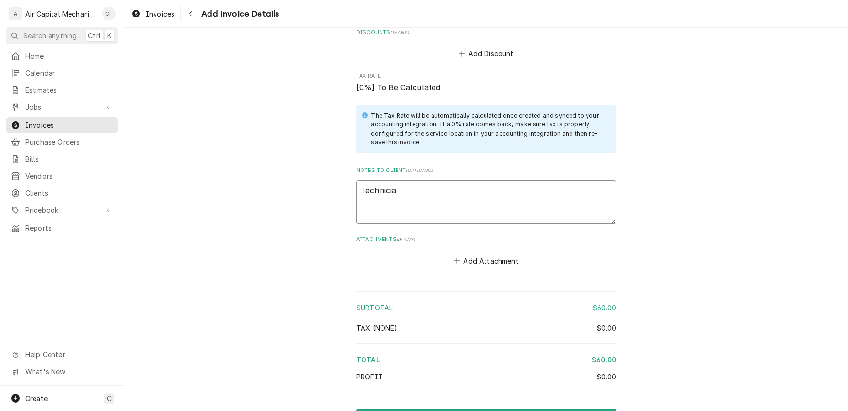
type textarea "Technician"
type textarea "x"
type textarea "Technician"
type textarea "x"
type textarea "Technician w"
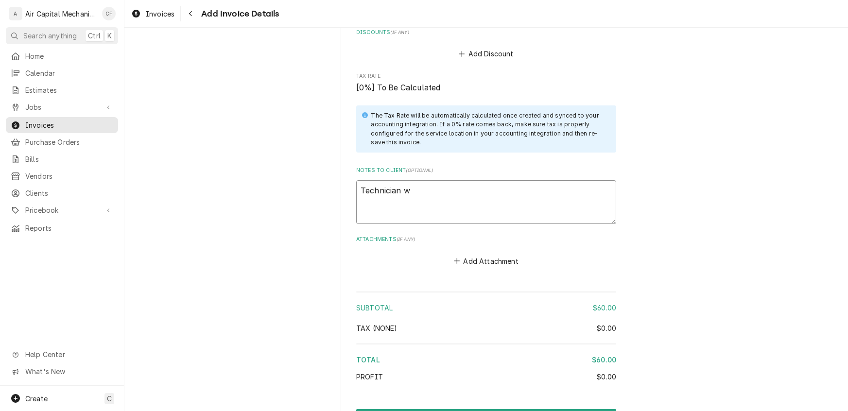
type textarea "x"
type textarea "Technician wi"
type textarea "x"
type textarea "Technician wil"
type textarea "x"
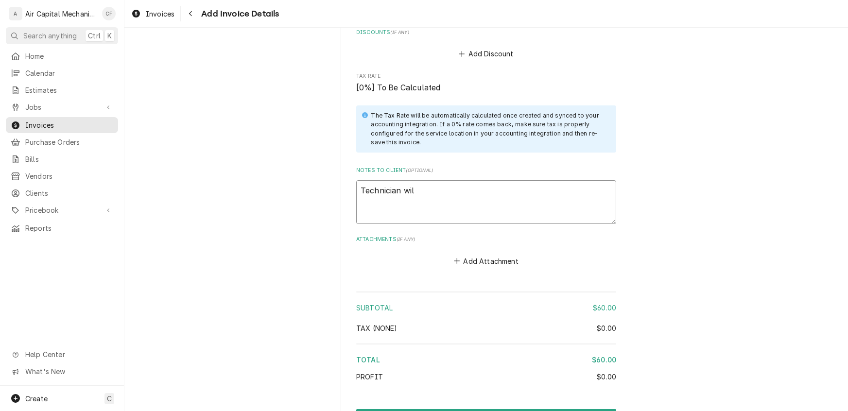
type textarea "Technician will"
type textarea "x"
type textarea "Technician will"
type textarea "x"
type textarea "Technician will t"
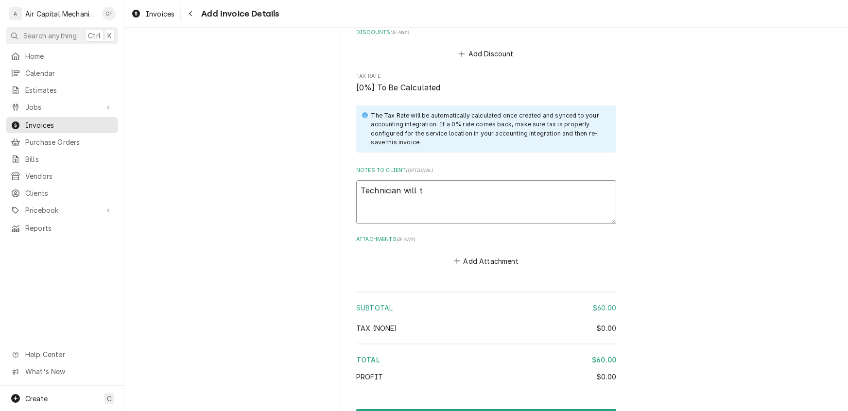
type textarea "x"
type textarea "Technician will te"
type textarea "x"
type textarea "Technician will tex"
type textarea "x"
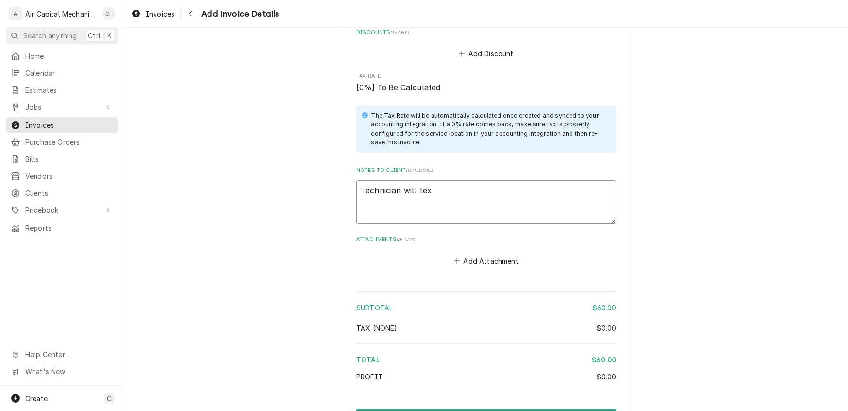
type textarea "Technician will text"
type textarea "x"
type textarea "Technician will text"
type textarea "x"
type textarea "Technician will text y"
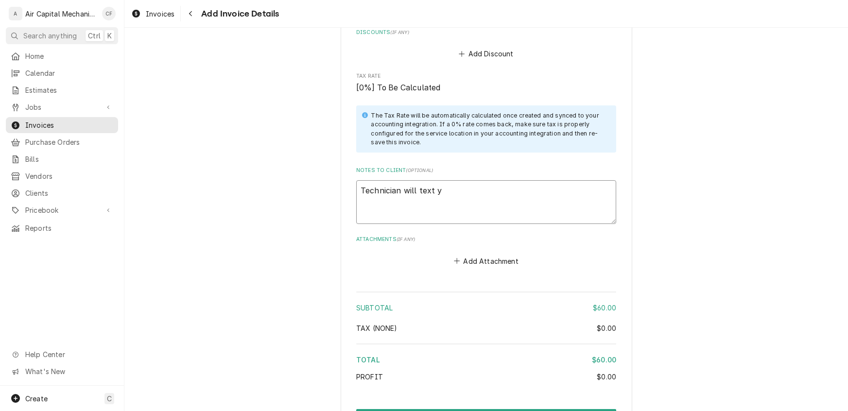
type textarea "x"
type textarea "Technician will text yo"
type textarea "x"
type textarea "Technician will text you"
type textarea "x"
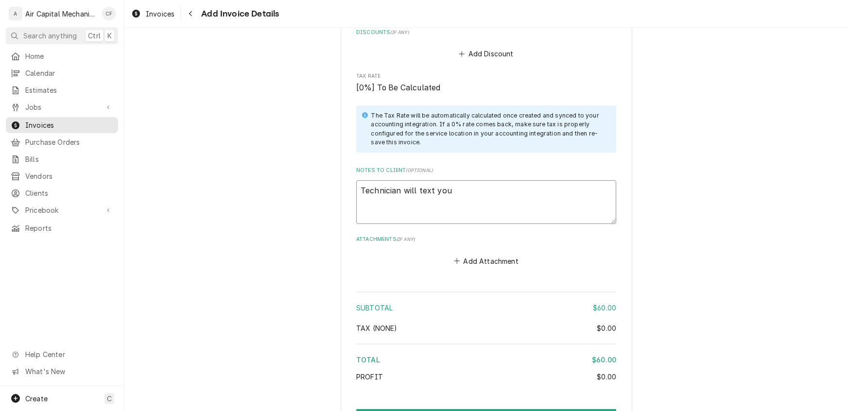
type textarea "Technician will text you"
type textarea "x"
type textarea "Technician will text you 1"
type textarea "x"
type textarea "Technician will text you 15"
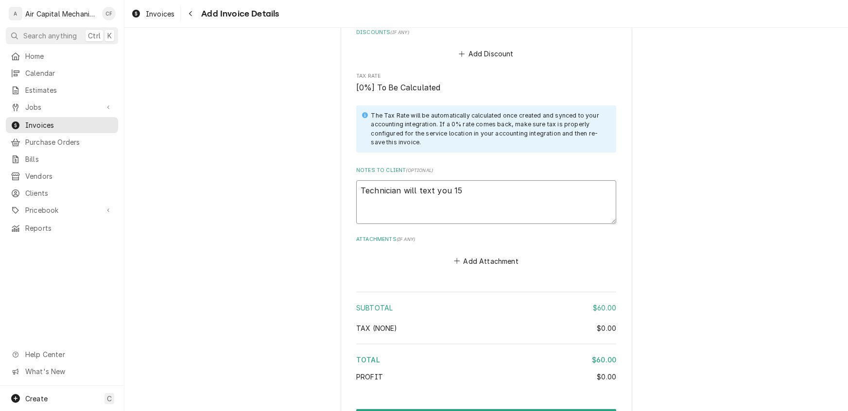
type textarea "x"
type textarea "Technician will text you 15"
type textarea "x"
type textarea "Technician will text you 15 m"
type textarea "x"
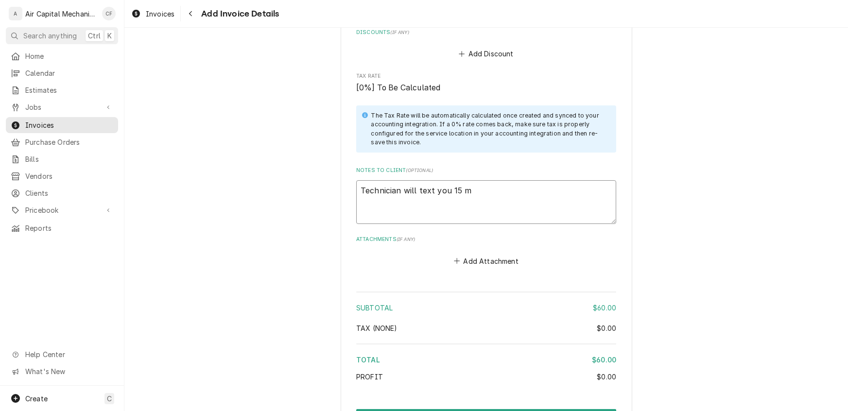
type textarea "Technician will text you 15 mi"
type textarea "x"
type textarea "Technician will text you 15 min"
type textarea "x"
type textarea "Technician will text you 15 mini"
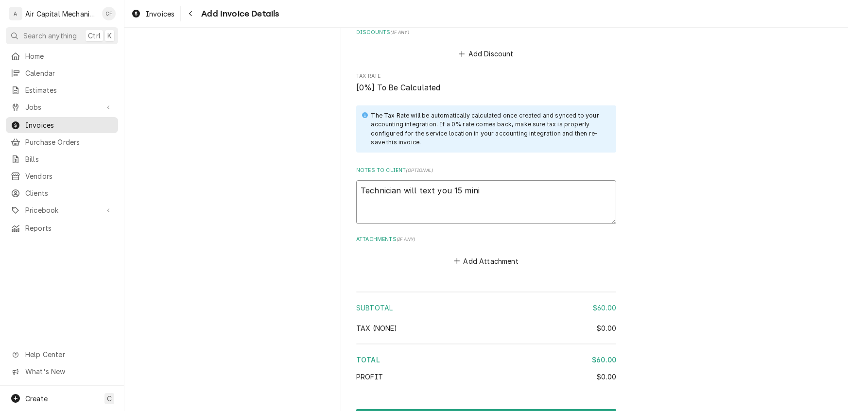
type textarea "x"
type textarea "Technician will text you 15 miniu"
type textarea "x"
type textarea "Technician will text you 15 miniut"
type textarea "x"
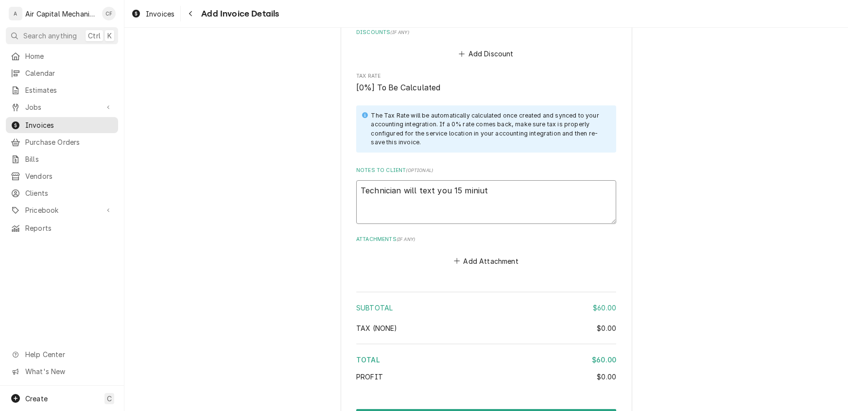
type textarea "Technician will text you 15 miniute"
type textarea "x"
type textarea "Technician will text you 15"
type textarea "x"
type textarea "Technician will text you 15 minutes"
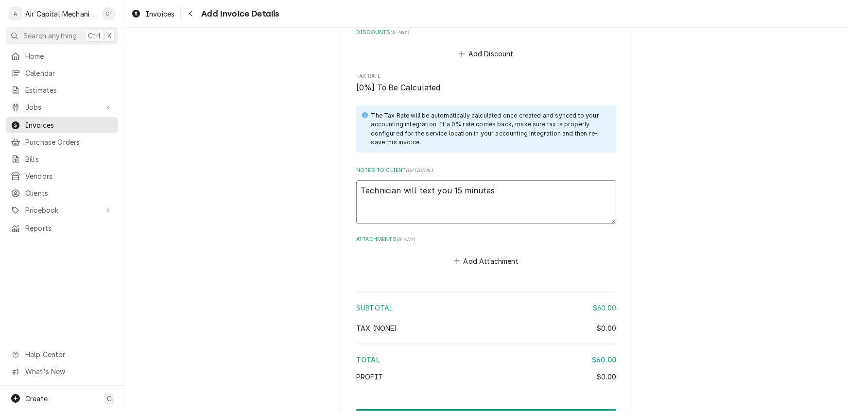
type textarea "x"
type textarea "Technician will text you 15 minutes b"
type textarea "x"
type textarea "Technician will text you 15 minutes be"
type textarea "x"
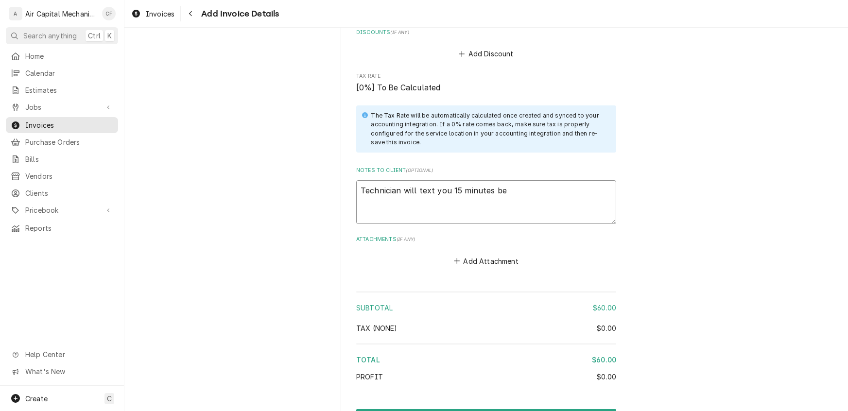
type textarea "Technician will text you 15 minutes bef"
type textarea "x"
type textarea "Technician will text you 15 minutes befo"
type textarea "x"
type textarea "Technician will text you 15 minutes befor"
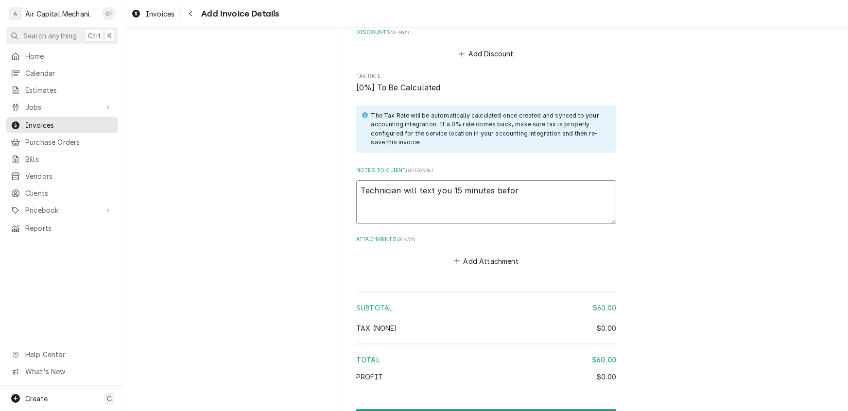
type textarea "x"
type textarea "Technician will text you 15 minutes before"
type textarea "x"
type textarea "Technician will text you 15 minutes before"
type textarea "x"
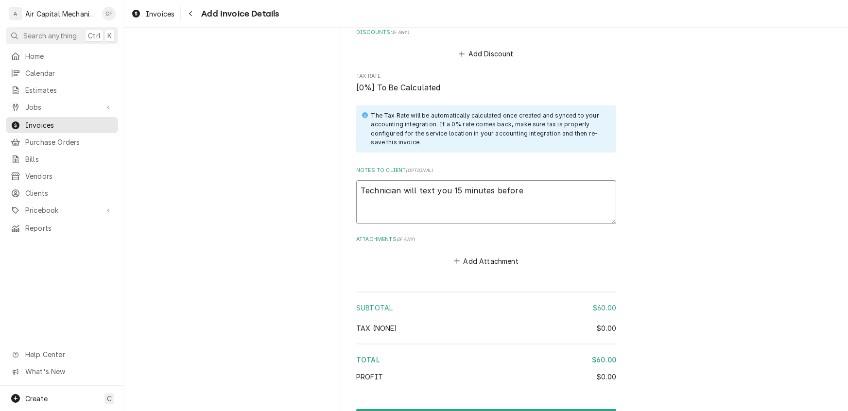
type textarea "Technician will text you 15 minutes before h"
type textarea "x"
type textarea "Technician will text you 15 minutes before he"
click at [540, 204] on textarea "Technician will text you 15 minutes before he is to arrive. Please be prepared …" at bounding box center [486, 202] width 260 height 44
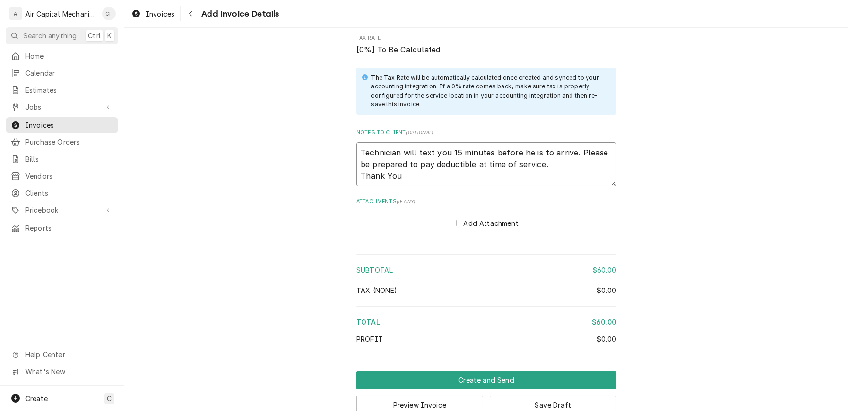
scroll to position [1123, 0]
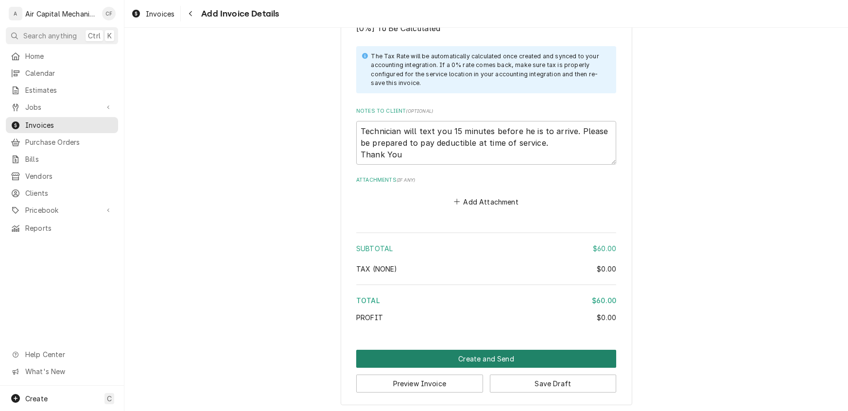
click at [505, 358] on button "Create and Send" at bounding box center [486, 359] width 260 height 18
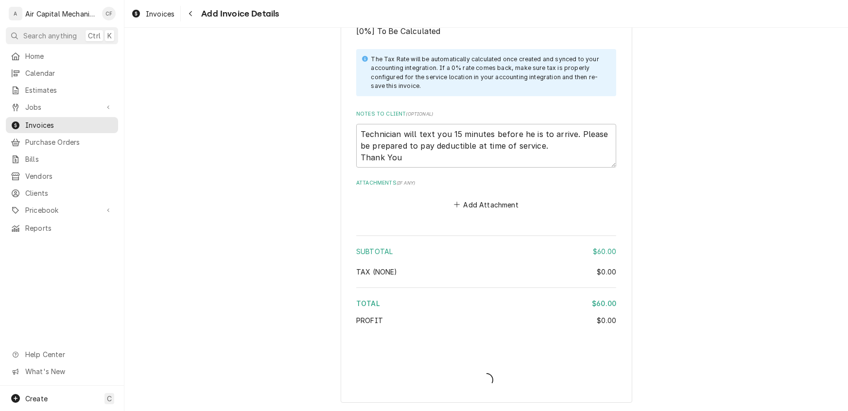
scroll to position [1118, 0]
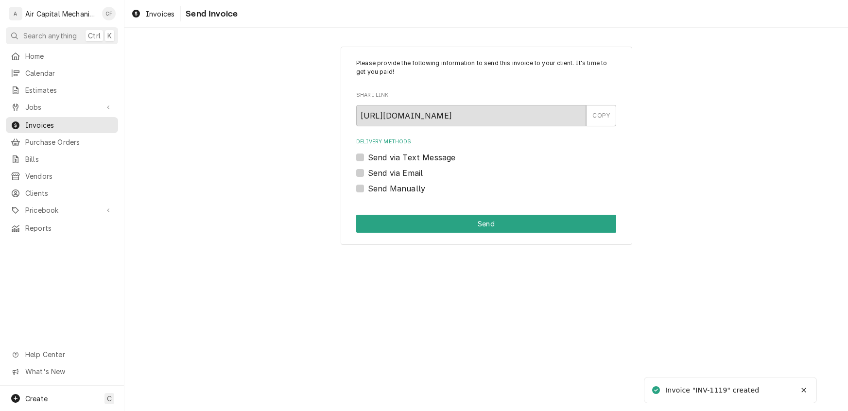
click at [368, 172] on label "Send via Email" at bounding box center [395, 173] width 55 height 12
click at [368, 172] on input "Send via Email" at bounding box center [498, 177] width 260 height 21
checkbox input "true"
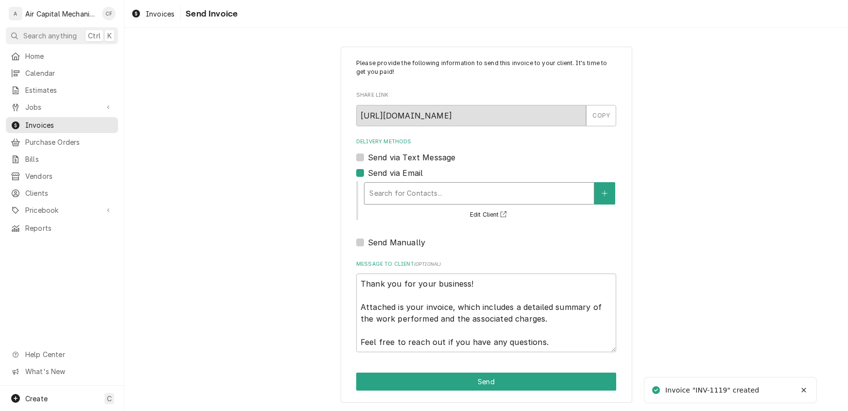
click at [418, 201] on div "Delivery Methods" at bounding box center [479, 193] width 220 height 17
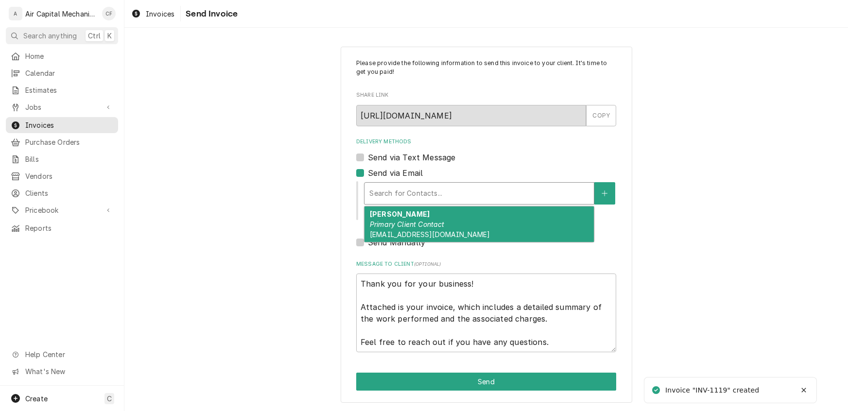
click at [416, 227] on em "Primary Client Contact" at bounding box center [407, 224] width 75 height 8
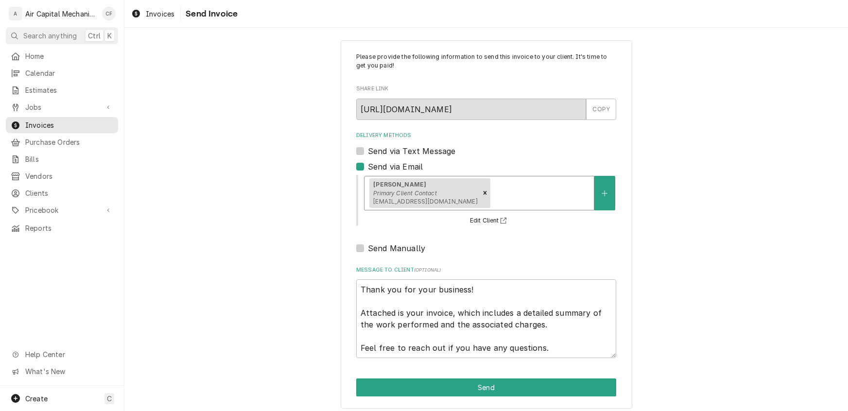
scroll to position [12, 0]
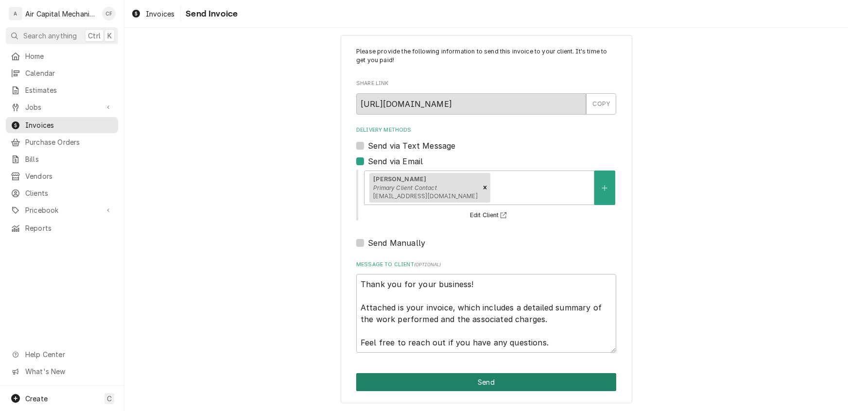
click at [453, 386] on button "Send" at bounding box center [486, 382] width 260 height 18
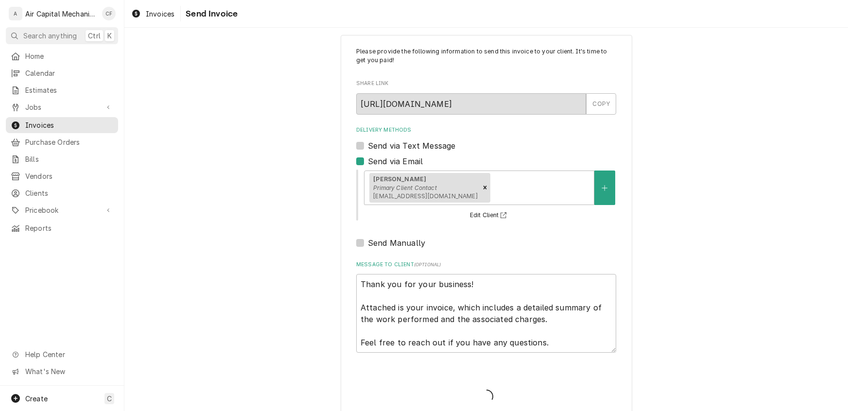
type textarea "x"
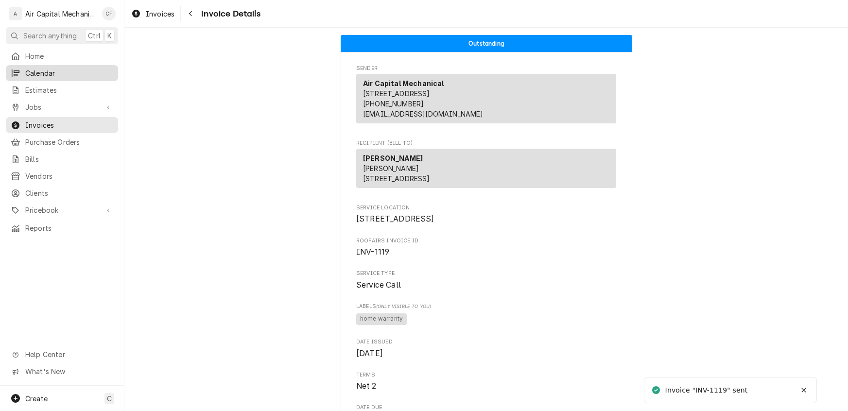
click at [37, 72] on span "Calendar" at bounding box center [69, 73] width 88 height 10
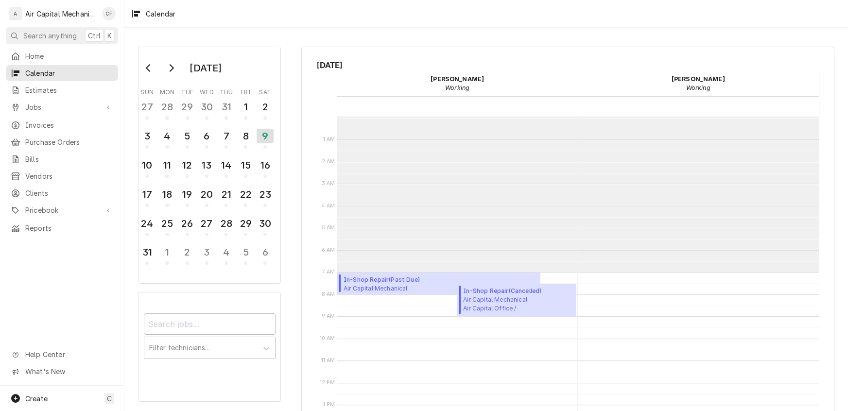
scroll to position [155, 0]
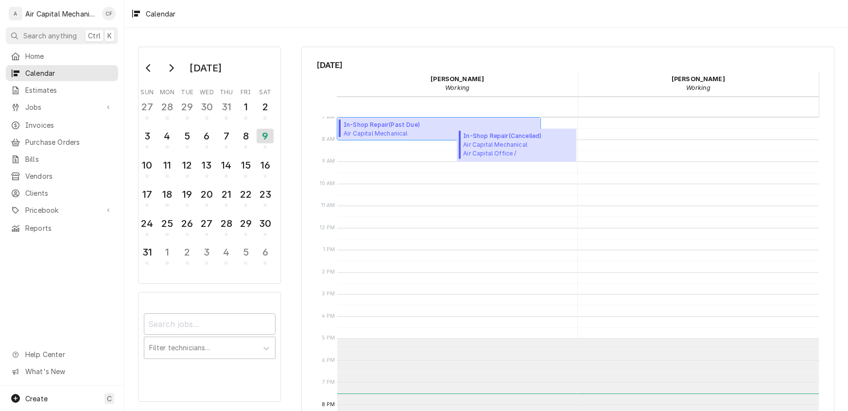
click at [378, 127] on span "In-Shop Repair ( Past Due )" at bounding box center [399, 124] width 113 height 9
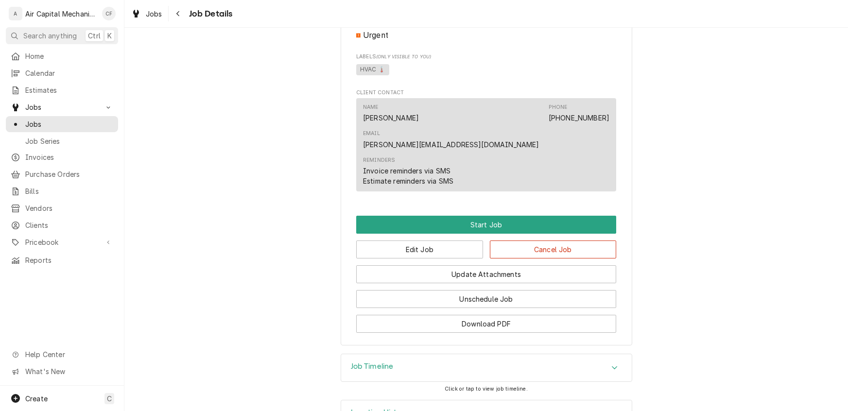
scroll to position [566, 0]
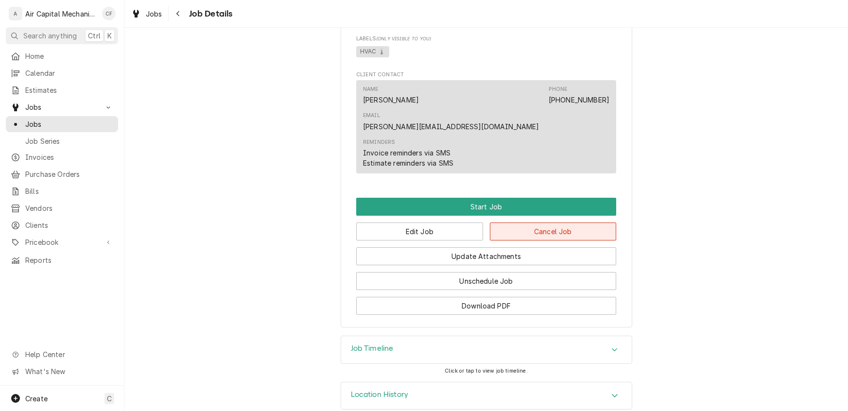
click at [580, 222] on button "Cancel Job" at bounding box center [553, 231] width 127 height 18
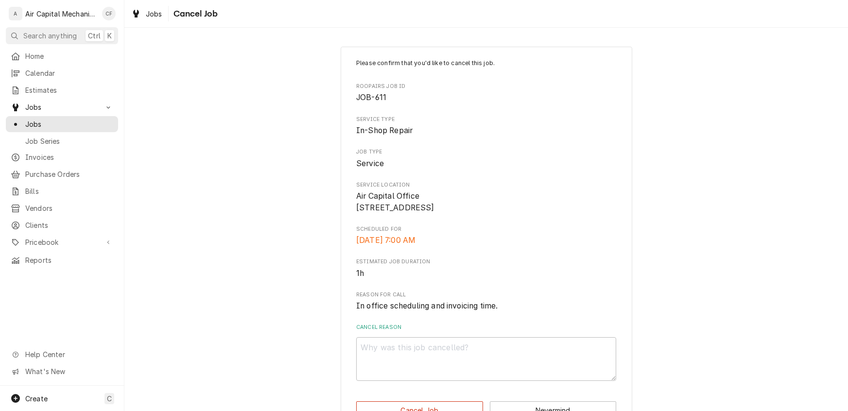
click at [451, 345] on div "Cancel Reason" at bounding box center [486, 352] width 260 height 57
click at [451, 364] on textarea "Cancel Reason" at bounding box center [486, 359] width 260 height 44
type textarea "x"
type textarea "f"
type textarea "x"
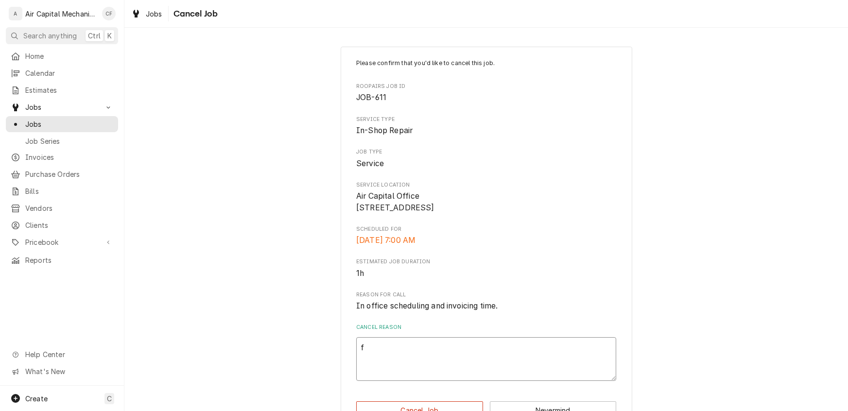
type textarea "fd"
type textarea "x"
type textarea "fd;"
type textarea "x"
type textarea "fd;k"
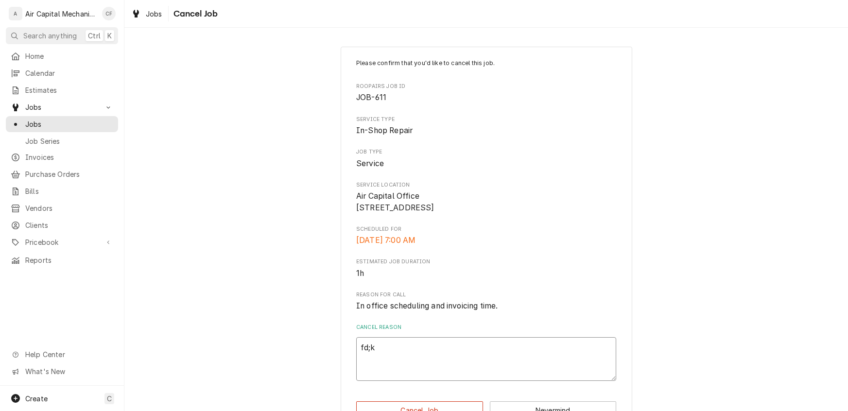
type textarea "x"
type textarea "fd;kn"
type textarea "x"
type textarea "fd;kng"
type textarea "x"
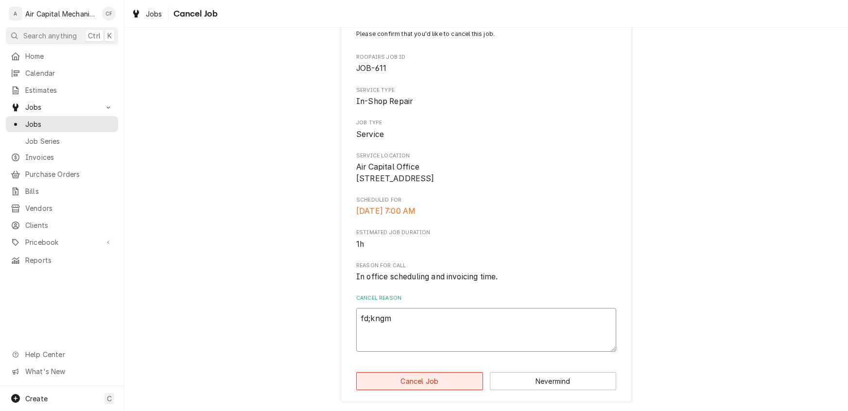
scroll to position [40, 0]
type textarea "fd;kngm"
click at [407, 385] on button "Cancel Job" at bounding box center [419, 381] width 127 height 18
type textarea "x"
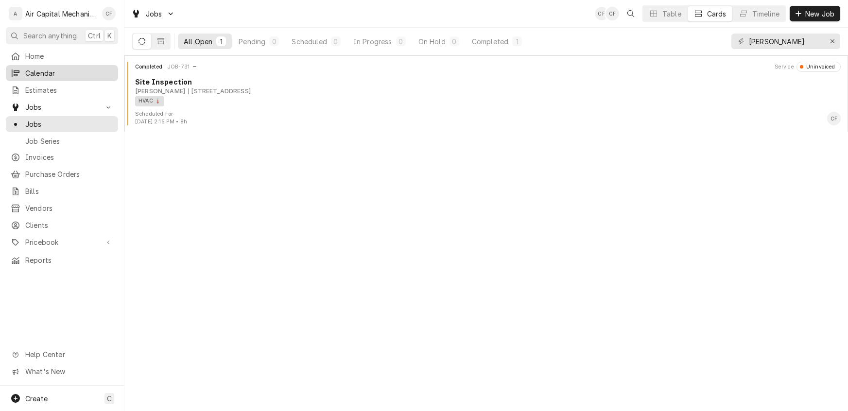
click at [39, 68] on span "Calendar" at bounding box center [69, 73] width 88 height 10
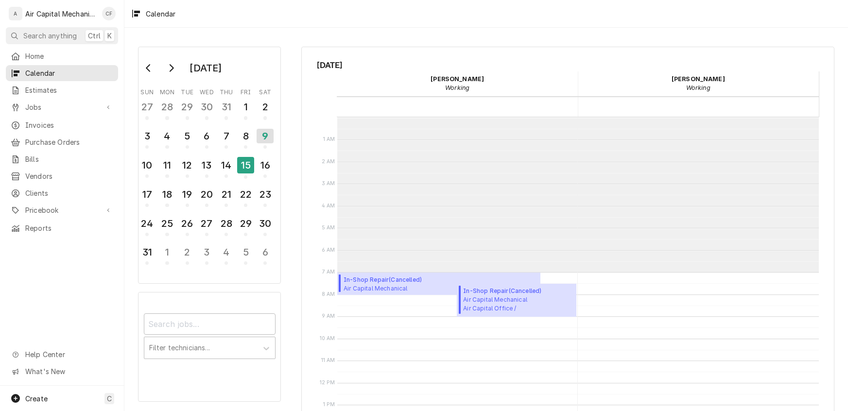
scroll to position [155, 0]
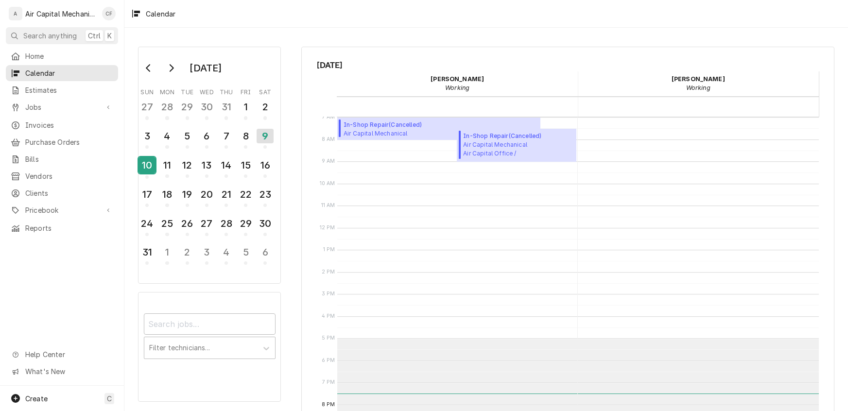
click at [147, 166] on div "10" at bounding box center [146, 165] width 17 height 17
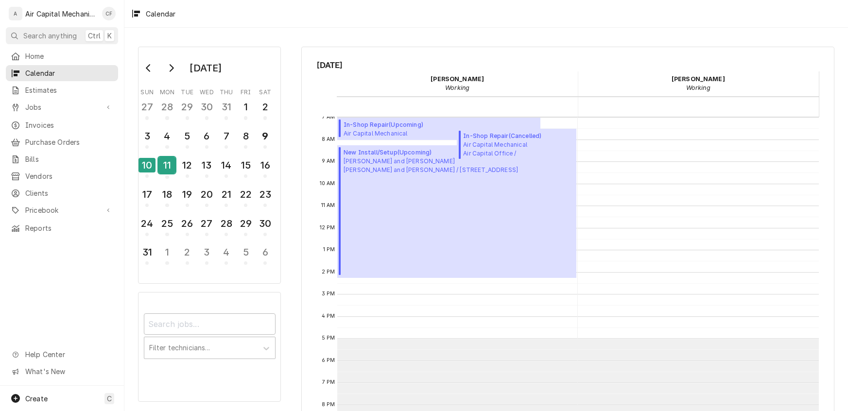
click at [166, 166] on div "11" at bounding box center [166, 165] width 17 height 17
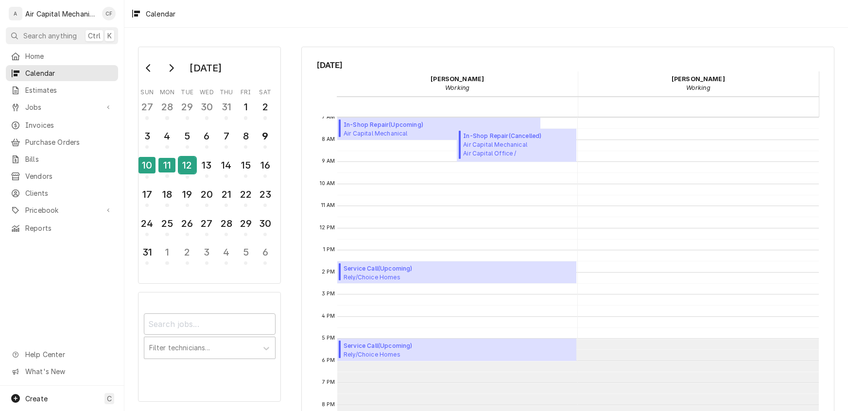
click at [191, 168] on div "12" at bounding box center [187, 165] width 17 height 17
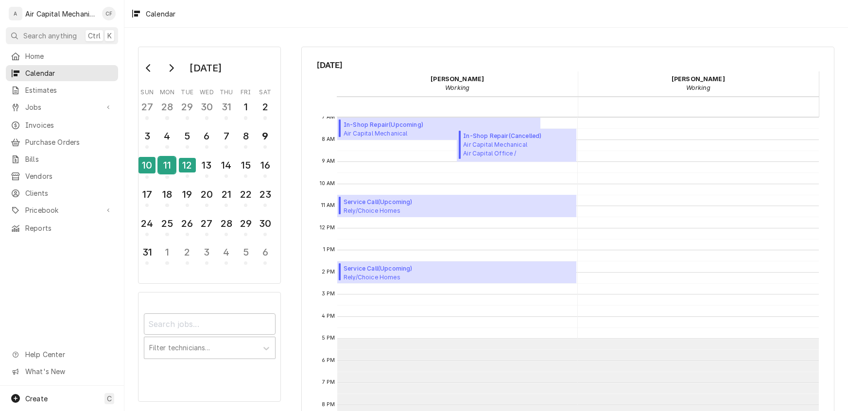
click at [162, 169] on div "11" at bounding box center [166, 165] width 17 height 17
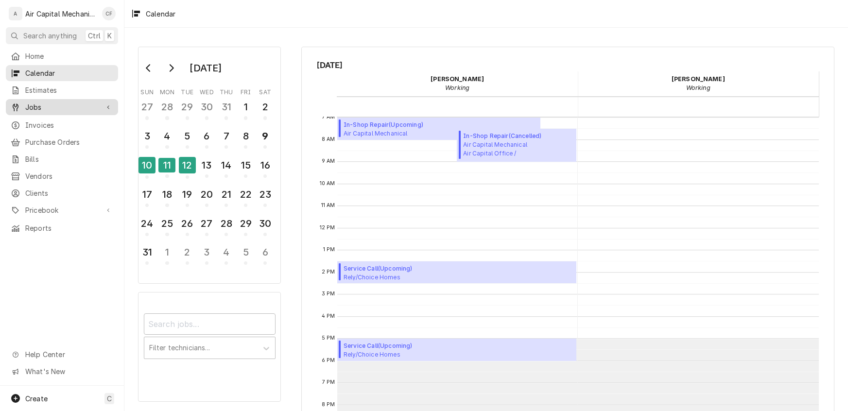
click at [31, 106] on span "Jobs" at bounding box center [61, 107] width 73 height 10
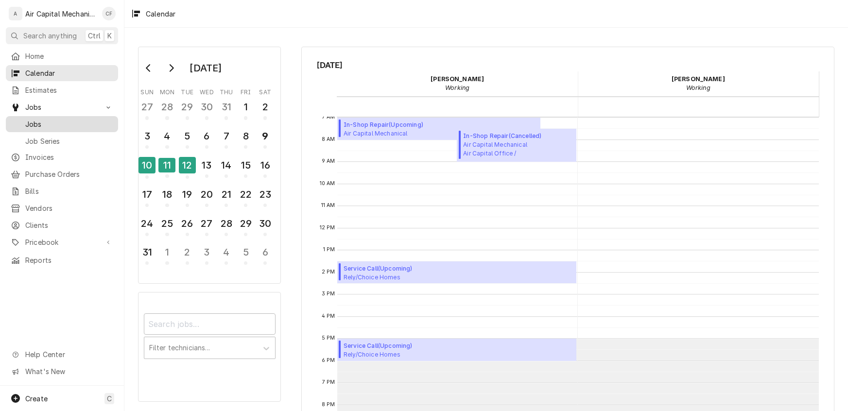
click at [35, 123] on span "Jobs" at bounding box center [69, 124] width 88 height 10
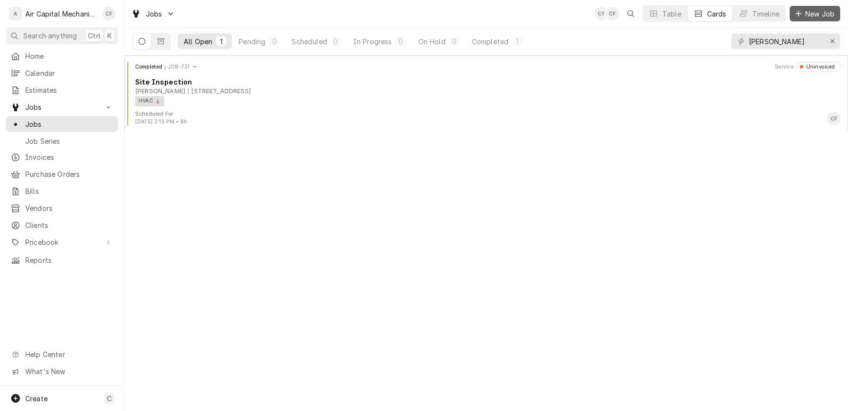
click at [796, 17] on div "Dynamic Content Wrapper" at bounding box center [798, 14] width 10 height 10
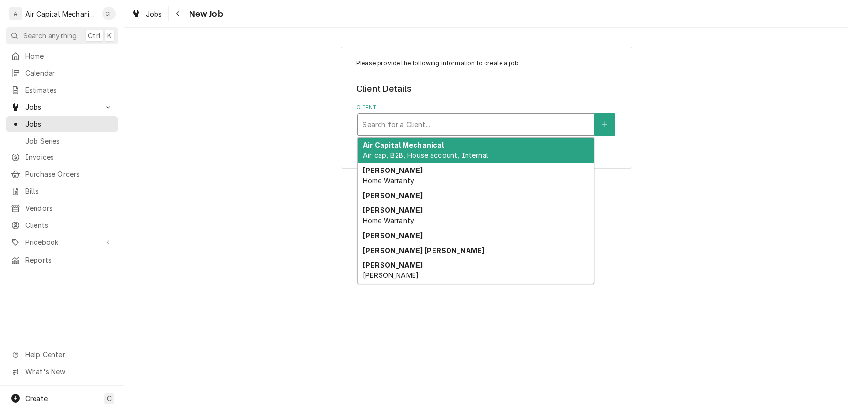
click at [411, 126] on div "Client" at bounding box center [475, 124] width 226 height 17
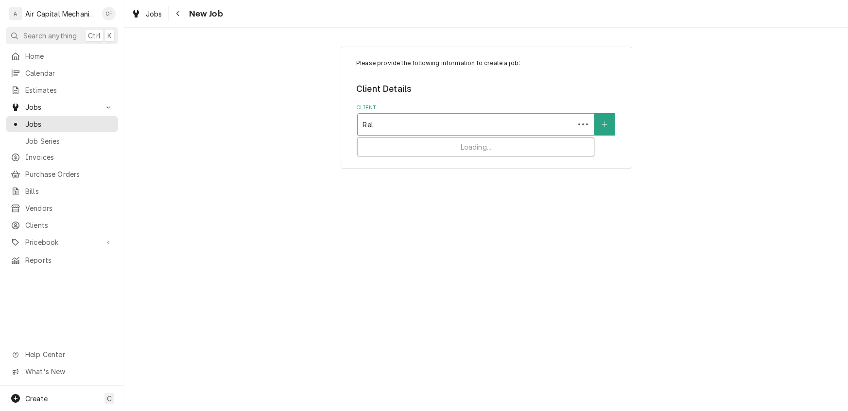
type input "Rely"
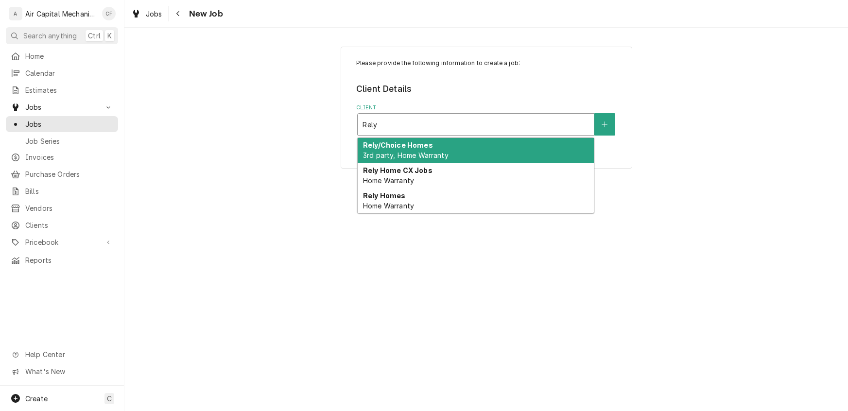
click at [437, 149] on div "Rely/Choice Homes 3rd party, Home Warranty" at bounding box center [476, 150] width 236 height 25
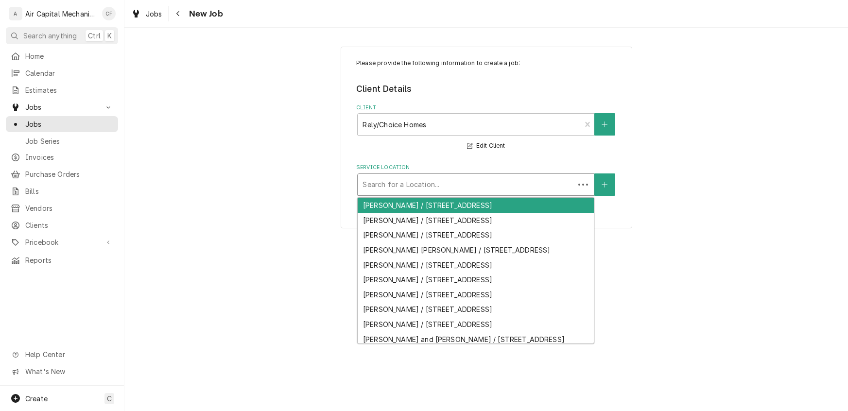
click at [532, 188] on div "Service Location" at bounding box center [465, 184] width 207 height 17
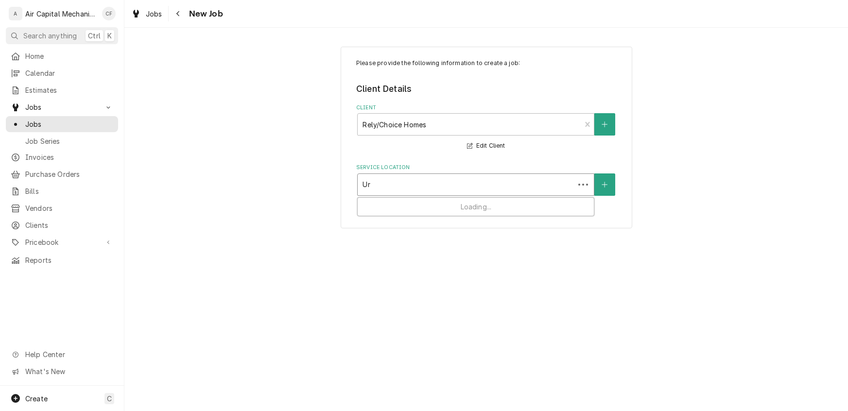
type input "Ura"
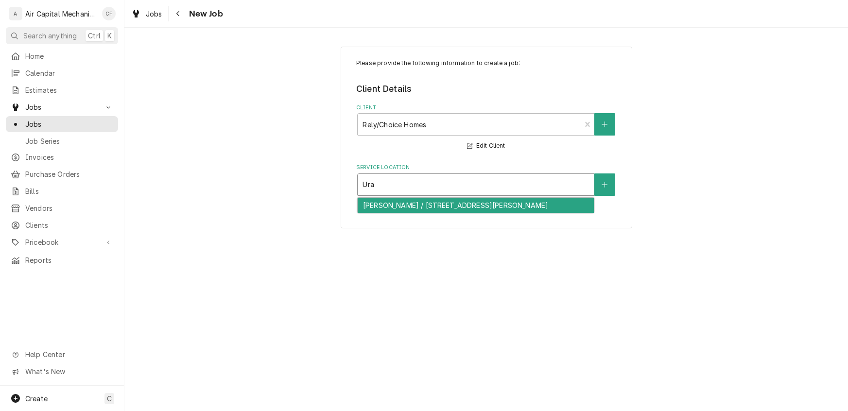
click at [541, 210] on div "Uraina Storey / 6515 N Wendell St, Park City, KS 67219" at bounding box center [476, 205] width 236 height 15
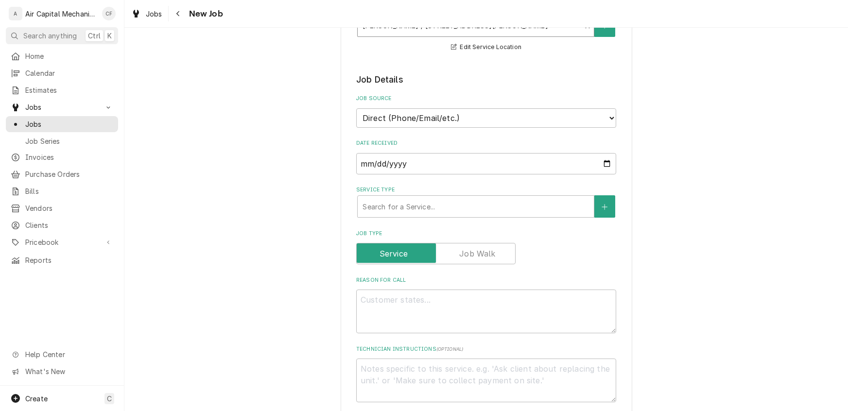
scroll to position [184, 0]
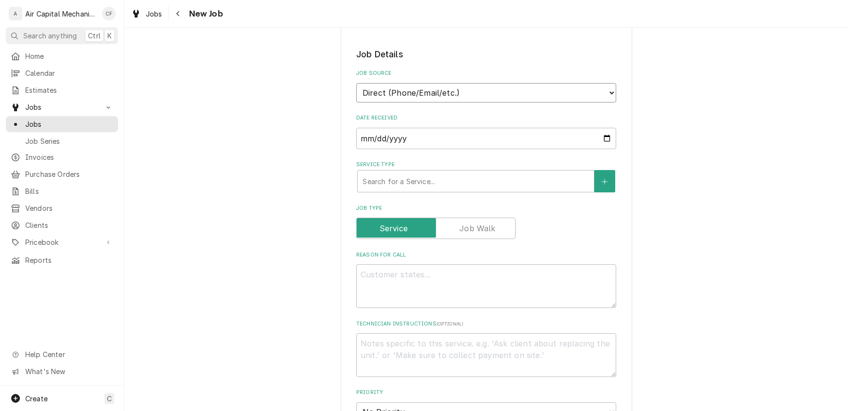
click at [385, 97] on select "Direct (Phone/Email/etc.) Service Channel Other" at bounding box center [486, 92] width 260 height 19
select select "100"
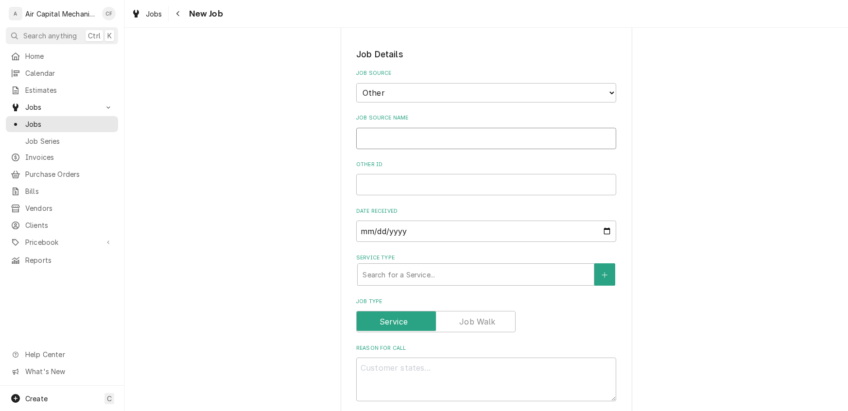
click at [384, 139] on input "Job Source Name" at bounding box center [486, 138] width 260 height 21
type textarea "x"
type input "R"
type textarea "x"
type input "Re"
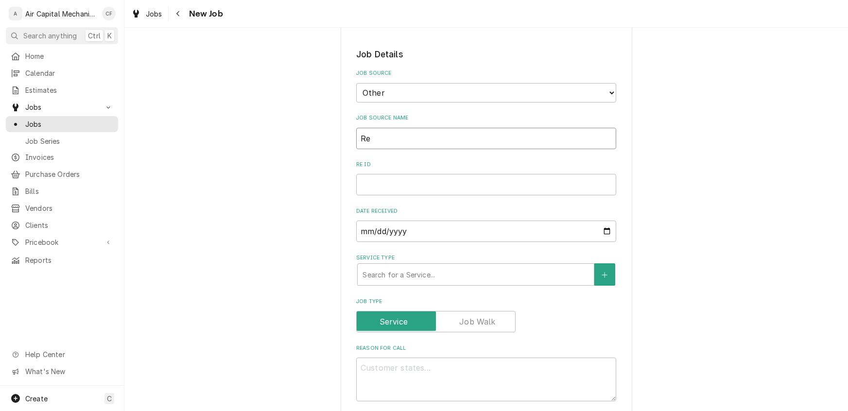
type textarea "x"
type input "Rel"
type textarea "x"
type input "Rely"
type textarea "x"
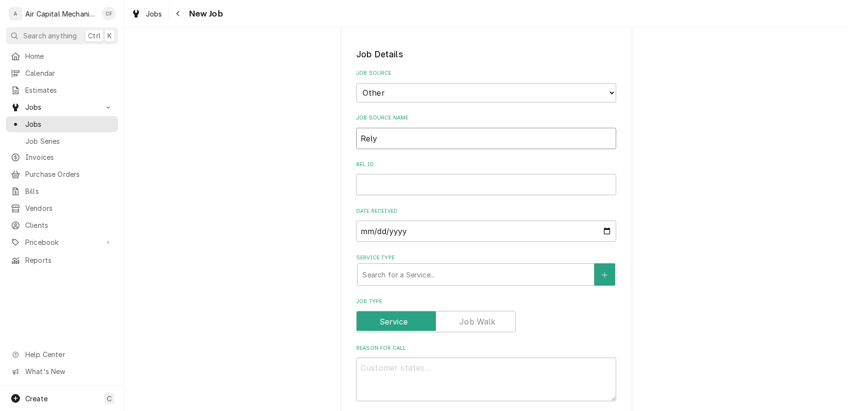
type input "Rely"
type textarea "x"
type input "Rely o"
type textarea "x"
type input "Rely"
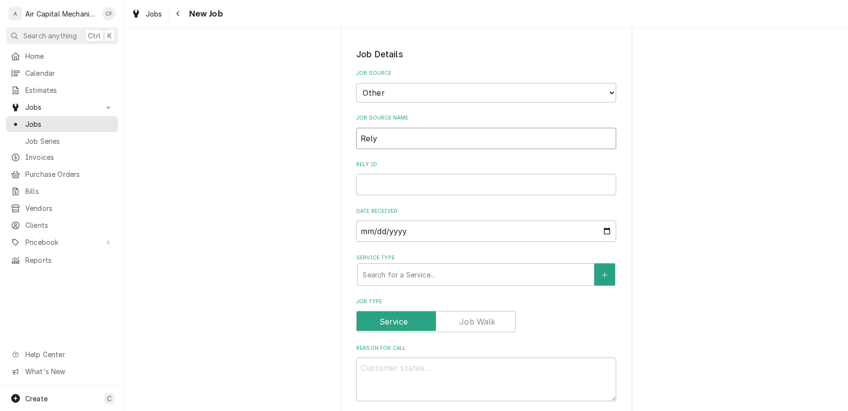
type textarea "x"
type input "Rely H"
type textarea "x"
type input "Rely Ho"
type textarea "x"
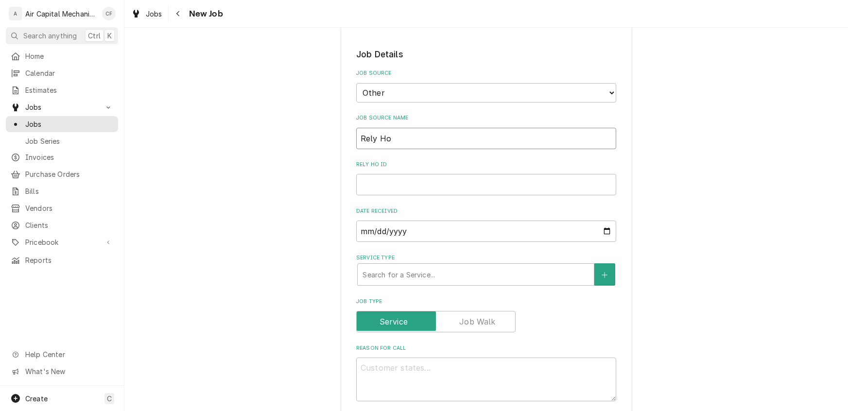
type input "Rely Hom"
type textarea "x"
type input "Rely Home"
type textarea "x"
type input "Rely Homes"
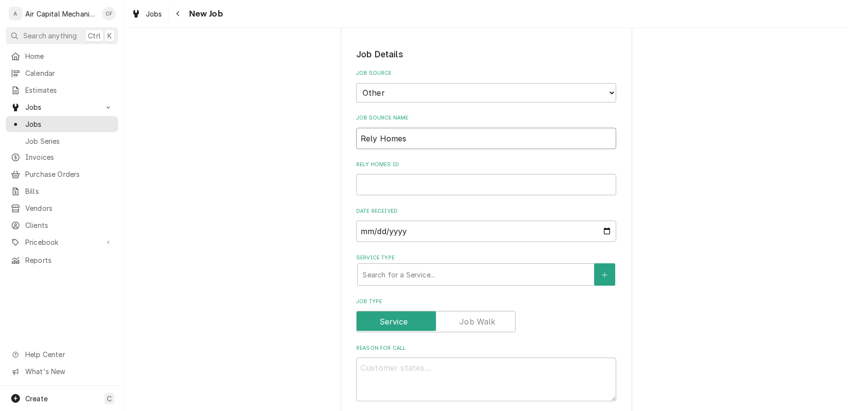
type textarea "x"
type input "Rely Homes"
click at [387, 182] on input "Rely Homes ID" at bounding box center [486, 184] width 260 height 21
paste input "SWO #294683734"
type textarea "x"
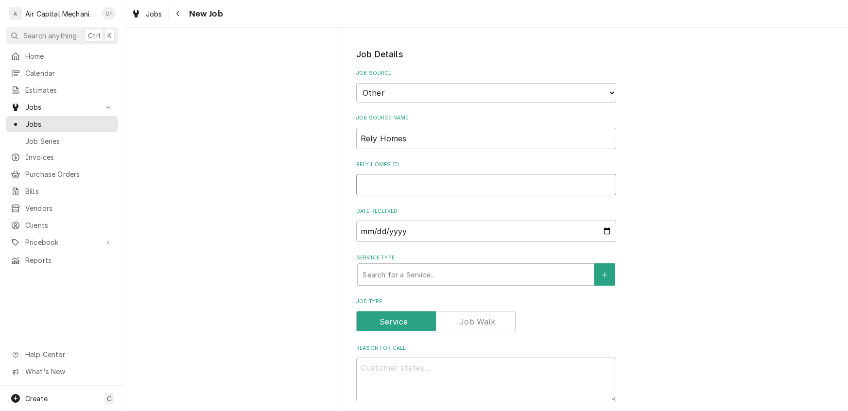
type input "SWO #294683734"
type textarea "x"
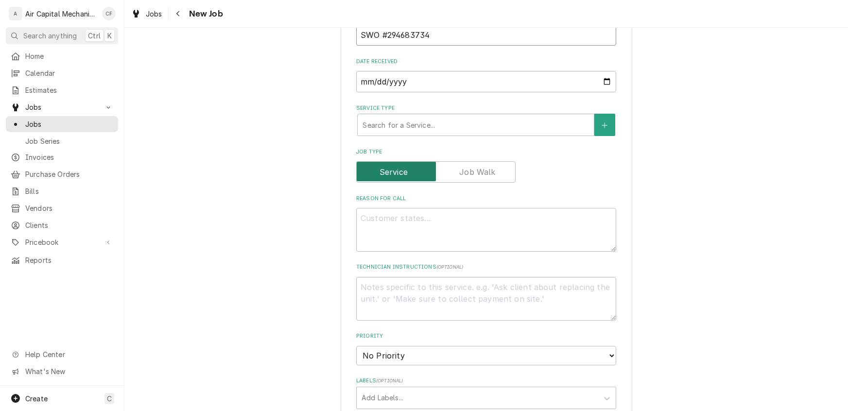
scroll to position [329, 0]
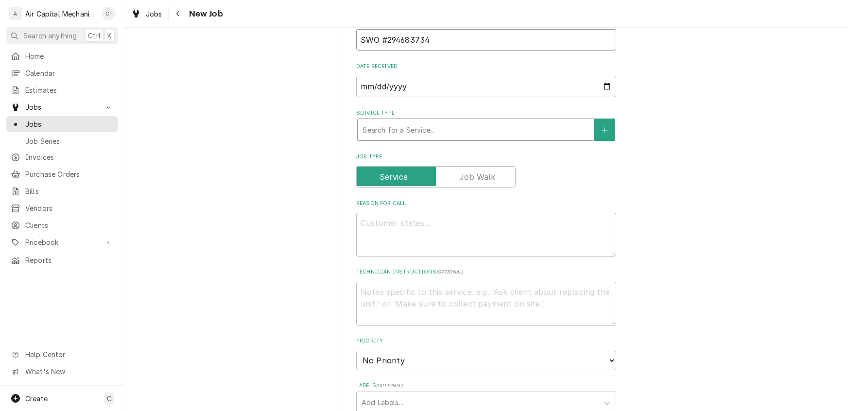
type input "SWO #294683734"
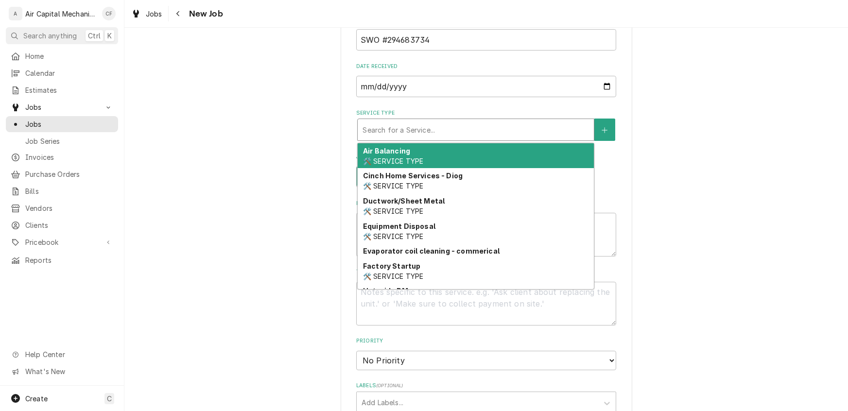
click at [375, 121] on div "Service Type" at bounding box center [475, 129] width 226 height 17
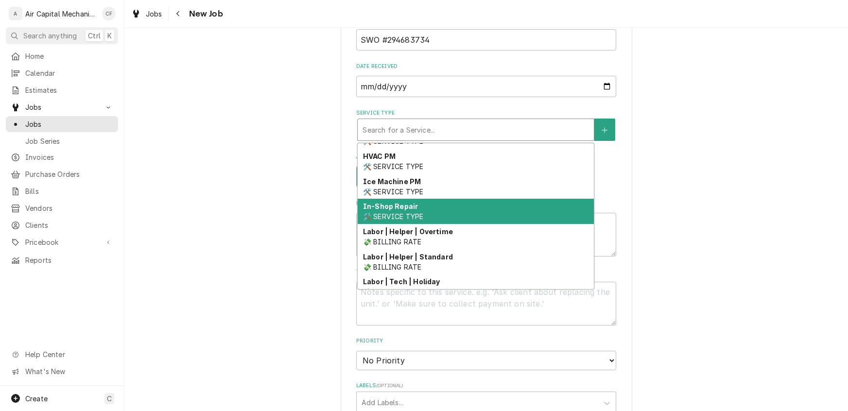
scroll to position [385, 0]
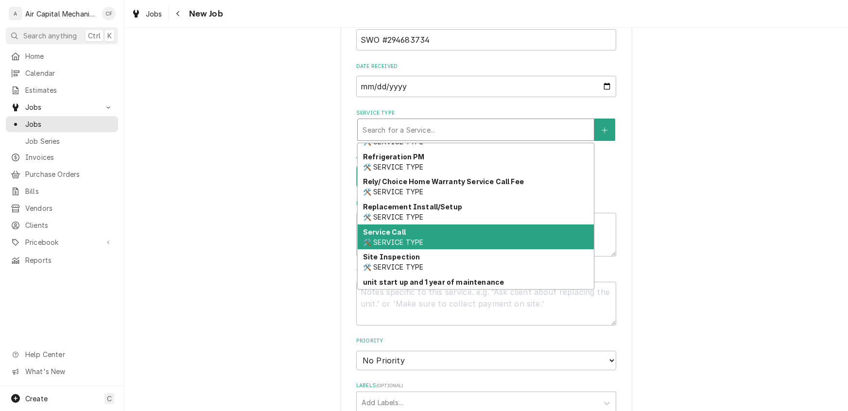
click at [396, 228] on strong "Service Call" at bounding box center [384, 232] width 43 height 8
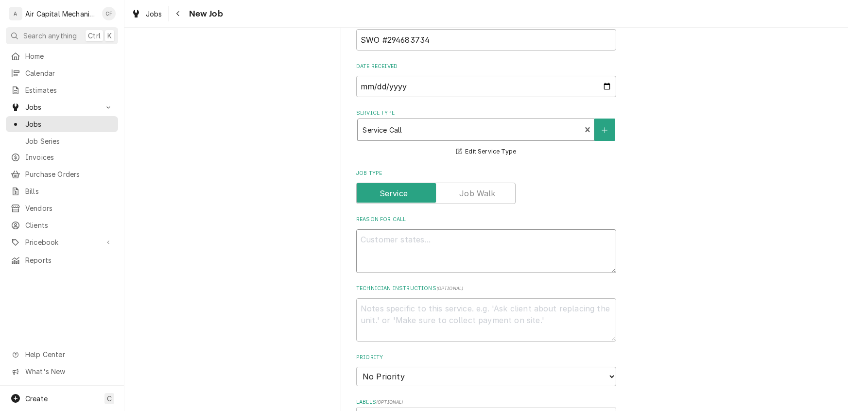
click at [383, 246] on textarea "Reason For Call" at bounding box center [486, 251] width 260 height 44
type textarea "x"
type textarea "L"
type textarea "x"
type textarea "Li"
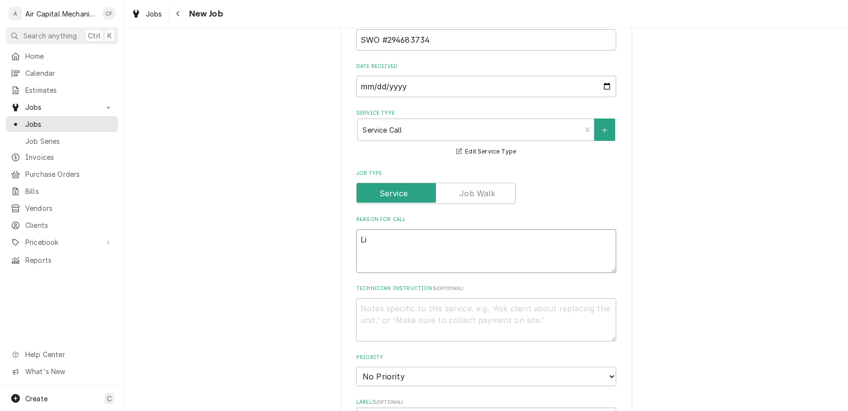
type textarea "x"
type textarea "Lin"
type textarea "x"
type textarea "Line"
type textarea "x"
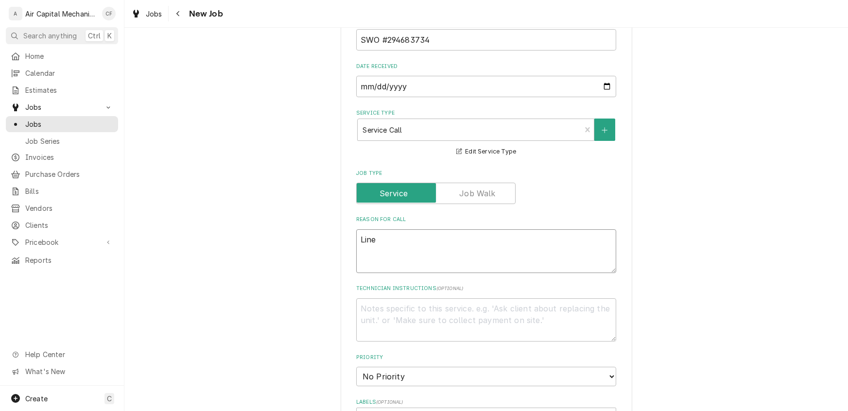
type textarea "Lines"
type textarea "x"
type textarea "Lines"
type textarea "x"
type textarea "Lines a"
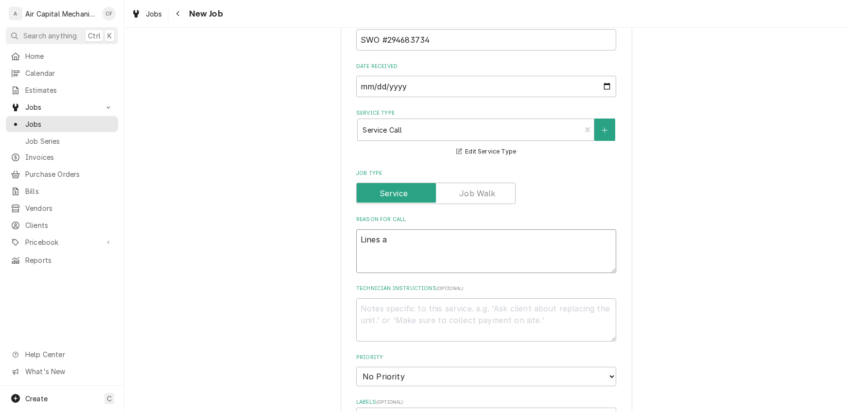
type textarea "x"
type textarea "Lines ar"
type textarea "x"
type textarea "Lines are"
type textarea "x"
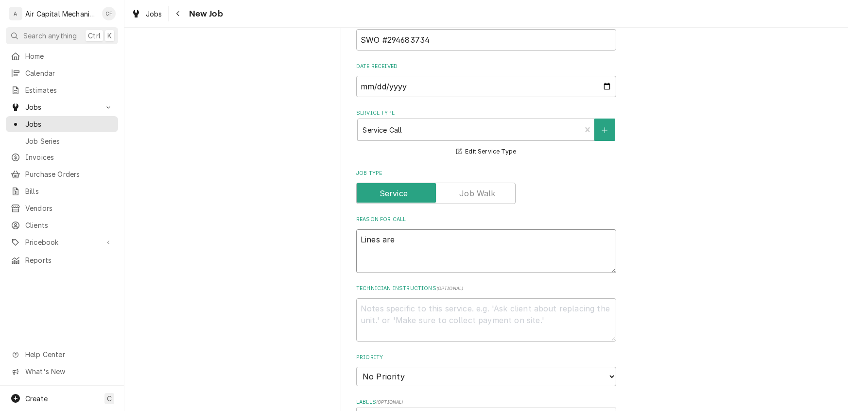
type textarea "Lines are"
type textarea "x"
type textarea "Lines are f"
type textarea "x"
type textarea "Lines are fr"
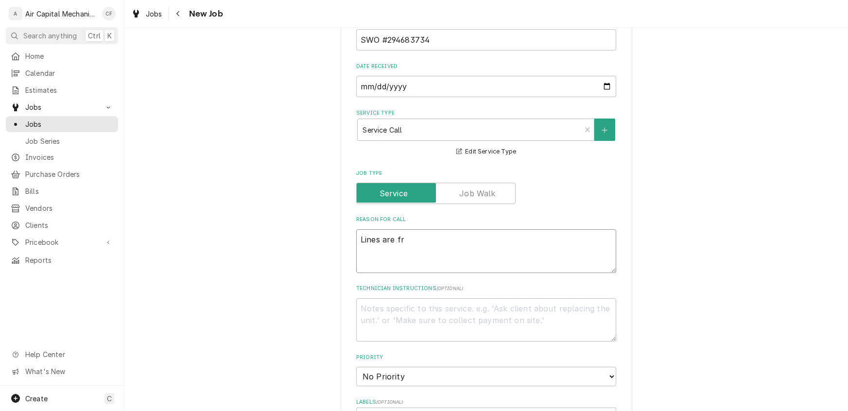
type textarea "x"
type textarea "Lines are fro"
type textarea "x"
type textarea "Lines are froz"
type textarea "x"
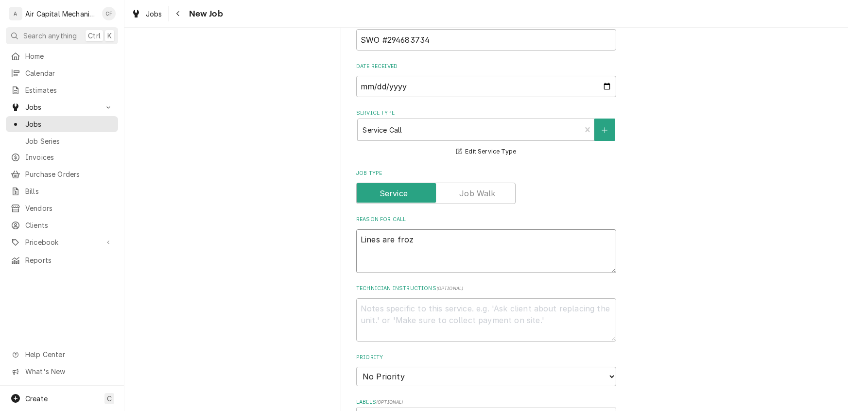
type textarea "Lines are froze"
type textarea "x"
type textarea "Lines are frozen"
type textarea "x"
type textarea "Lines are frozen"
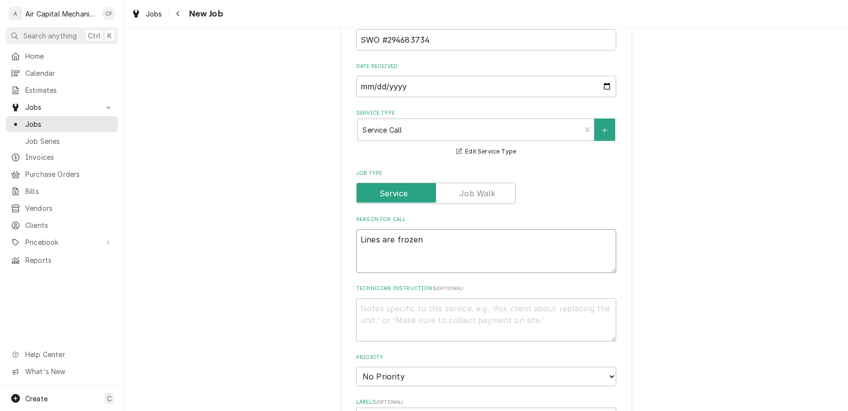
type textarea "x"
type textarea "Lines are frozen o"
type textarea "x"
type textarea "Lines are frozen ob"
type textarea "x"
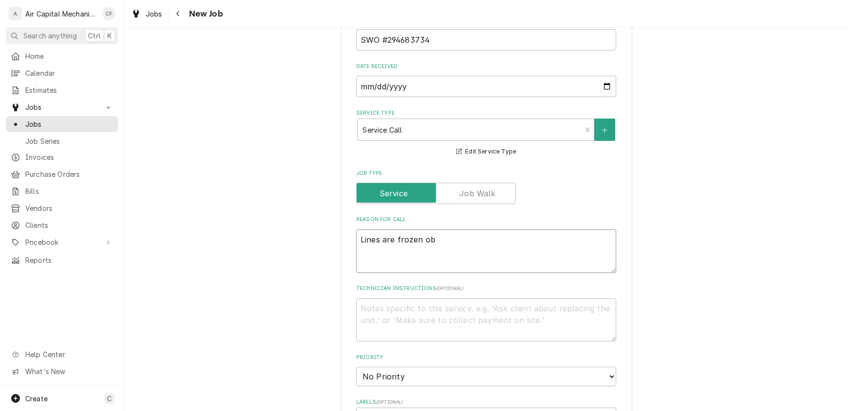
type textarea "Lines are frozen obv"
type textarea "x"
type textarea "Lines are frozen ob"
type textarea "x"
type textarea "Lines are frozen o"
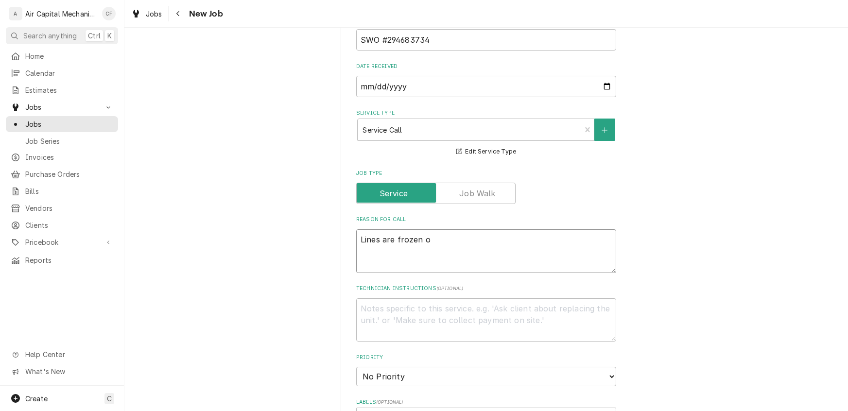
type textarea "x"
type textarea "Lines are frozen ov"
type textarea "x"
type textarea "Lines are frozen ove"
type textarea "x"
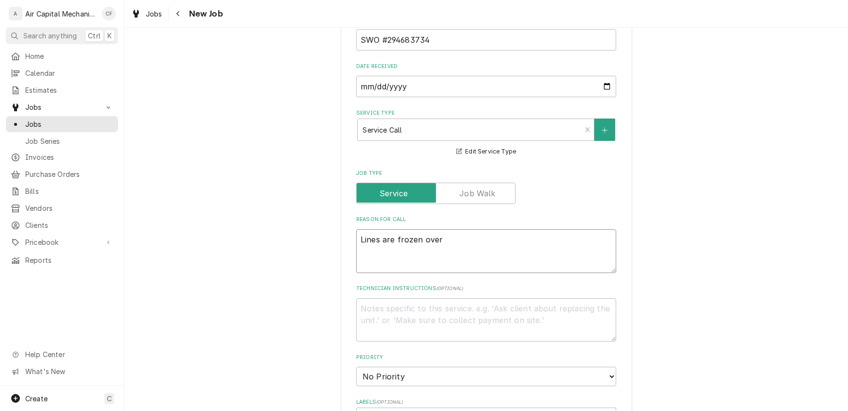
type textarea "Lines are frozen over"
type textarea "x"
type textarea "Lines are frozen over a"
type textarea "x"
type textarea "Lines are frozen over an"
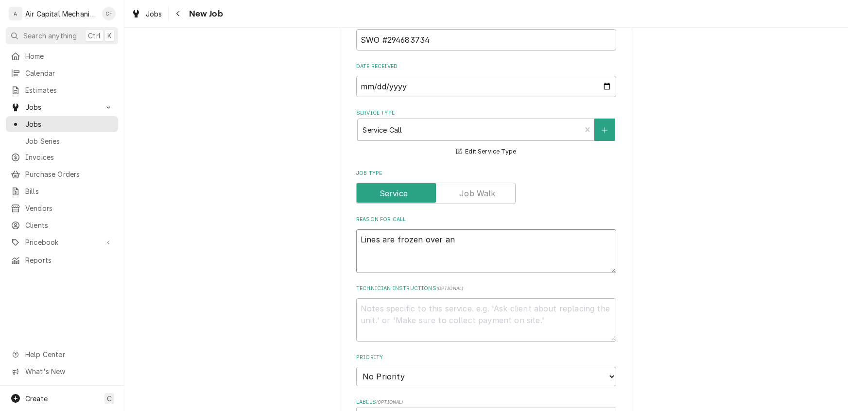
type textarea "x"
type textarea "Lines are frozen over and"
type textarea "x"
type textarea "Lines are frozen over and"
type textarea "x"
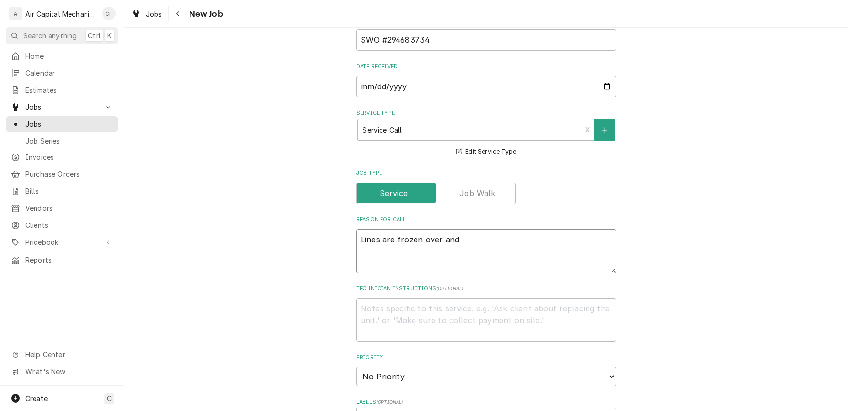
type textarea "Lines are frozen over and i"
type textarea "x"
type textarea "Lines are frozen over and it"
type textarea "x"
type textarea "Lines are frozen over and it"
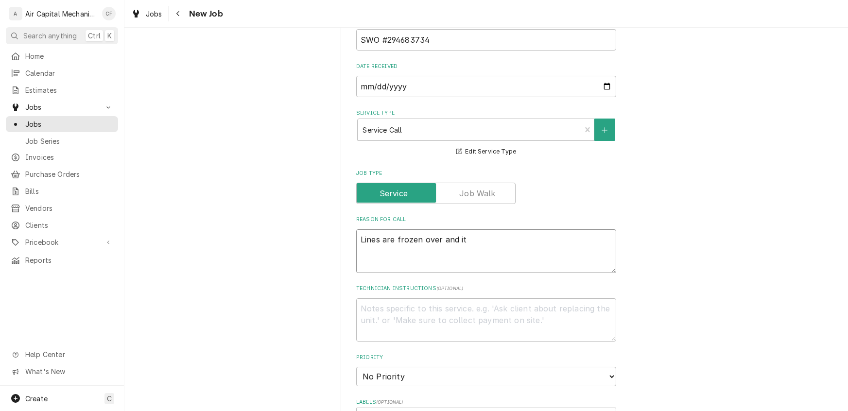
type textarea "x"
type textarea "Lines are frozen over and it i"
type textarea "x"
type textarea "Lines are frozen over and it is"
type textarea "x"
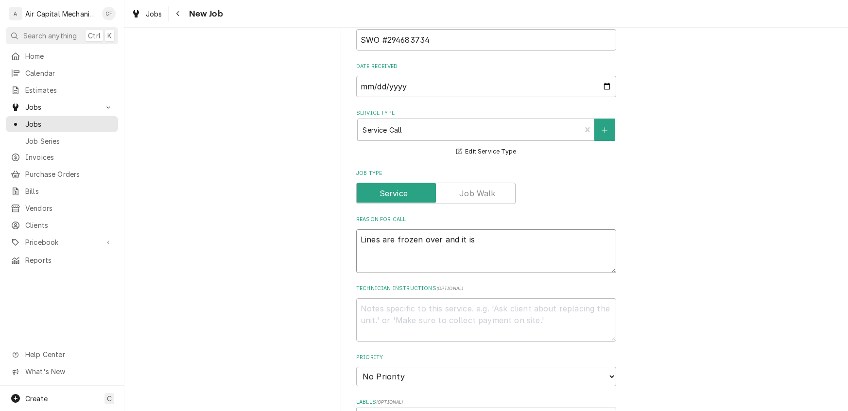
type textarea "Lines are frozen over and it is"
type textarea "x"
type textarea "Lines are frozen over and it is n"
type textarea "x"
type textarea "Lines are frozen over and it is no"
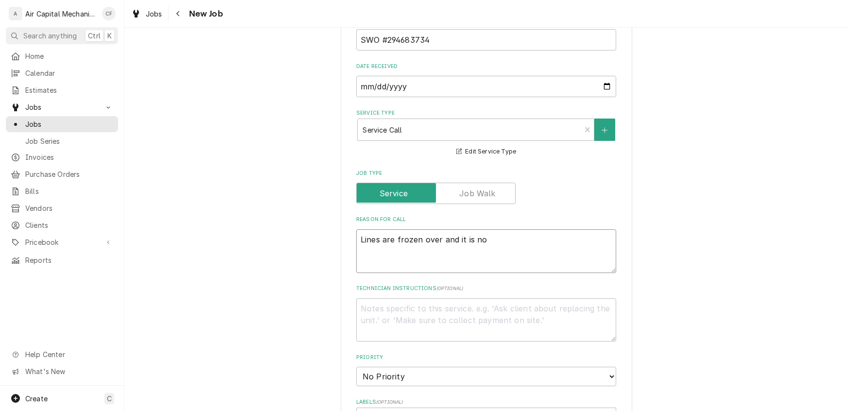
type textarea "x"
type textarea "Lines are frozen over and it is not"
type textarea "x"
type textarea "Lines are frozen over and it is not"
type textarea "x"
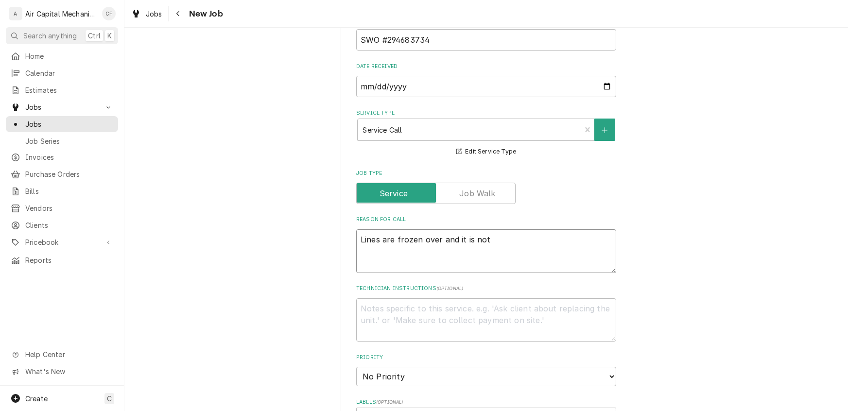
type textarea "Lines are frozen over and it is not b"
type textarea "x"
type textarea "Lines are frozen over and it is not bl"
type textarea "x"
type textarea "Lines are frozen over and it is not blo"
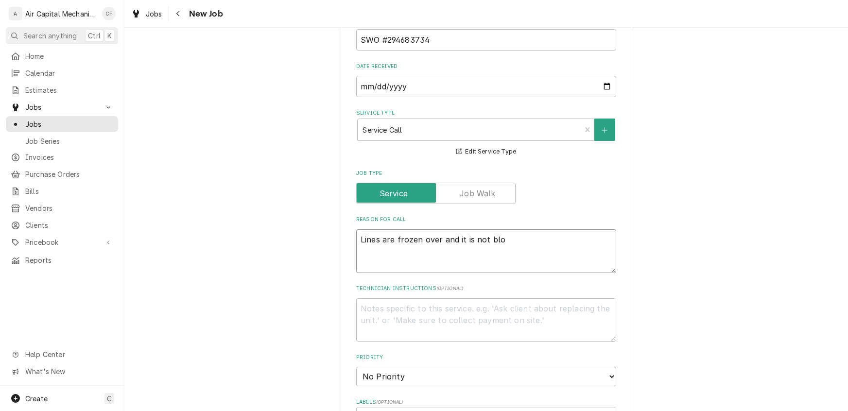
type textarea "x"
type textarea "Lines are frozen over and it is not blow"
type textarea "x"
type textarea "Lines are frozen over and it is not blowe"
type textarea "x"
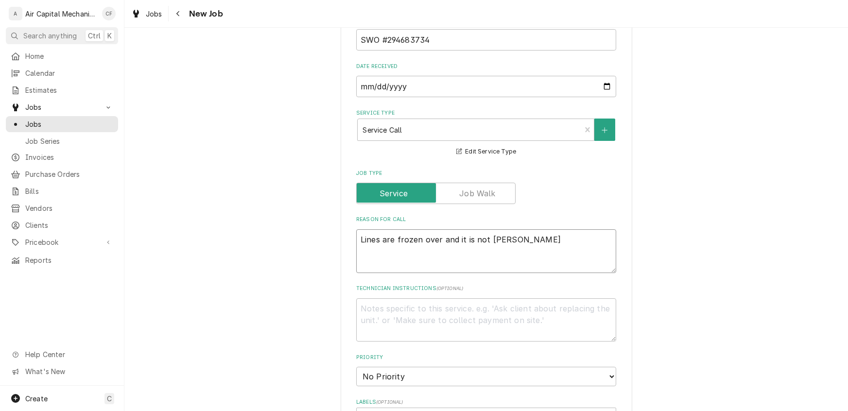
type textarea "Lines are frozen over and it is not blow"
type textarea "x"
type textarea "Lines are frozen over and it is not blowi"
type textarea "x"
type textarea "Lines are frozen over and it is not blowin"
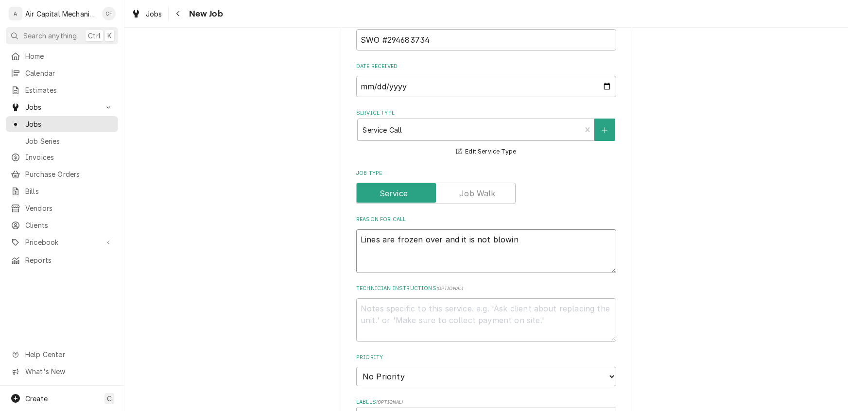
type textarea "x"
type textarea "Lines are frozen over and it is not blowing"
type textarea "x"
type textarea "Lines are frozen over and it is not blowing"
type textarea "x"
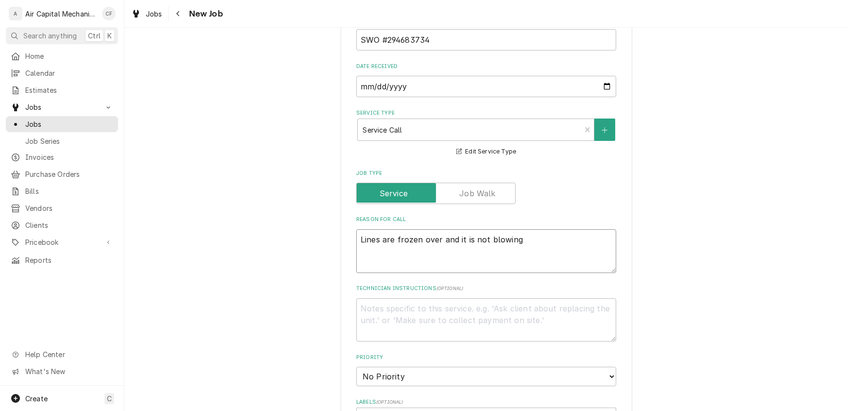
type textarea "Lines are frozen over and it is not blowing c"
type textarea "x"
type textarea "Lines are frozen over and it is not blowing co"
type textarea "x"
type textarea "Lines are frozen over and it is not blowing col"
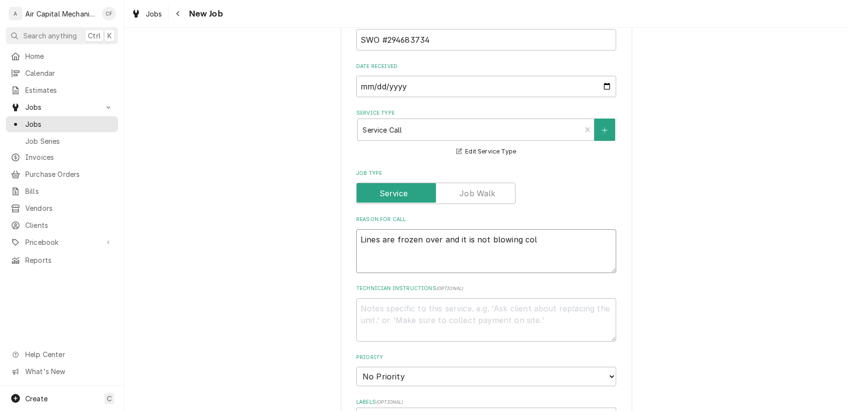
type textarea "x"
type textarea "Lines are frozen over and it is not blowing cold"
type textarea "x"
type textarea "Lines are frozen over and it is not blowing cold"
type textarea "x"
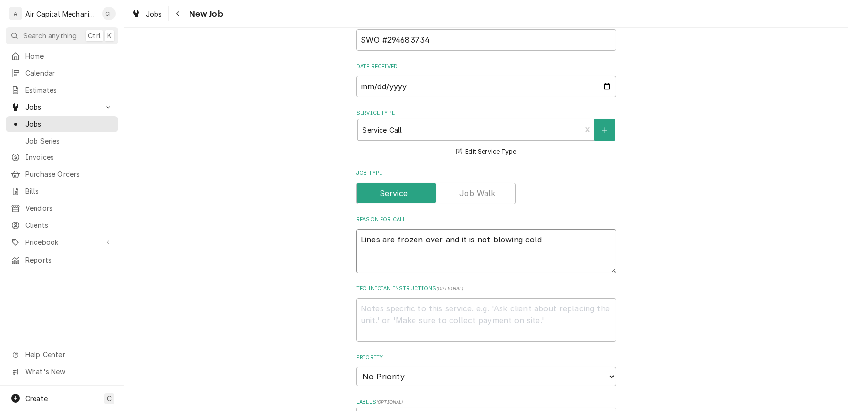
type textarea "Lines are frozen over and it is not blowing cold a"
type textarea "x"
type textarea "Lines are frozen over and it is not blowing cold ai"
type textarea "x"
type textarea "Lines are frozen over and it is not blowing cold air"
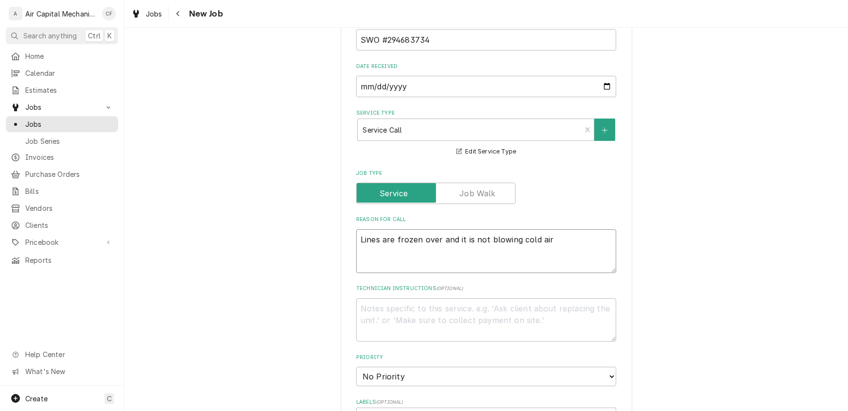
type textarea "x"
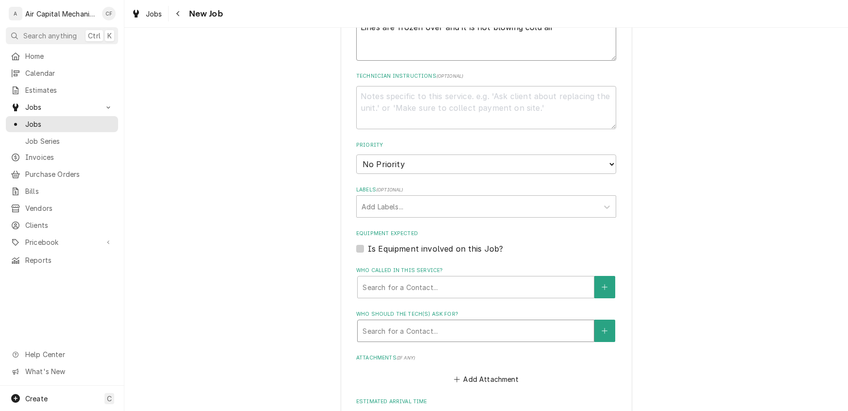
scroll to position [551, 0]
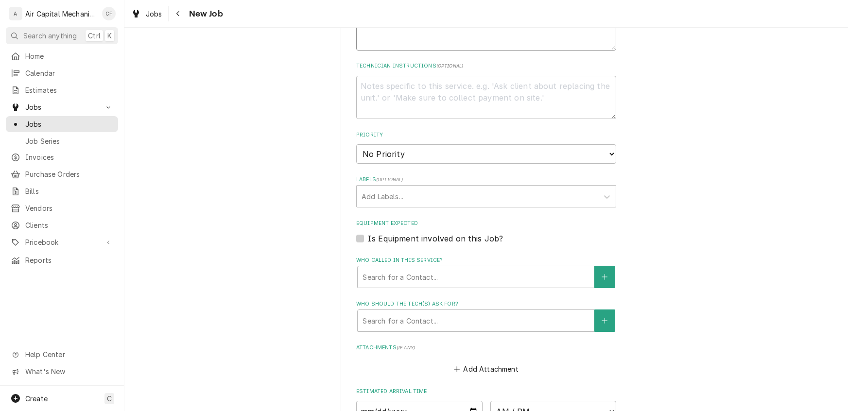
type textarea "Lines are frozen over and it is not blowing cold air"
click at [408, 97] on textarea "Technician Instructions ( optional )" at bounding box center [486, 98] width 260 height 44
type textarea "x"
type textarea "T"
type textarea "x"
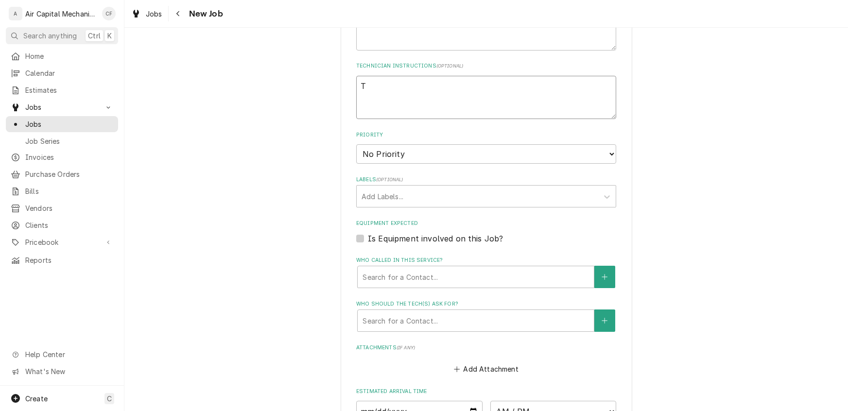
type textarea "Th"
type textarea "x"
type textarea "Thi"
type textarea "x"
type textarea "This"
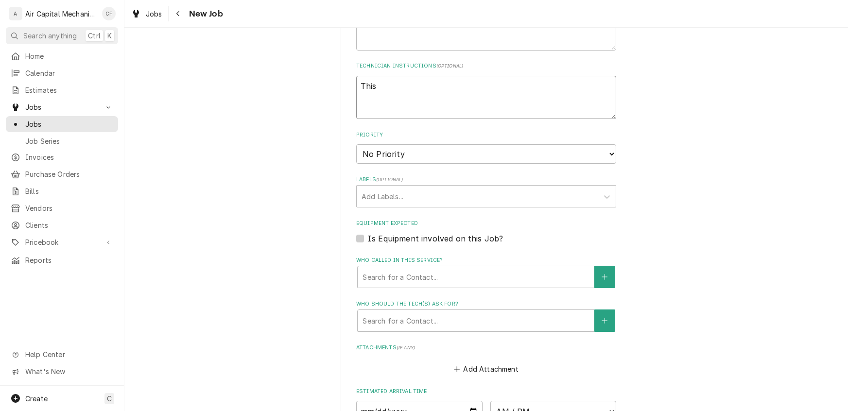
type textarea "x"
type textarea "This i"
type textarea "x"
type textarea "This is"
type textarea "x"
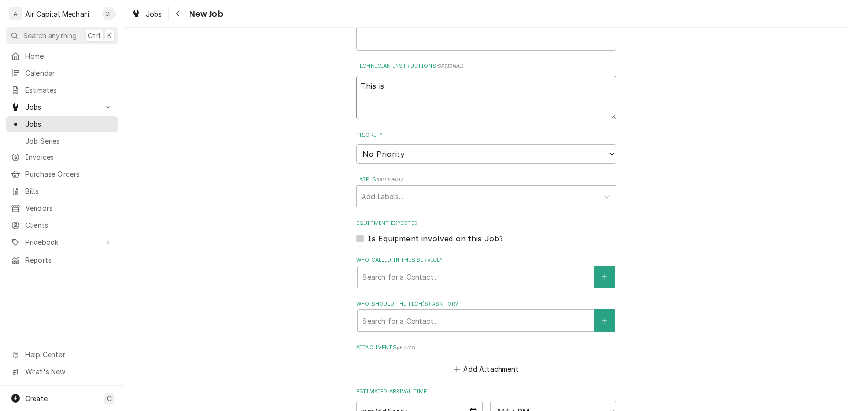
type textarea "This is"
type textarea "x"
type textarea "This is a"
type textarea "x"
type textarea "This is a"
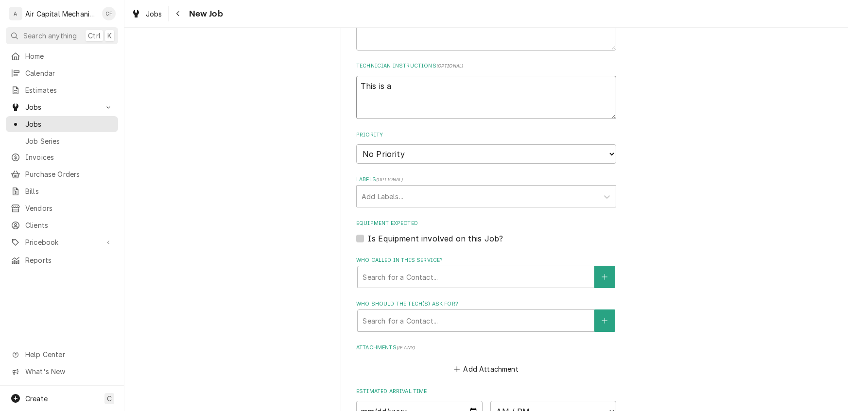
type textarea "x"
type textarea "This is a r"
type textarea "x"
type textarea "This is a re"
type textarea "x"
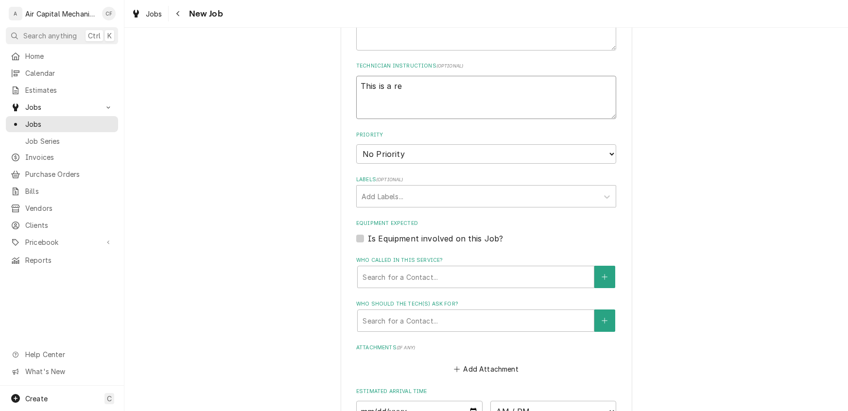
type textarea "This is a rec"
type textarea "x"
type textarea "This is a reca"
type textarea "x"
type textarea "This is a recal"
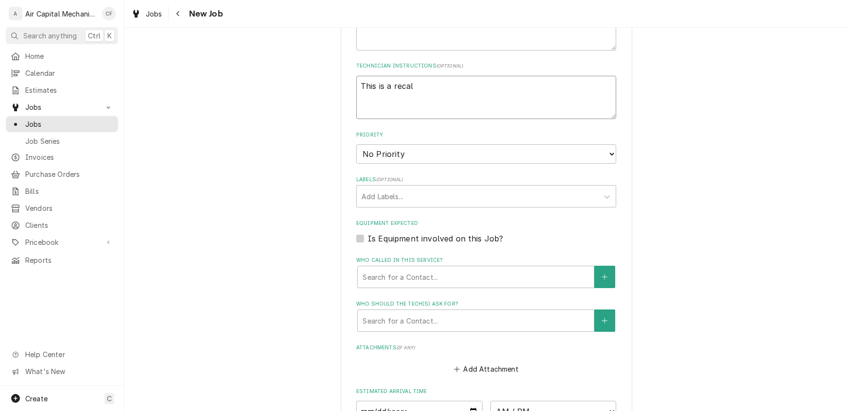
type textarea "x"
type textarea "This is a recall"
type textarea "x"
type textarea "This is a recall"
click at [376, 197] on div "Labels" at bounding box center [477, 196] width 232 height 17
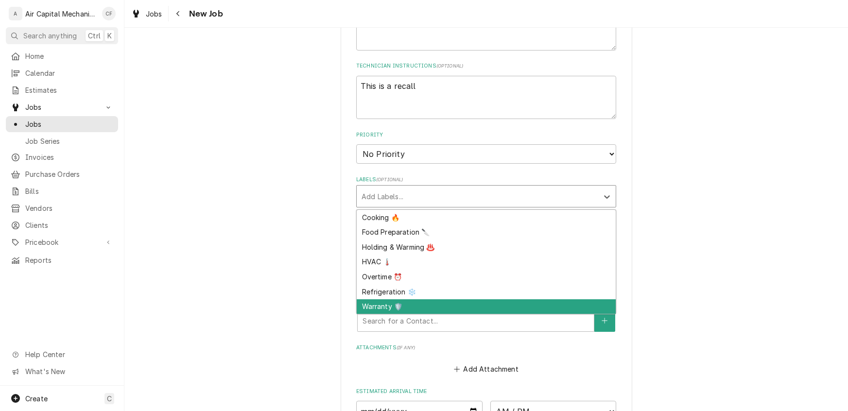
click at [387, 300] on div "Warranty 🛡️" at bounding box center [486, 306] width 259 height 15
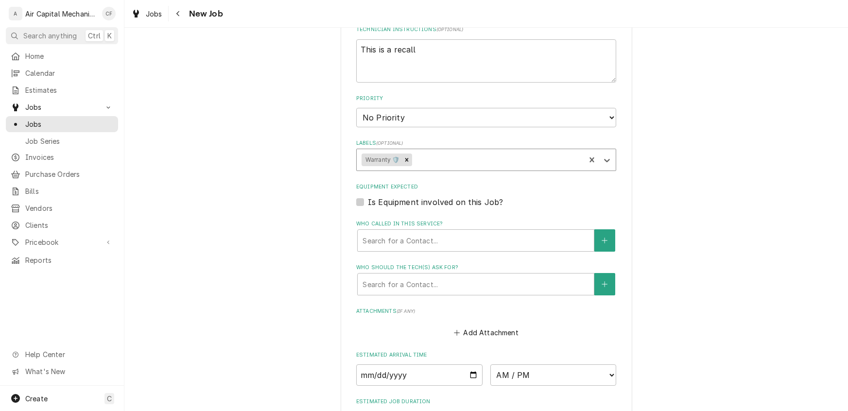
scroll to position [623, 0]
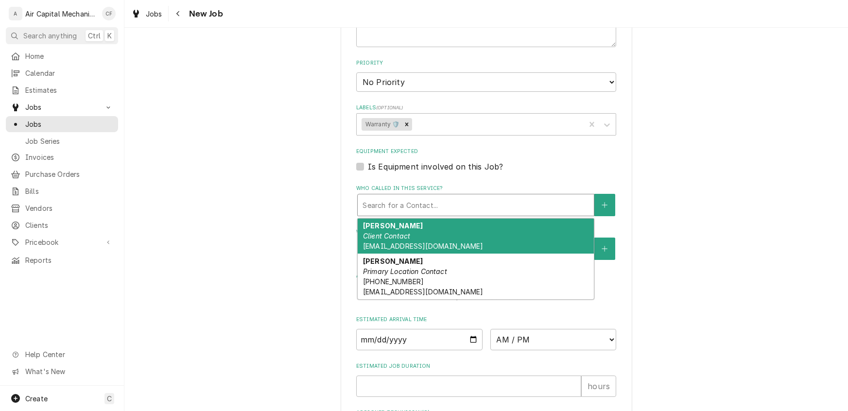
click at [394, 199] on div "Who called in this service?" at bounding box center [475, 204] width 226 height 17
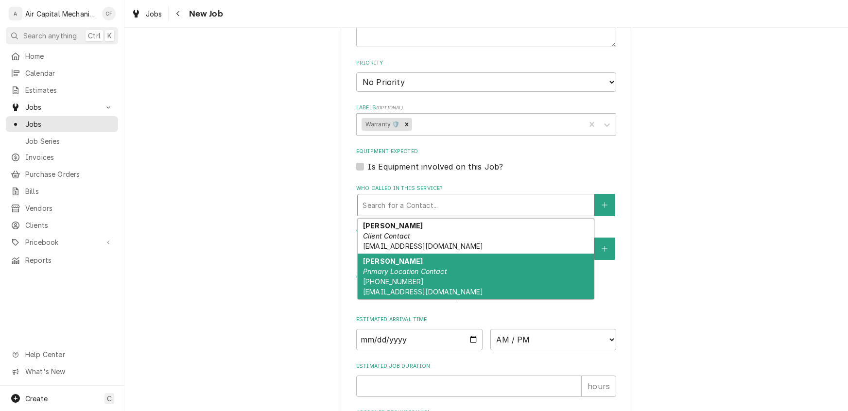
click at [392, 272] on em "Primary Location Contact" at bounding box center [405, 271] width 84 height 8
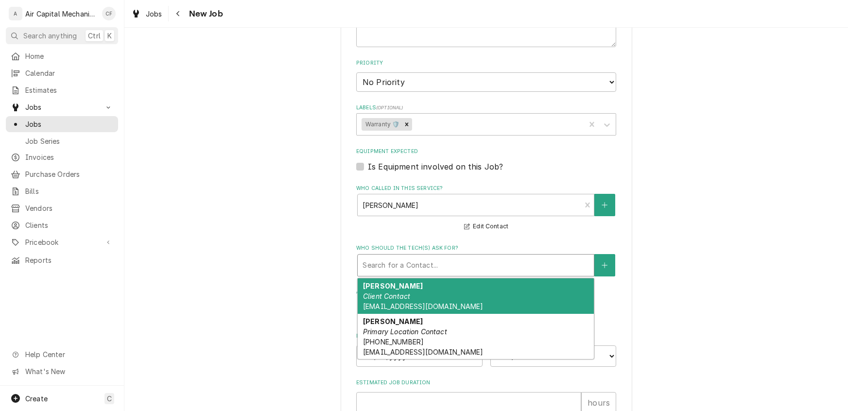
click at [392, 256] on div "Who should the tech(s) ask for?" at bounding box center [475, 264] width 226 height 17
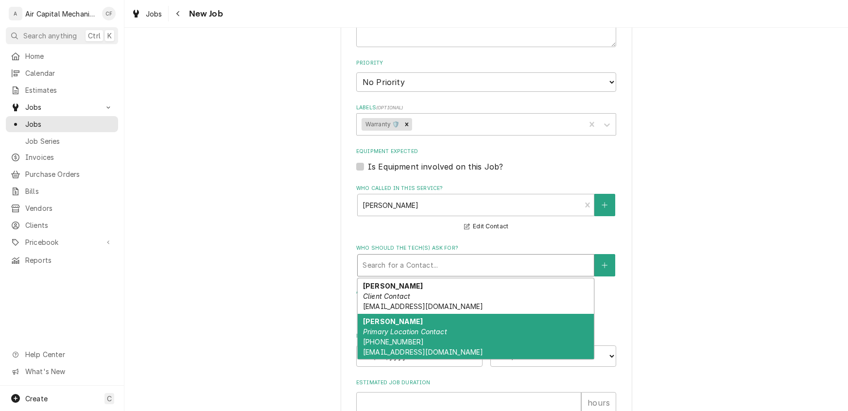
click at [409, 320] on div "Uraina Storey Primary Location Contact (316) 993-8207 urainastorey@hotmail.com" at bounding box center [476, 337] width 236 height 46
type textarea "x"
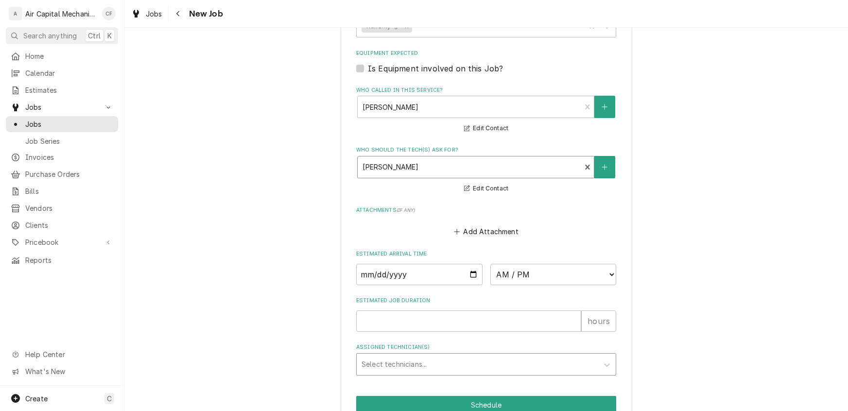
scroll to position [767, 0]
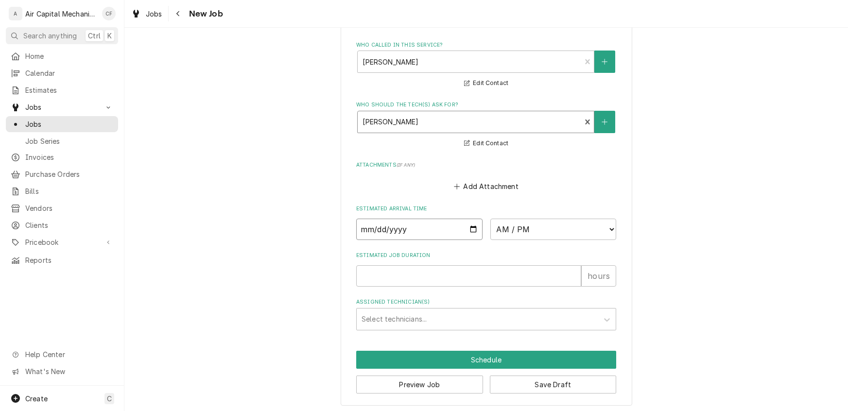
click at [368, 225] on input "Date" at bounding box center [419, 229] width 126 height 21
type input "0002-08-11"
type textarea "x"
type input "0020-08-11"
type textarea "x"
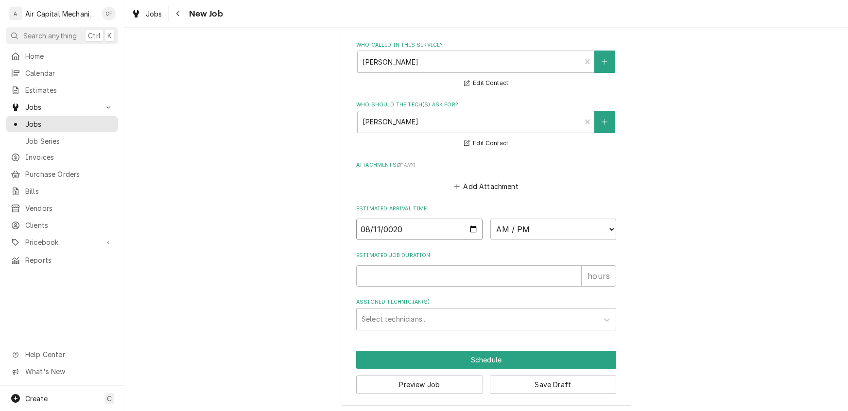
type input "0202-08-11"
type textarea "x"
type input "2025-08-11"
type textarea "x"
click at [505, 229] on select "AM / PM 6:00 AM 6:15 AM 6:30 AM 6:45 AM 7:00 AM 7:15 AM 7:30 AM 7:45 AM 8:00 AM…" at bounding box center [553, 229] width 126 height 21
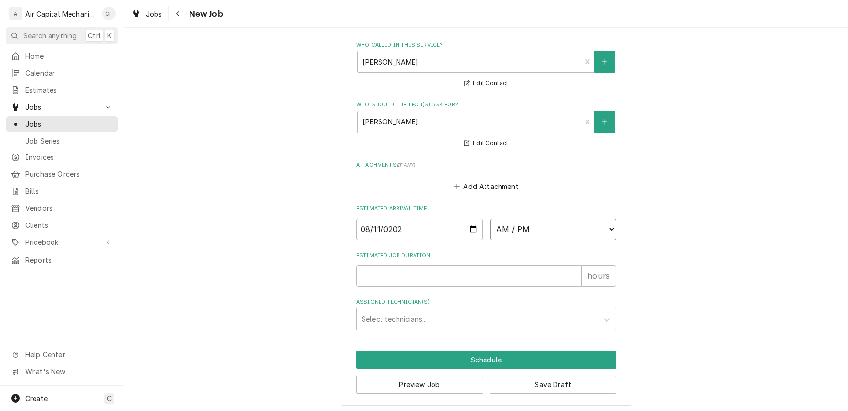
select select "07:00:00"
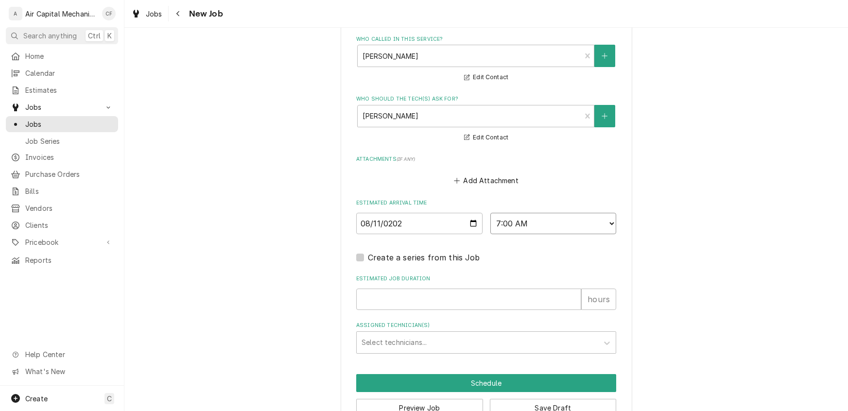
scroll to position [796, 0]
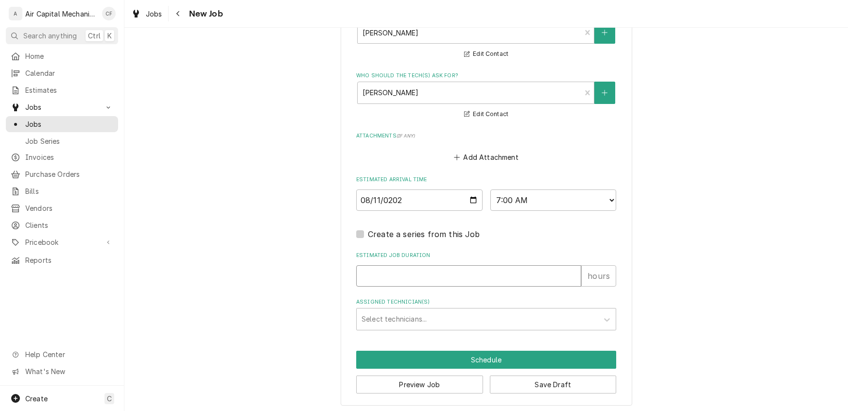
click at [375, 279] on input "Estimated Job Duration" at bounding box center [468, 275] width 225 height 21
type textarea "x"
type input "1"
type textarea "x"
type input "1"
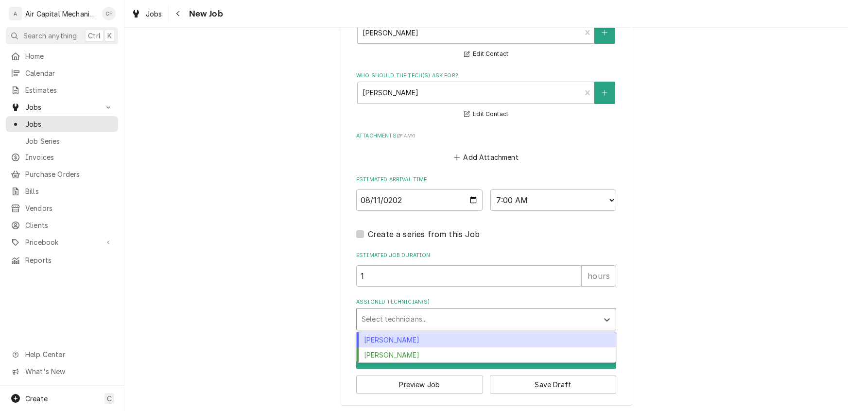
click at [381, 320] on div "Assigned Technician(s)" at bounding box center [477, 318] width 232 height 17
click at [387, 335] on div "[PERSON_NAME]" at bounding box center [486, 339] width 259 height 15
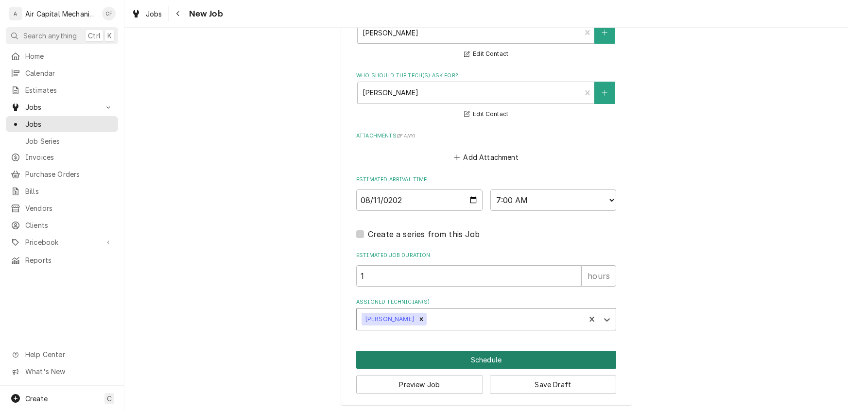
click at [424, 357] on button "Schedule" at bounding box center [486, 360] width 260 height 18
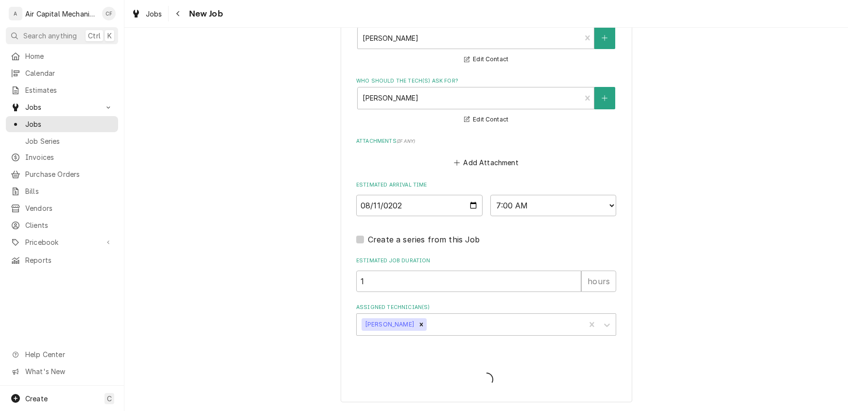
scroll to position [787, 0]
type textarea "x"
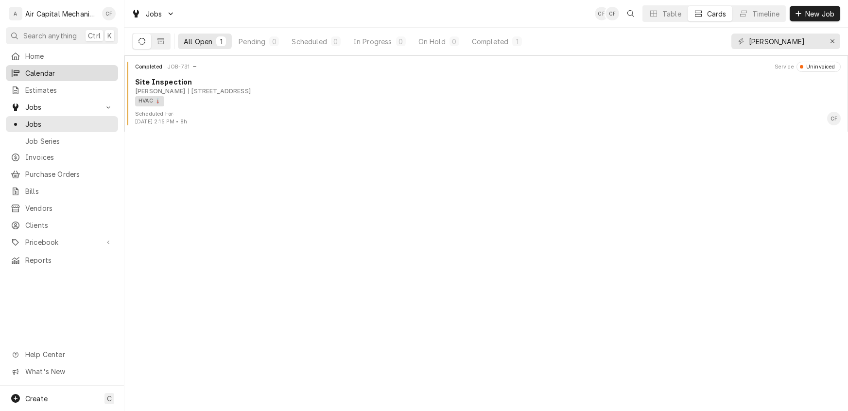
click at [51, 68] on span "Calendar" at bounding box center [69, 73] width 88 height 10
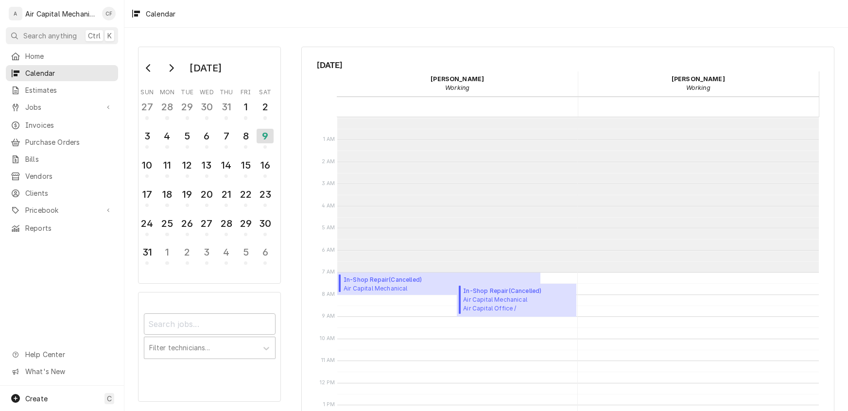
scroll to position [155, 0]
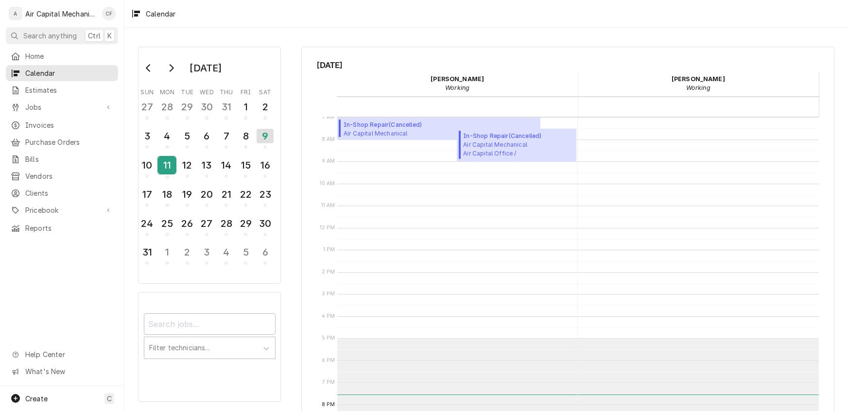
click at [163, 163] on div "11" at bounding box center [166, 165] width 17 height 17
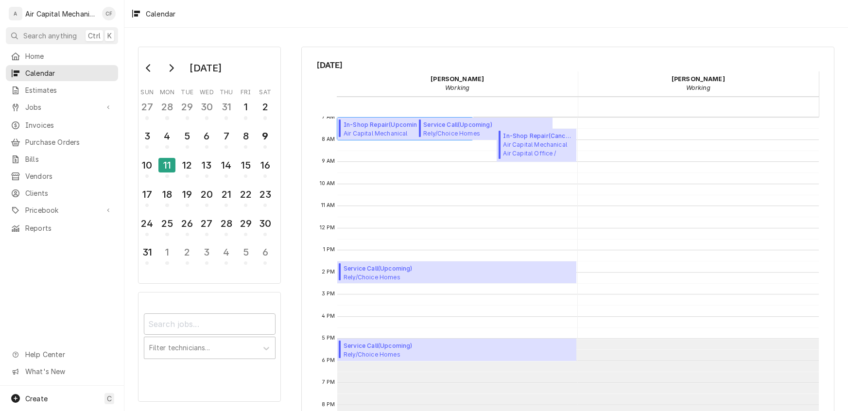
click at [384, 131] on span "Air Capital Mechanical Air Capital Office / 5680 E Bristol Cir, Bel Aire, KS 67…" at bounding box center [399, 133] width 113 height 8
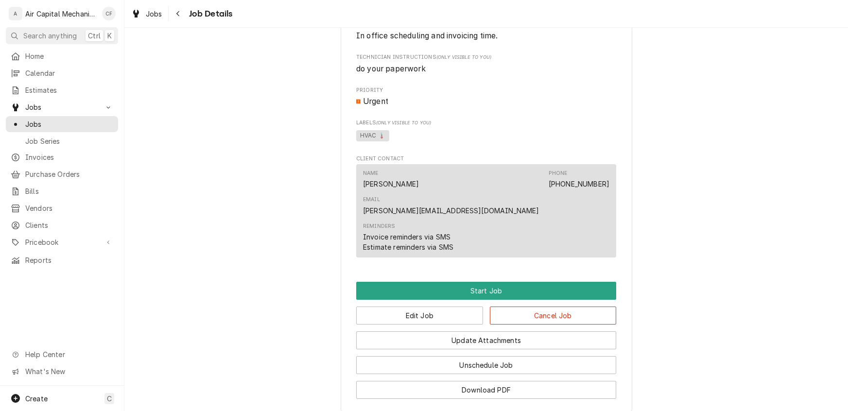
scroll to position [566, 0]
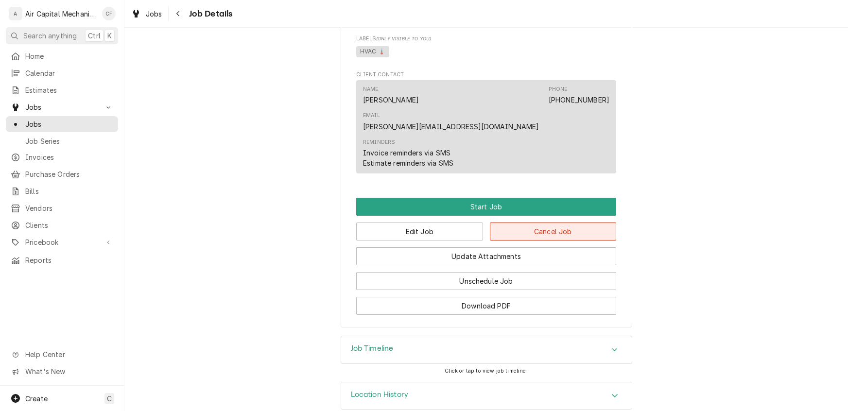
click at [578, 222] on button "Cancel Job" at bounding box center [553, 231] width 127 height 18
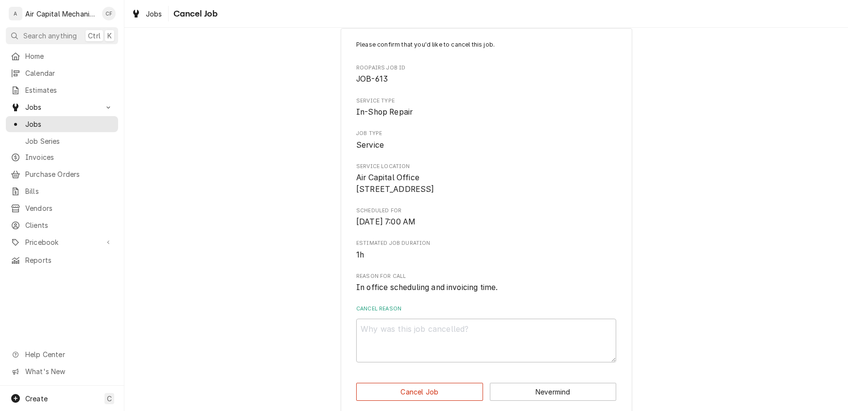
scroll to position [40, 0]
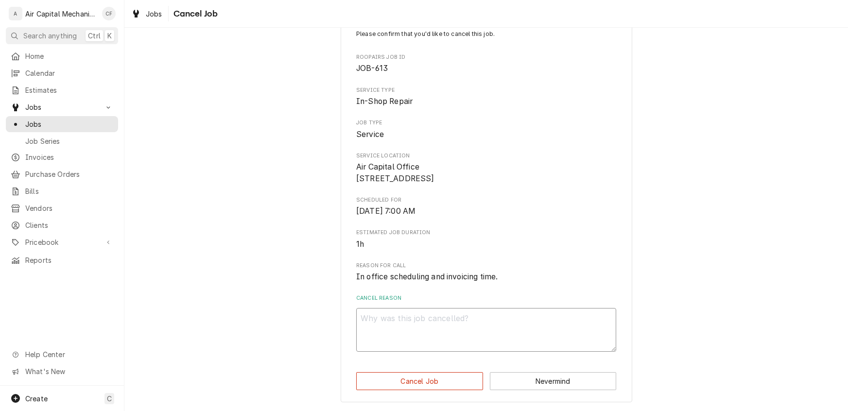
click at [397, 342] on textarea "Cancel Reason" at bounding box center [486, 330] width 260 height 44
type textarea "x"
type textarea "w"
type textarea "x"
type textarea "wr"
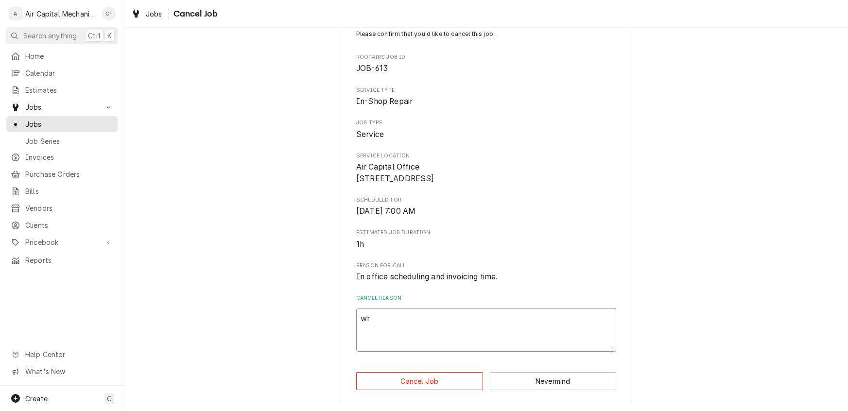
type textarea "x"
type textarea "wrl"
type textarea "x"
type textarea "wrlo"
type textarea "x"
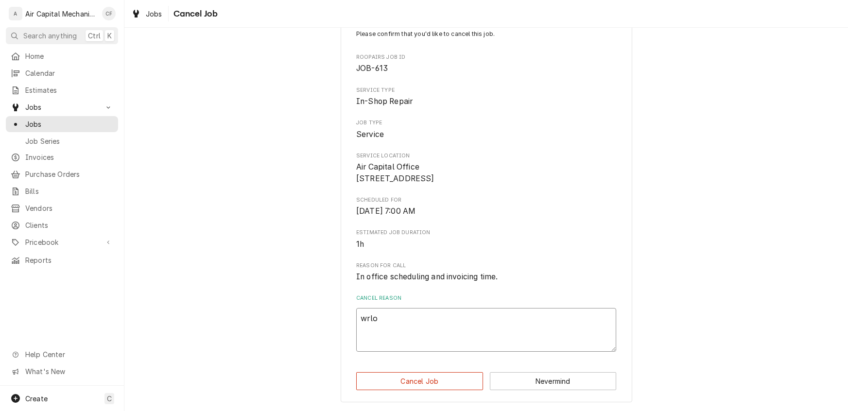
type textarea "wrloj"
type textarea "x"
type textarea "wrlojd"
type textarea "x"
type textarea "wrlojd;"
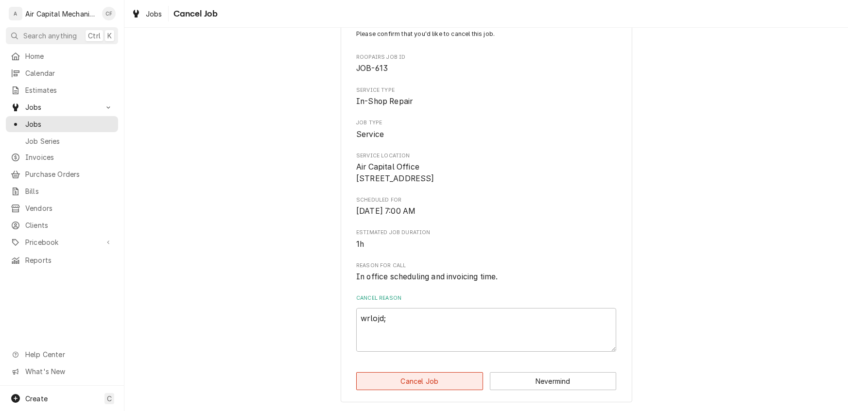
click at [477, 387] on button "Cancel Job" at bounding box center [419, 381] width 127 height 18
type textarea "x"
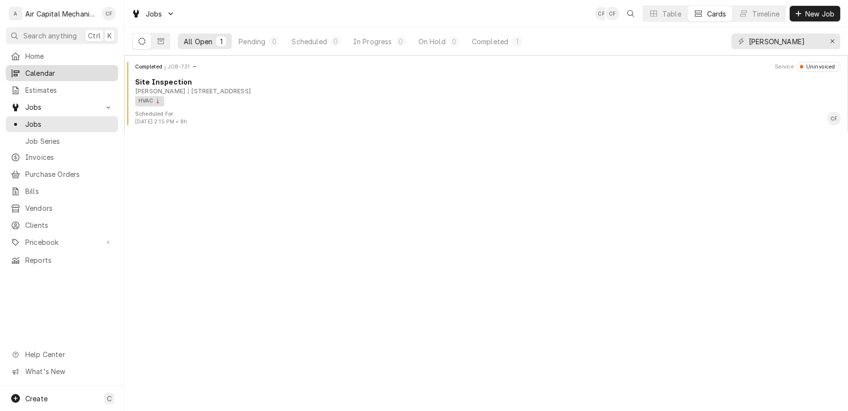
click at [49, 73] on span "Calendar" at bounding box center [69, 73] width 88 height 10
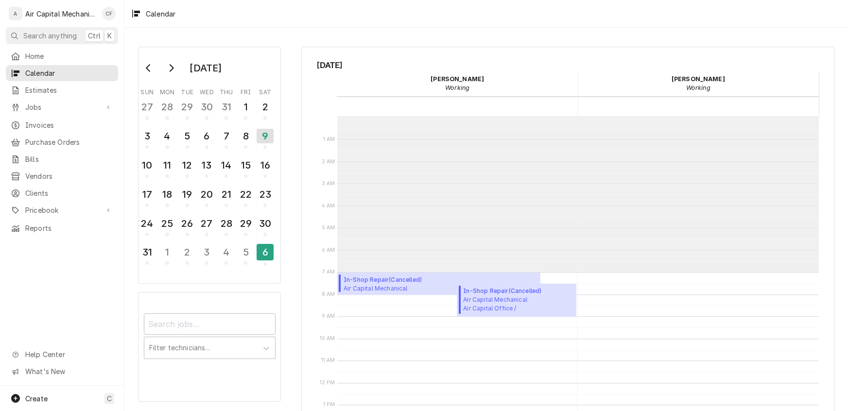
scroll to position [155, 0]
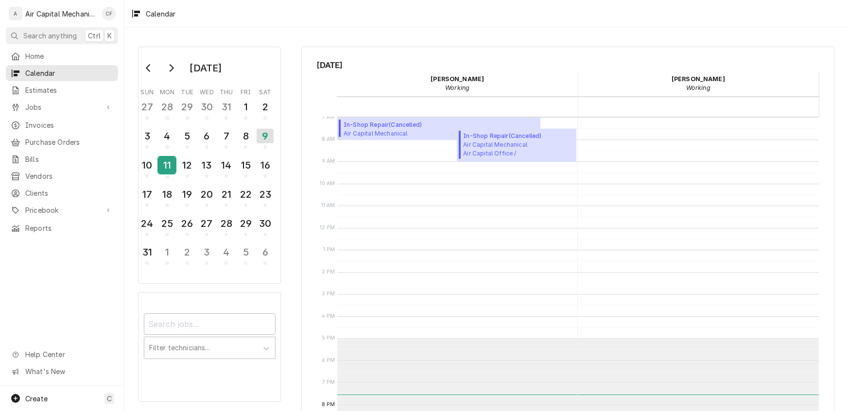
click at [168, 165] on div "11" at bounding box center [166, 165] width 17 height 17
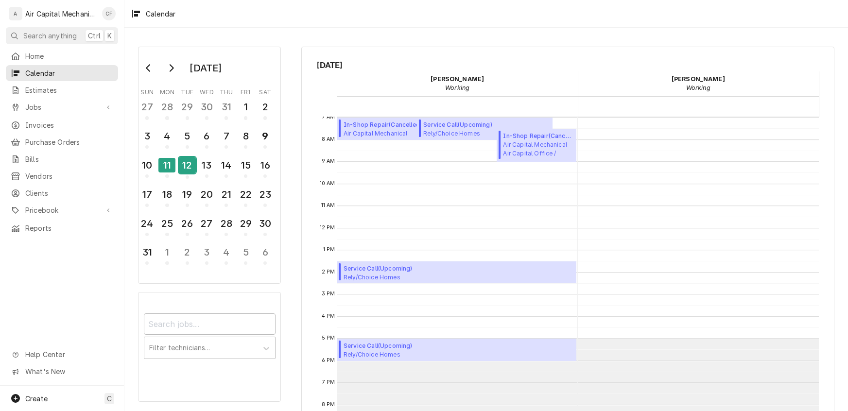
click at [186, 160] on div "12" at bounding box center [187, 165] width 17 height 17
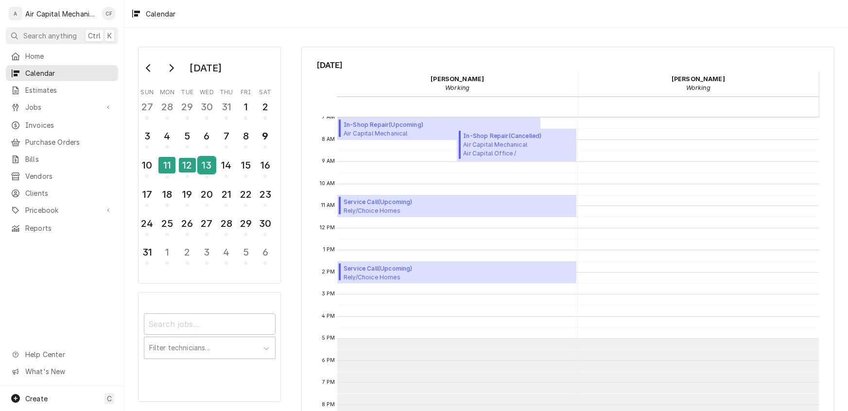
click at [211, 164] on div "13" at bounding box center [206, 165] width 17 height 17
